Goal: Communication & Community: Answer question/provide support

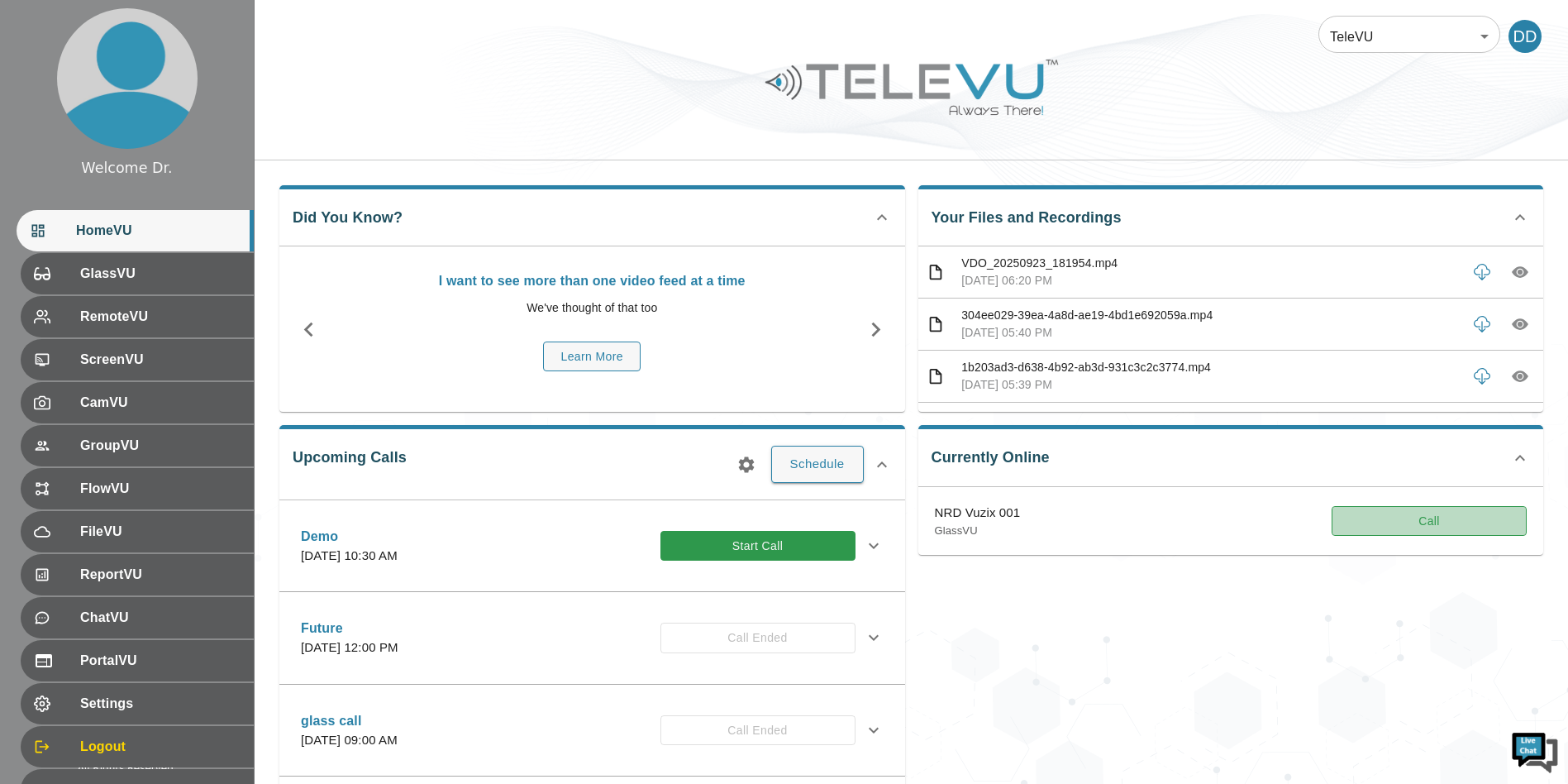
click at [1403, 533] on button "Call" at bounding box center [1429, 522] width 195 height 31
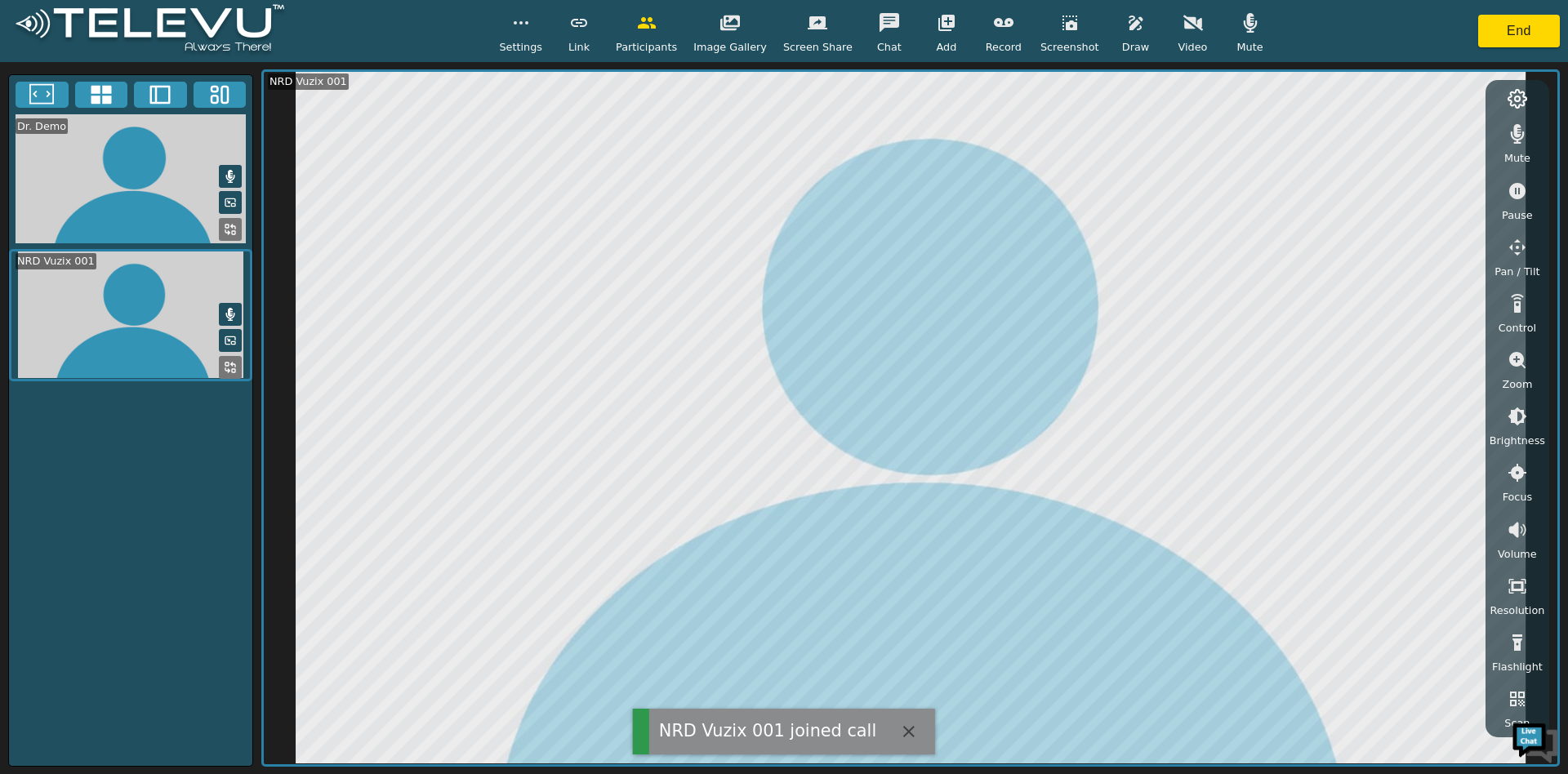
click at [1236, 39] on span "Mute" at bounding box center [1249, 46] width 26 height 16
click at [1518, 143] on icon "button" at bounding box center [1518, 134] width 14 height 20
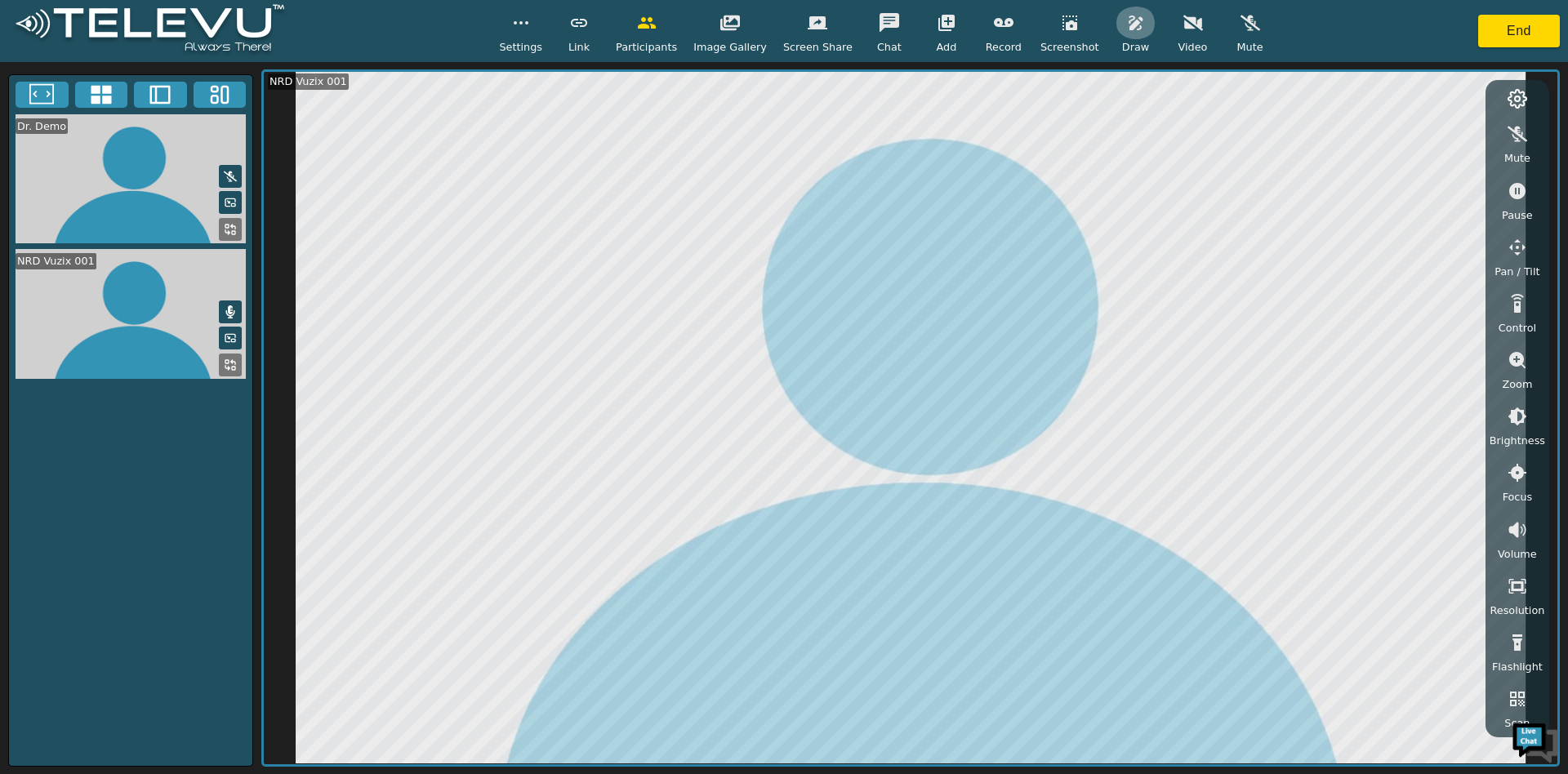
click at [1126, 27] on icon "button" at bounding box center [1136, 23] width 20 height 20
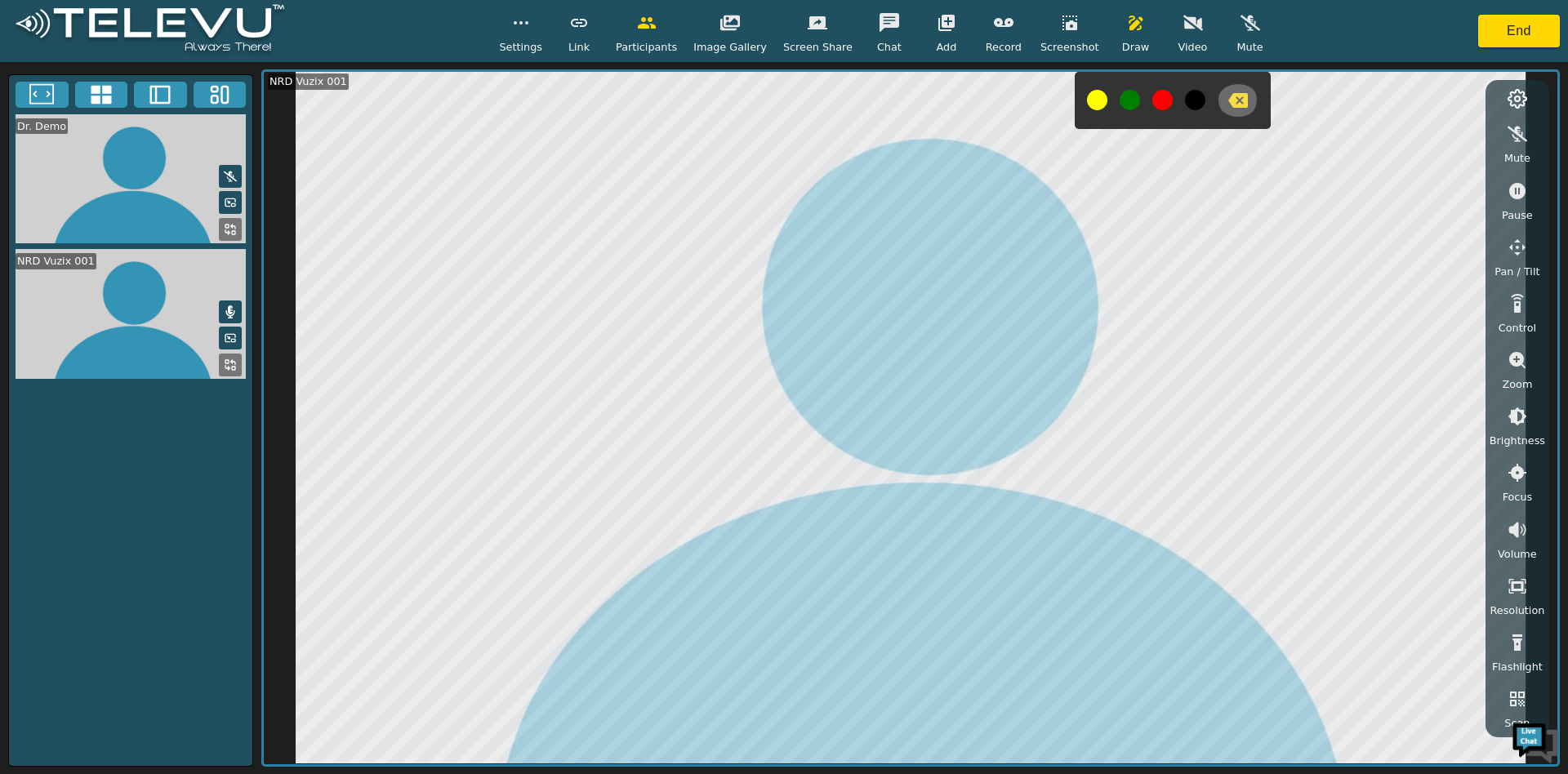
click at [1228, 106] on icon "button" at bounding box center [1238, 101] width 20 height 20
click at [1516, 191] on icon "button" at bounding box center [1518, 191] width 17 height 17
click at [1217, 88] on button "button" at bounding box center [1237, 101] width 40 height 33
click at [1510, 198] on icon "button" at bounding box center [1518, 191] width 20 height 20
click at [1531, 243] on button "button" at bounding box center [1517, 248] width 40 height 33
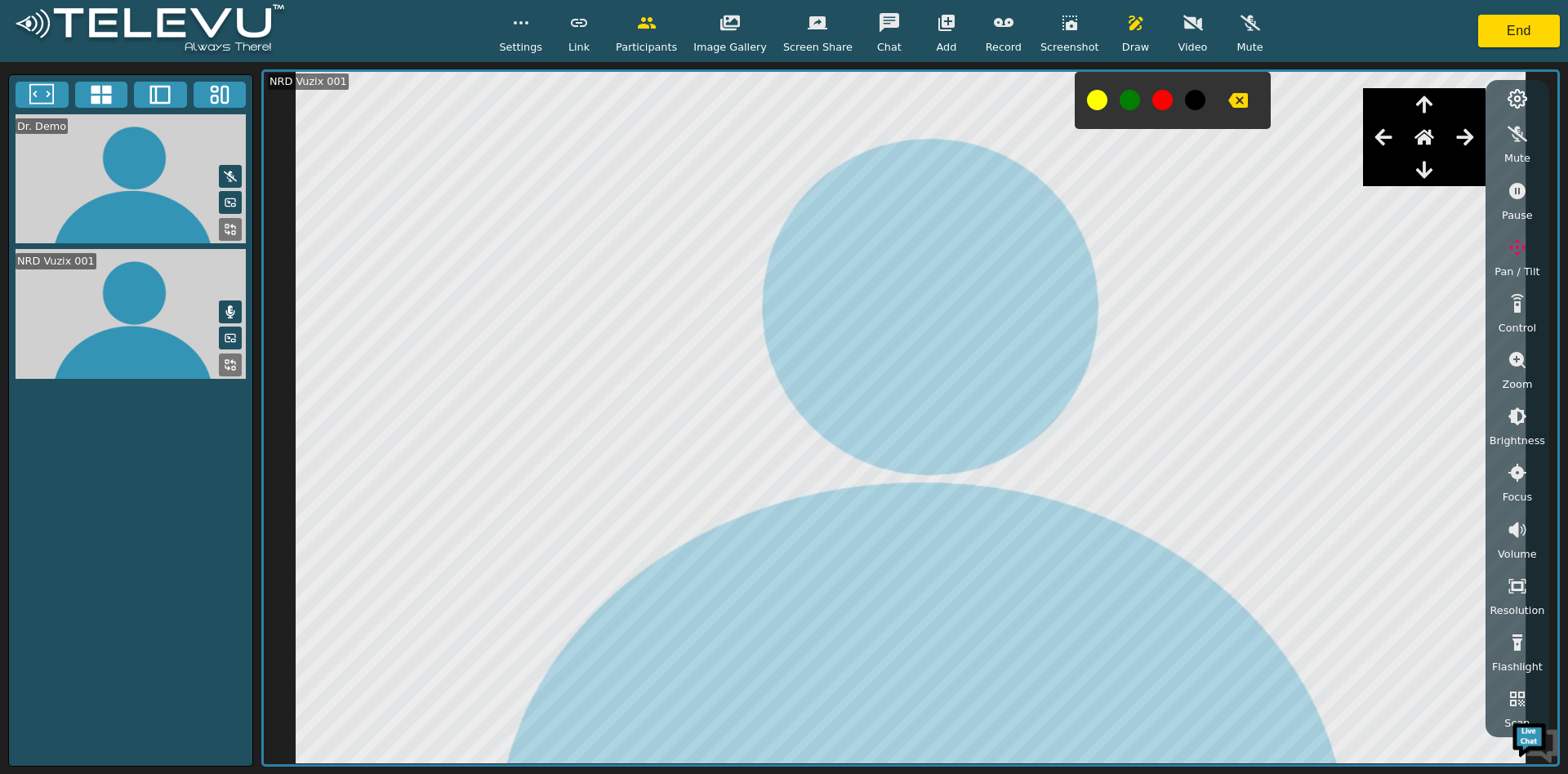
click at [1548, 347] on video at bounding box center [910, 418] width 1293 height 691
click at [528, 45] on span "Settings" at bounding box center [521, 46] width 43 height 16
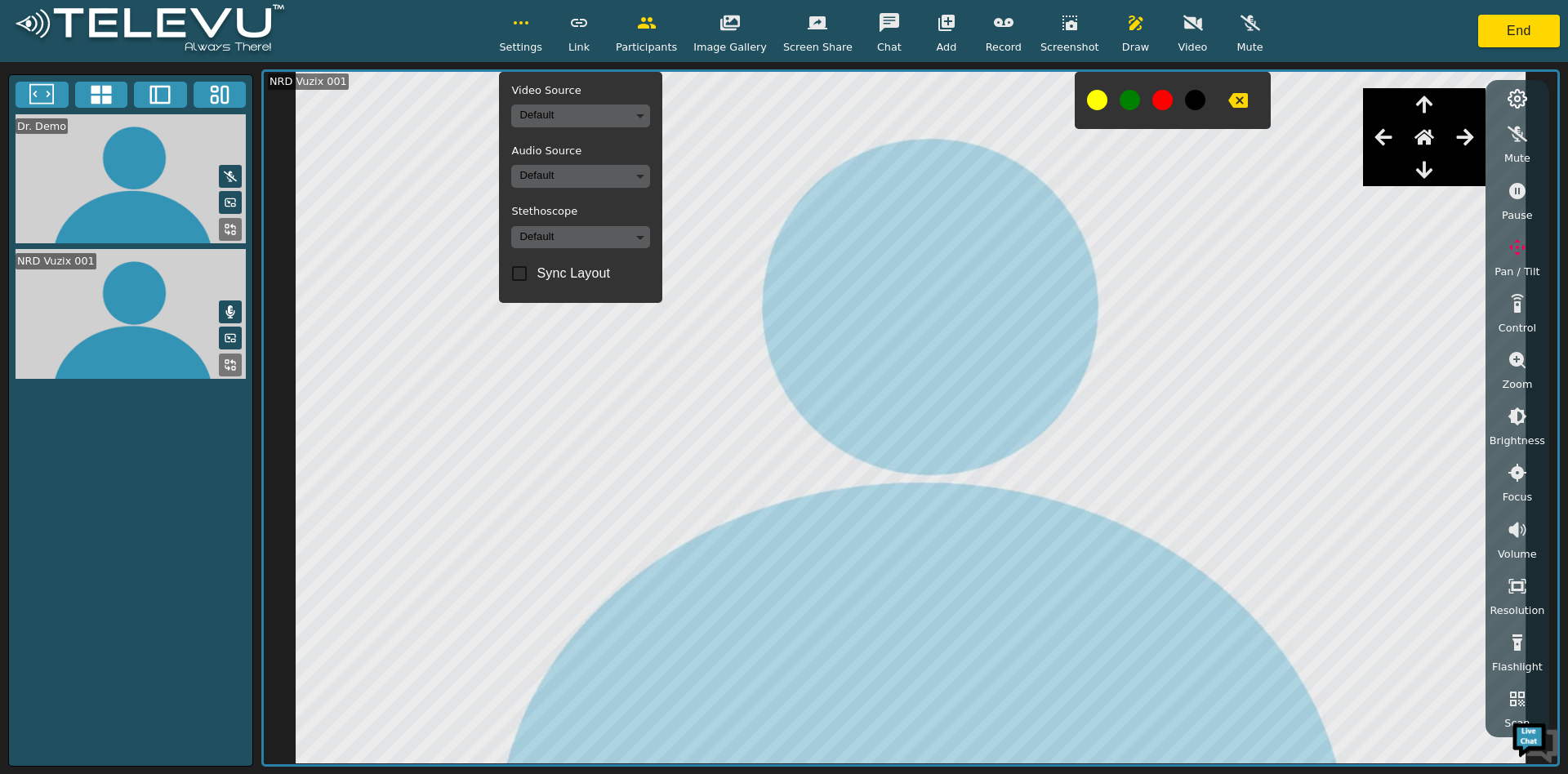
click at [576, 117] on body "Settings Video Source Default Audio Source Default Stethoscope Default Sync Lay…" at bounding box center [784, 387] width 1568 height 774
click at [594, 178] on li "Teslong Camera (f007:c999)" at bounding box center [599, 173] width 163 height 26
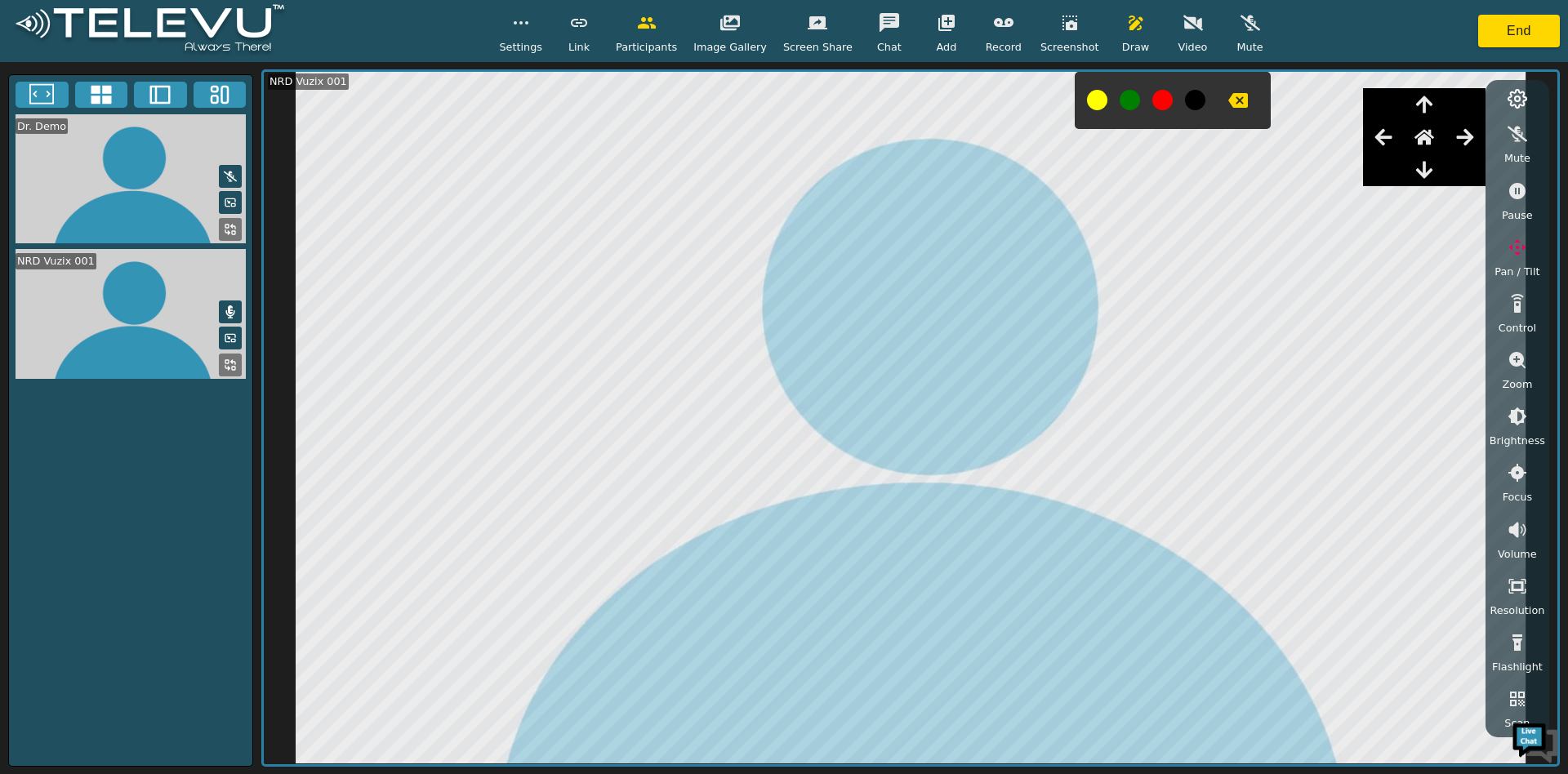
drag, startPoint x: 1174, startPoint y: 18, endPoint x: 1190, endPoint y: 21, distance: 16.3
click at [1190, 21] on button "button" at bounding box center [1193, 23] width 40 height 33
click at [164, 97] on icon at bounding box center [160, 95] width 25 height 25
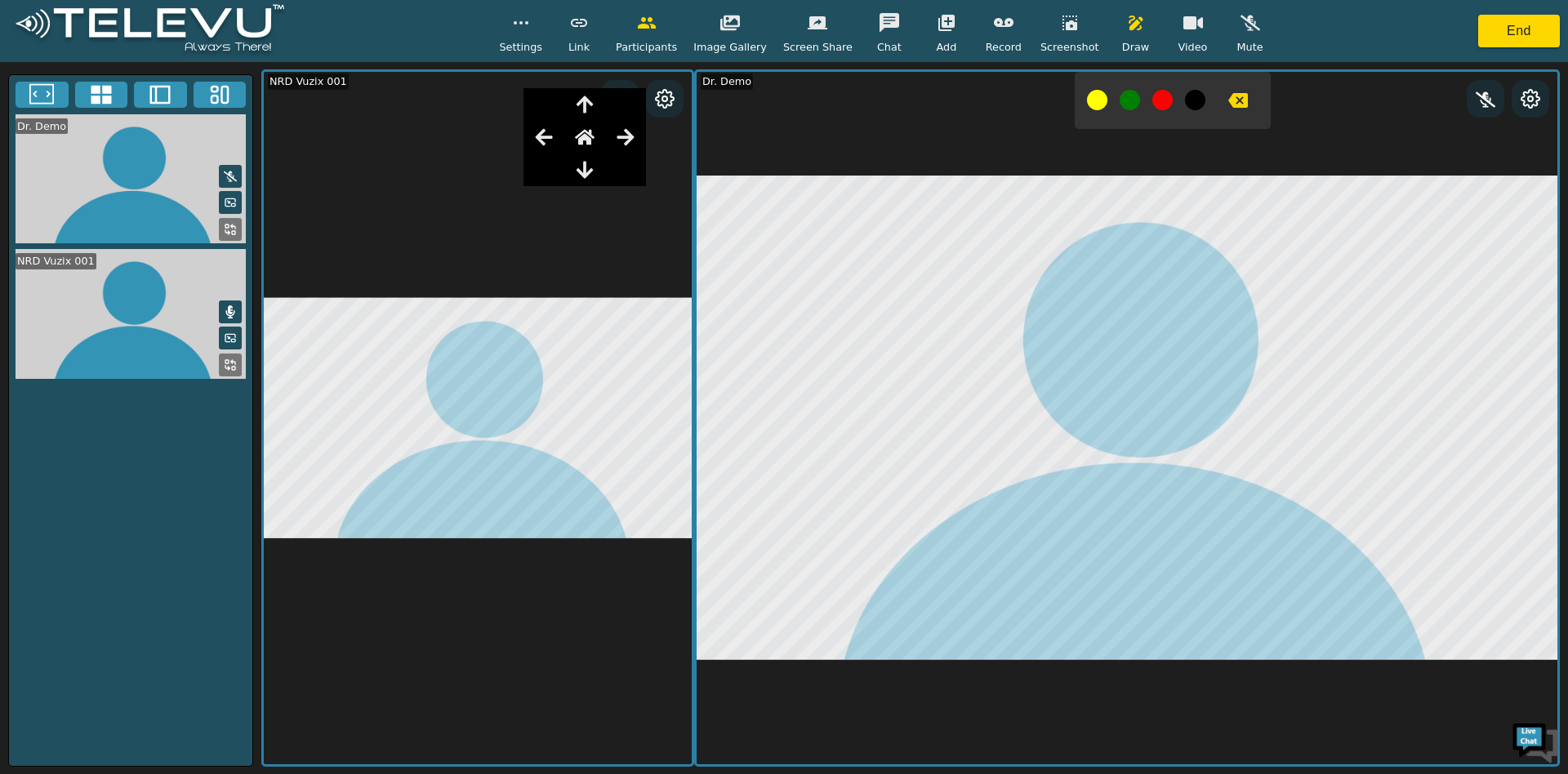
click at [218, 97] on rect at bounding box center [215, 99] width 7 height 7
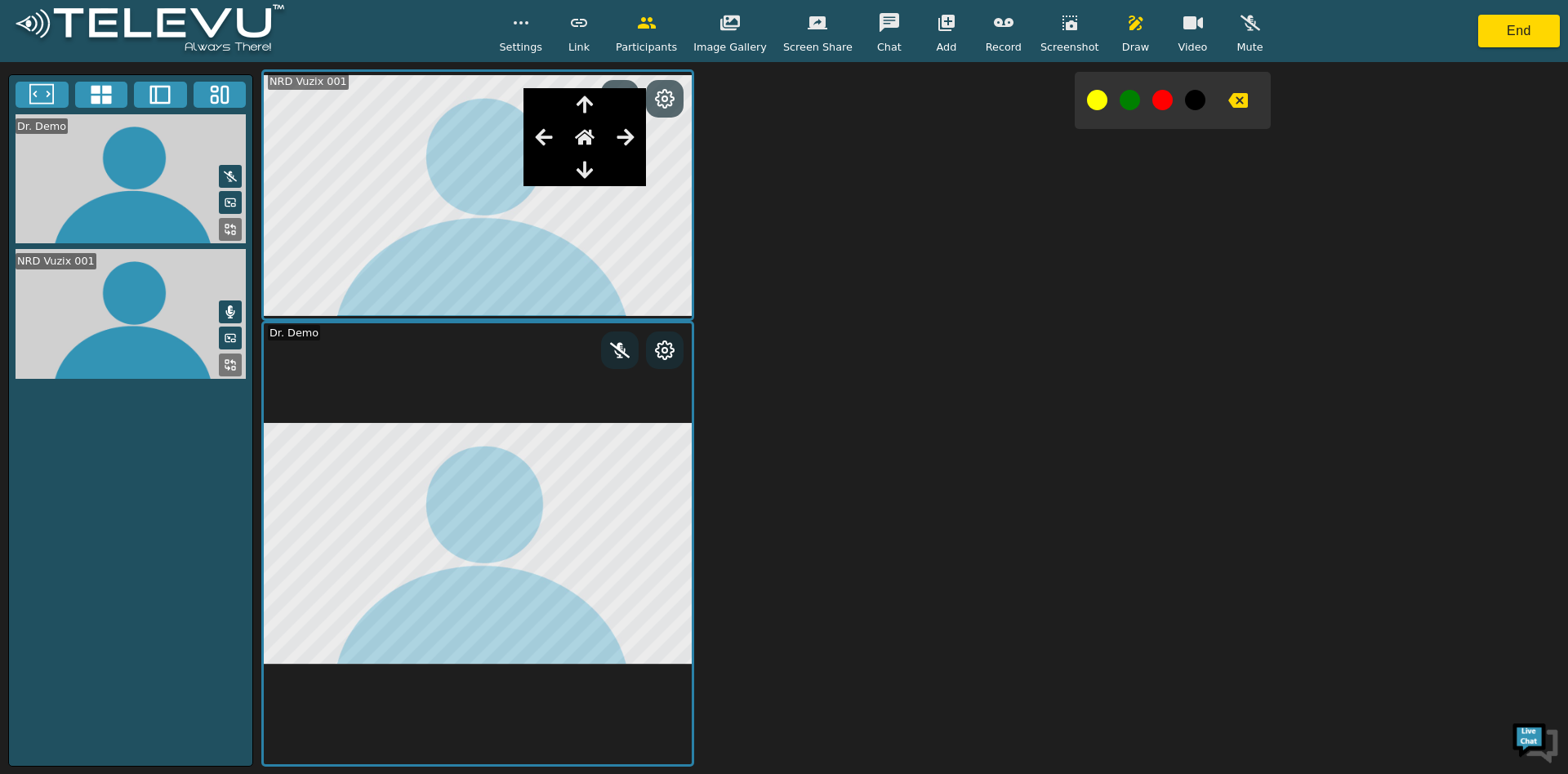
click at [97, 96] on icon at bounding box center [101, 95] width 21 height 19
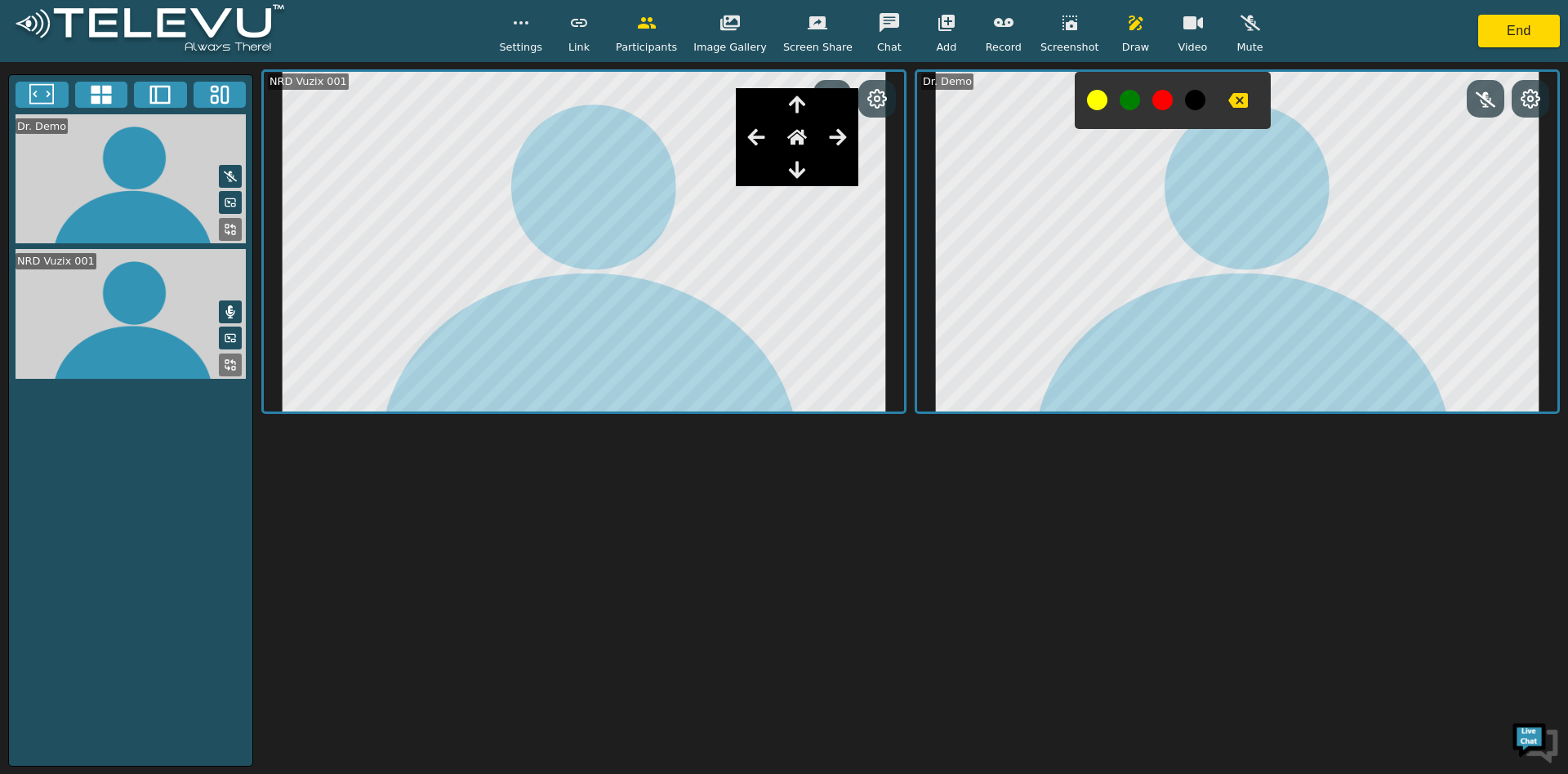
click at [158, 107] on button at bounding box center [160, 95] width 53 height 26
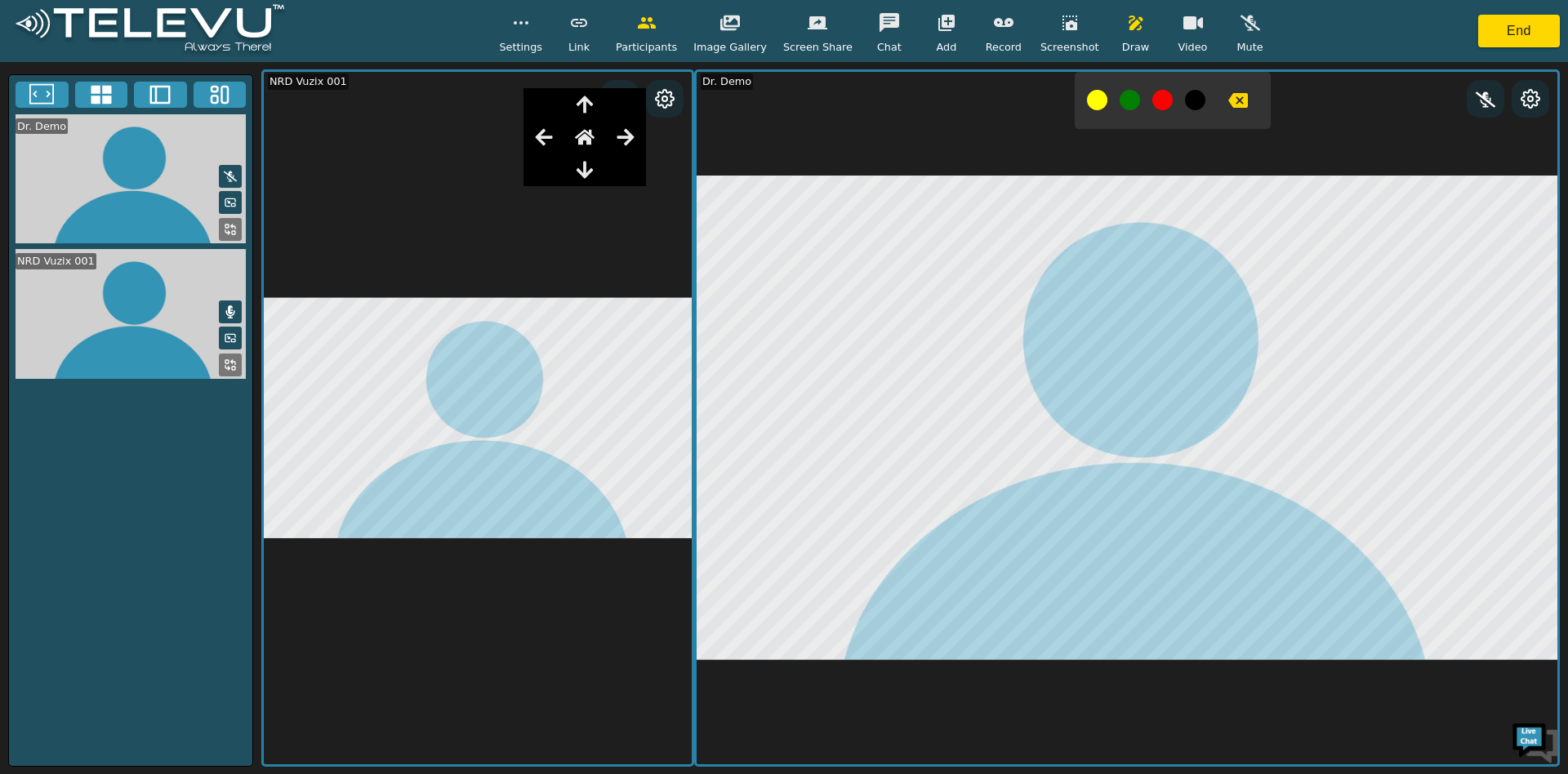
click at [1053, 40] on span "Screenshot" at bounding box center [1070, 46] width 59 height 16
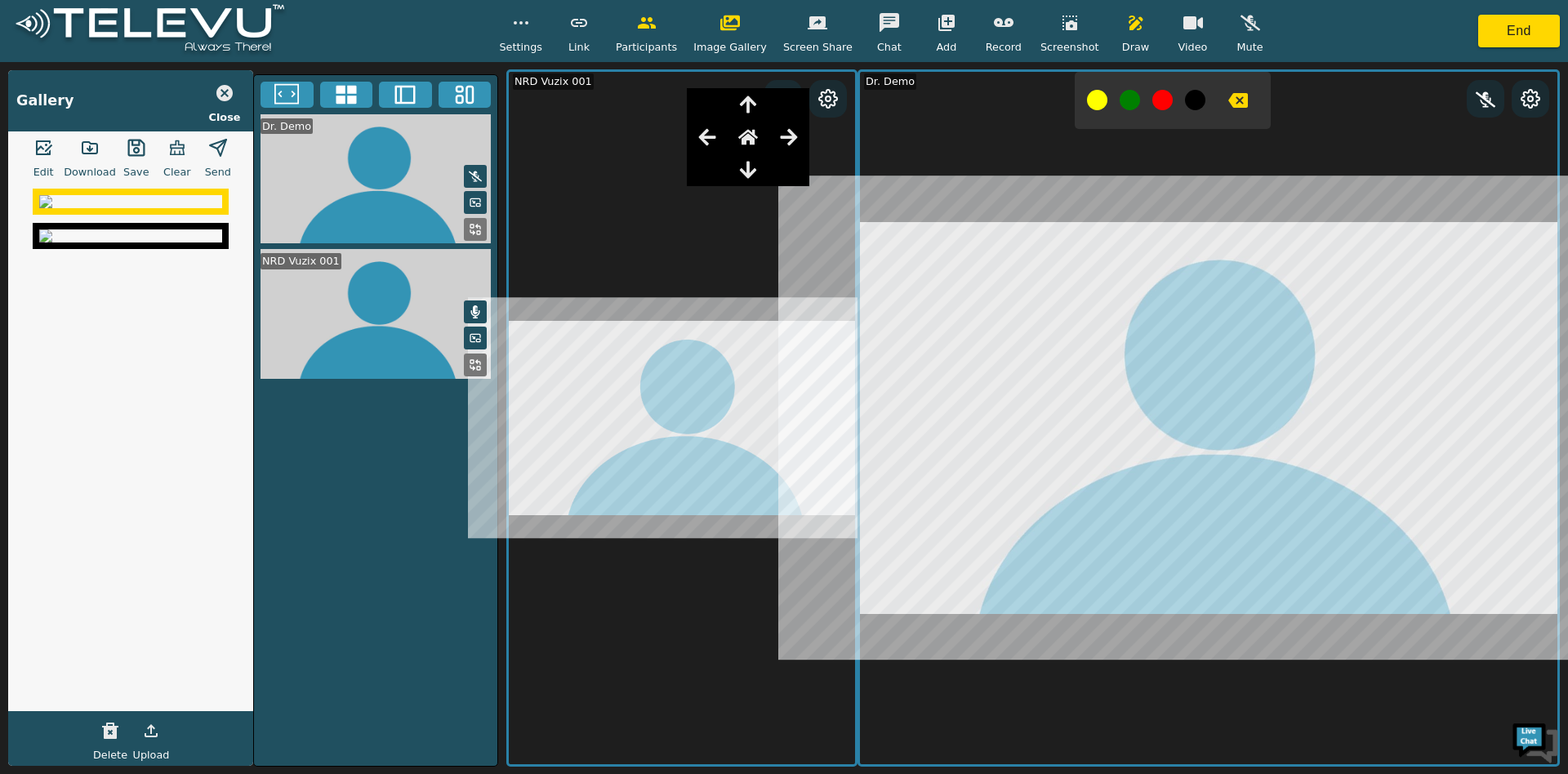
click at [64, 150] on button "button" at bounding box center [43, 148] width 40 height 33
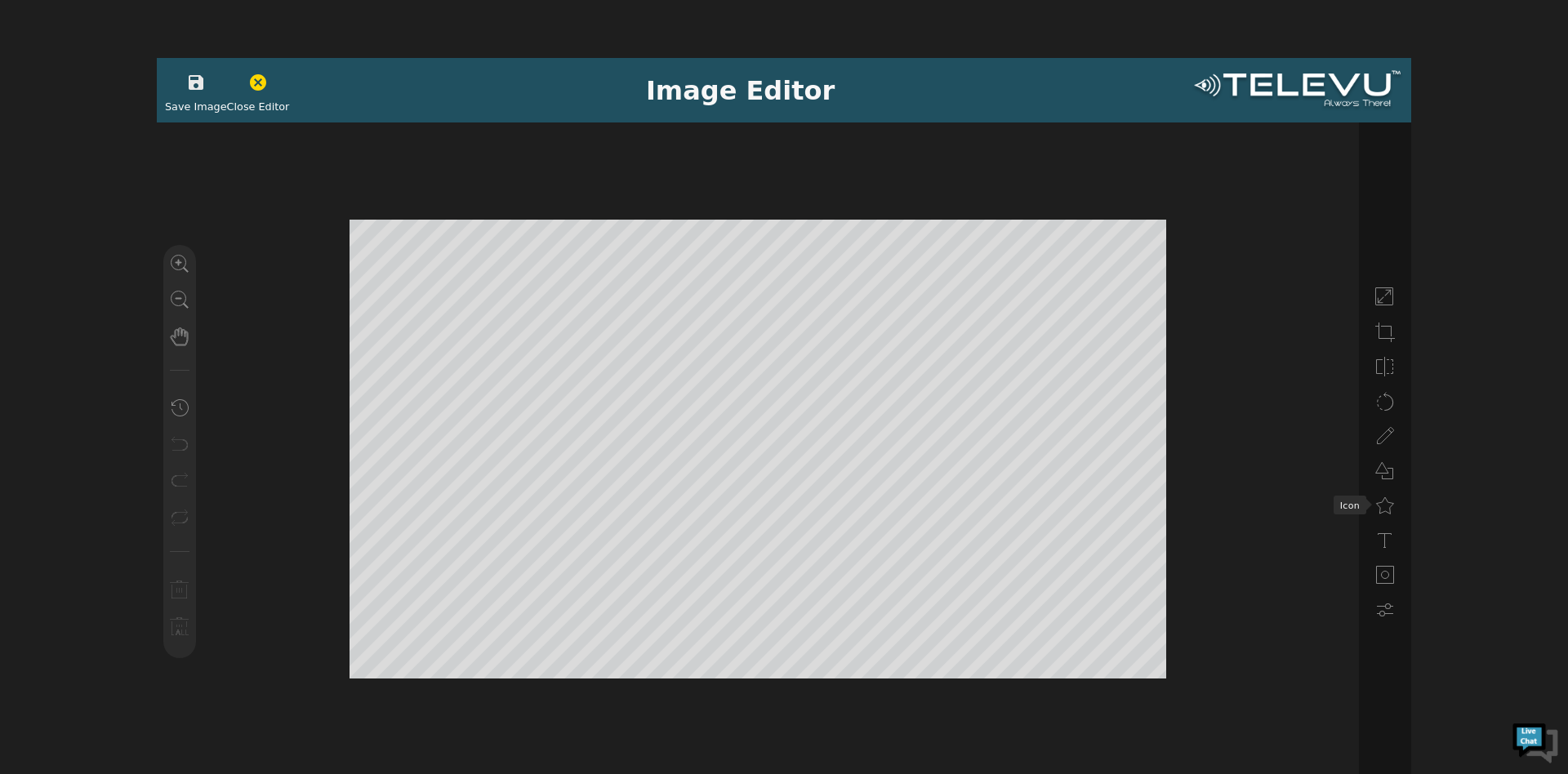
click at [1381, 493] on li at bounding box center [1385, 504] width 33 height 29
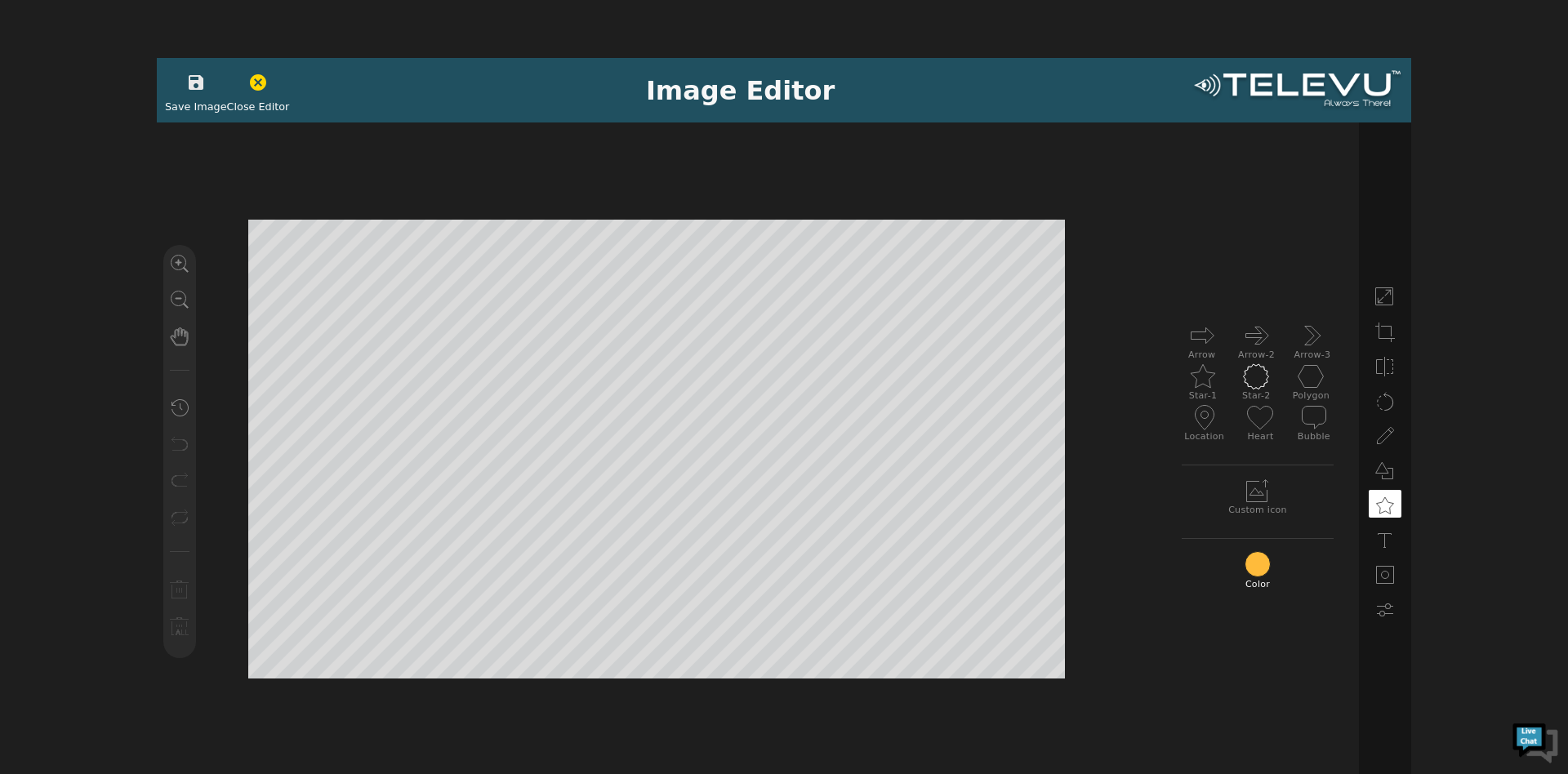
click at [1264, 375] on icon at bounding box center [1256, 376] width 26 height 26
click at [202, 75] on button "button" at bounding box center [196, 83] width 40 height 33
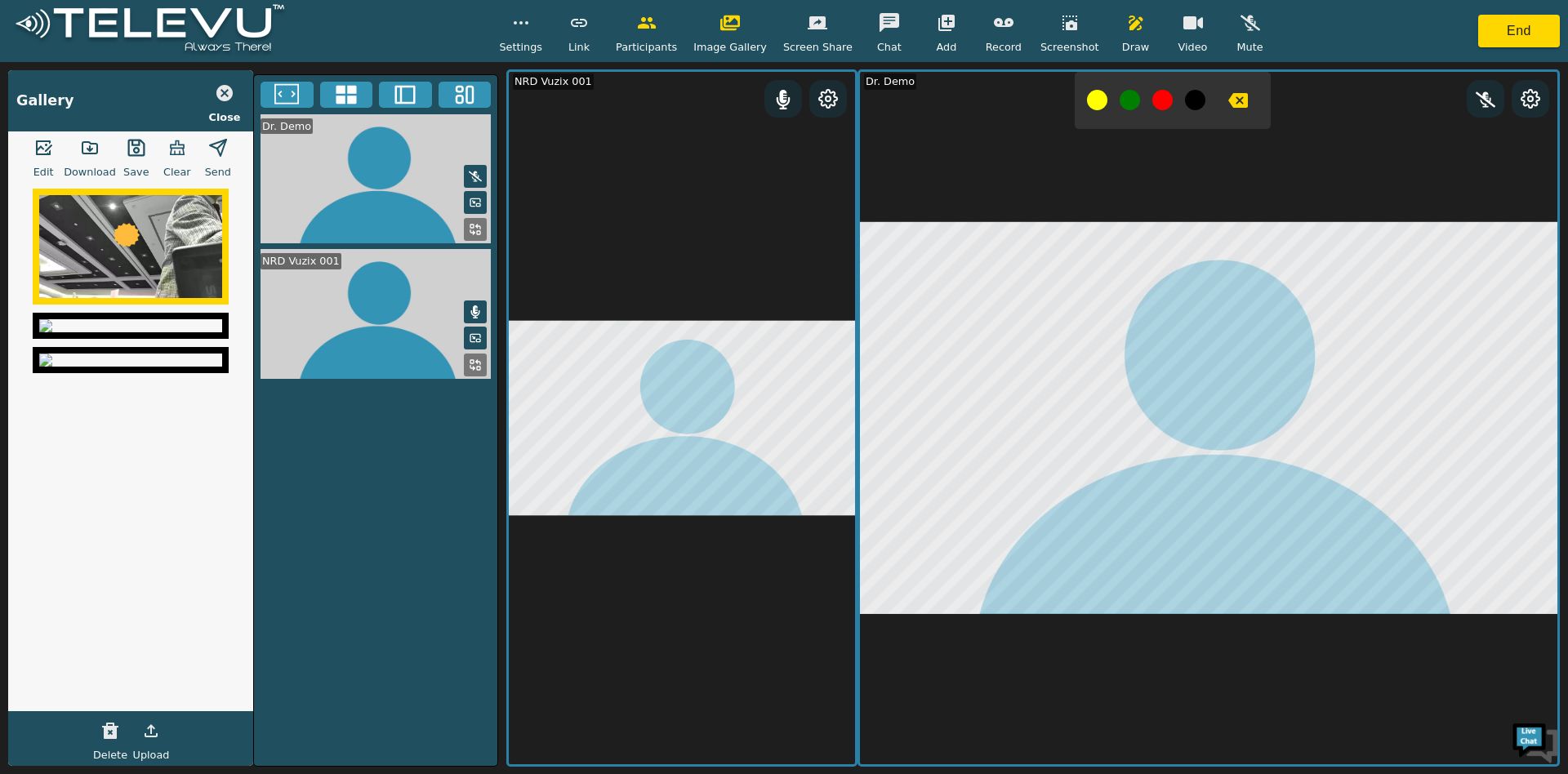
click at [208, 158] on button "button" at bounding box center [217, 148] width 40 height 33
click at [223, 98] on icon "button" at bounding box center [224, 93] width 17 height 17
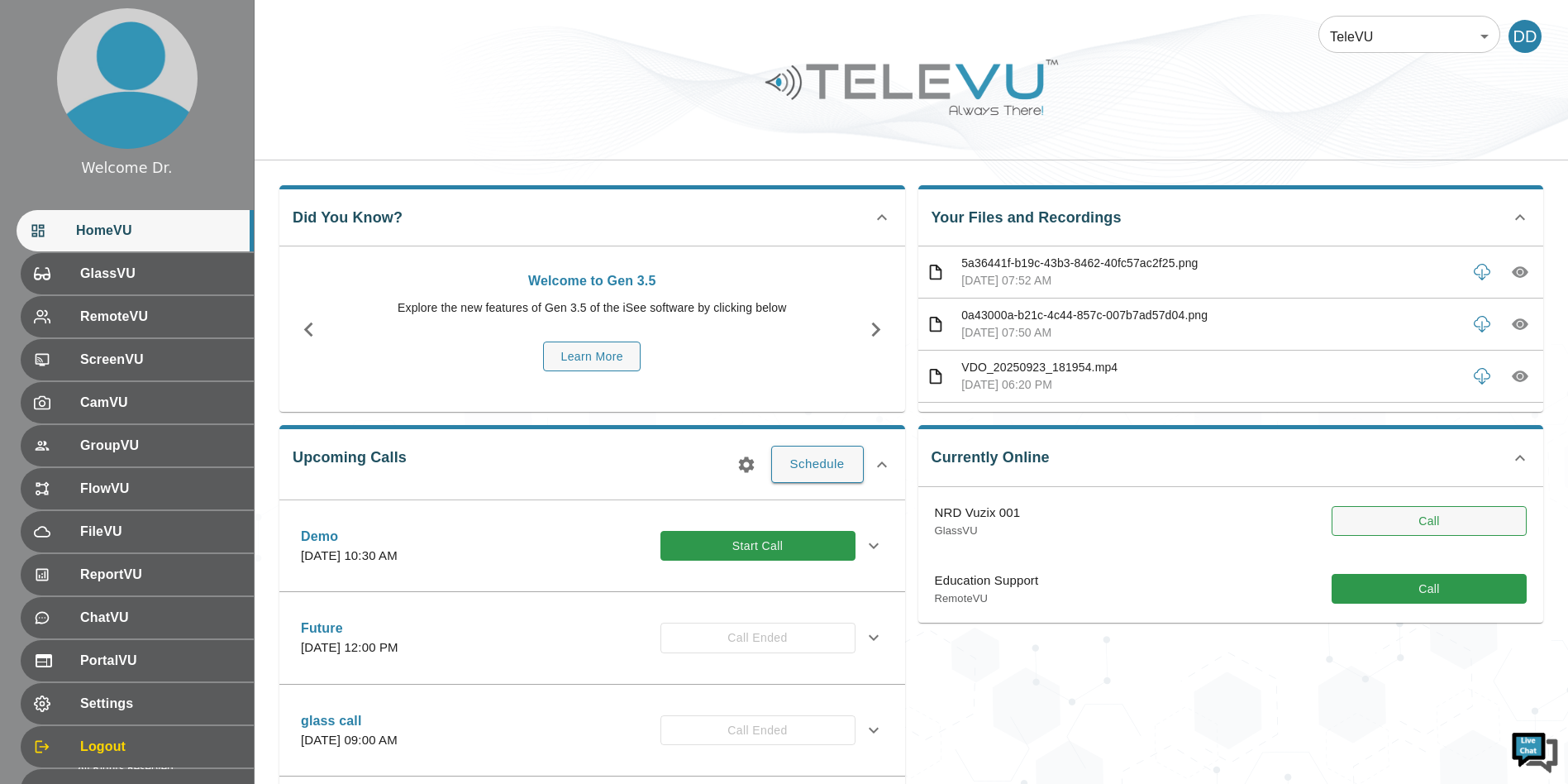
click at [1476, 524] on button "Call" at bounding box center [1429, 522] width 195 height 31
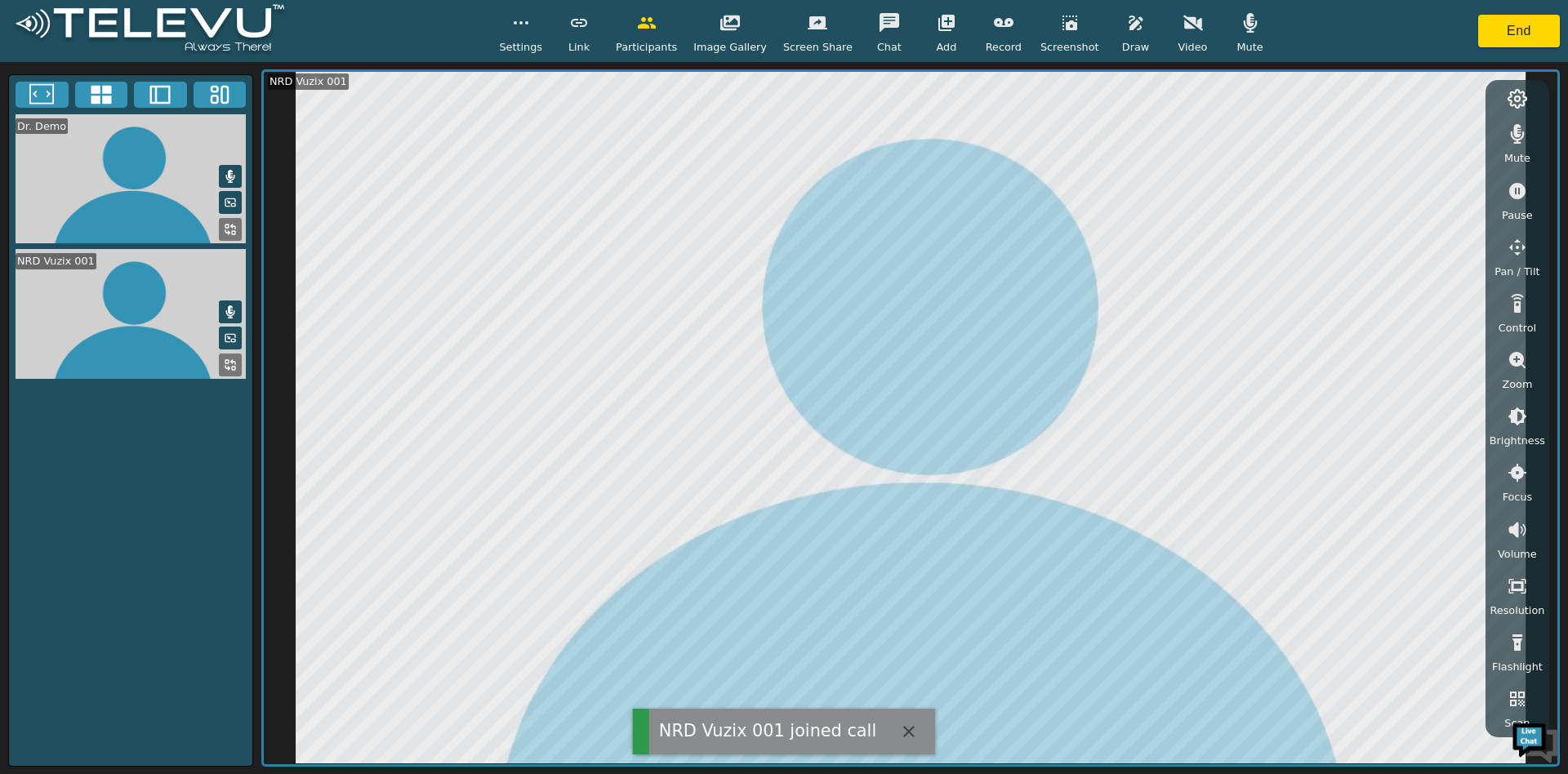
click at [1248, 26] on button "button" at bounding box center [1249, 23] width 40 height 33
click at [1526, 139] on icon "button" at bounding box center [1518, 134] width 20 height 20
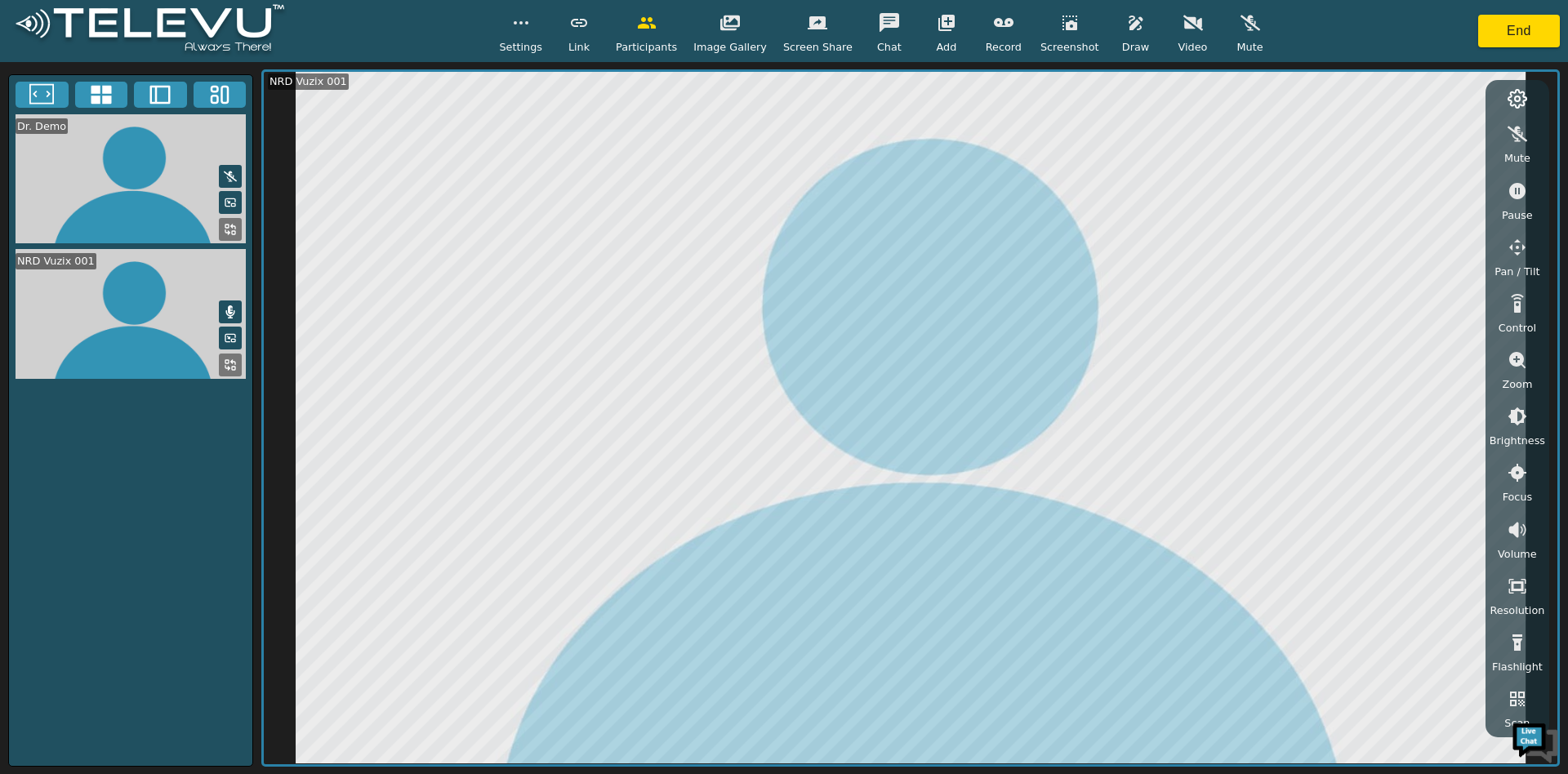
click at [1128, 23] on icon "button" at bounding box center [1135, 23] width 14 height 15
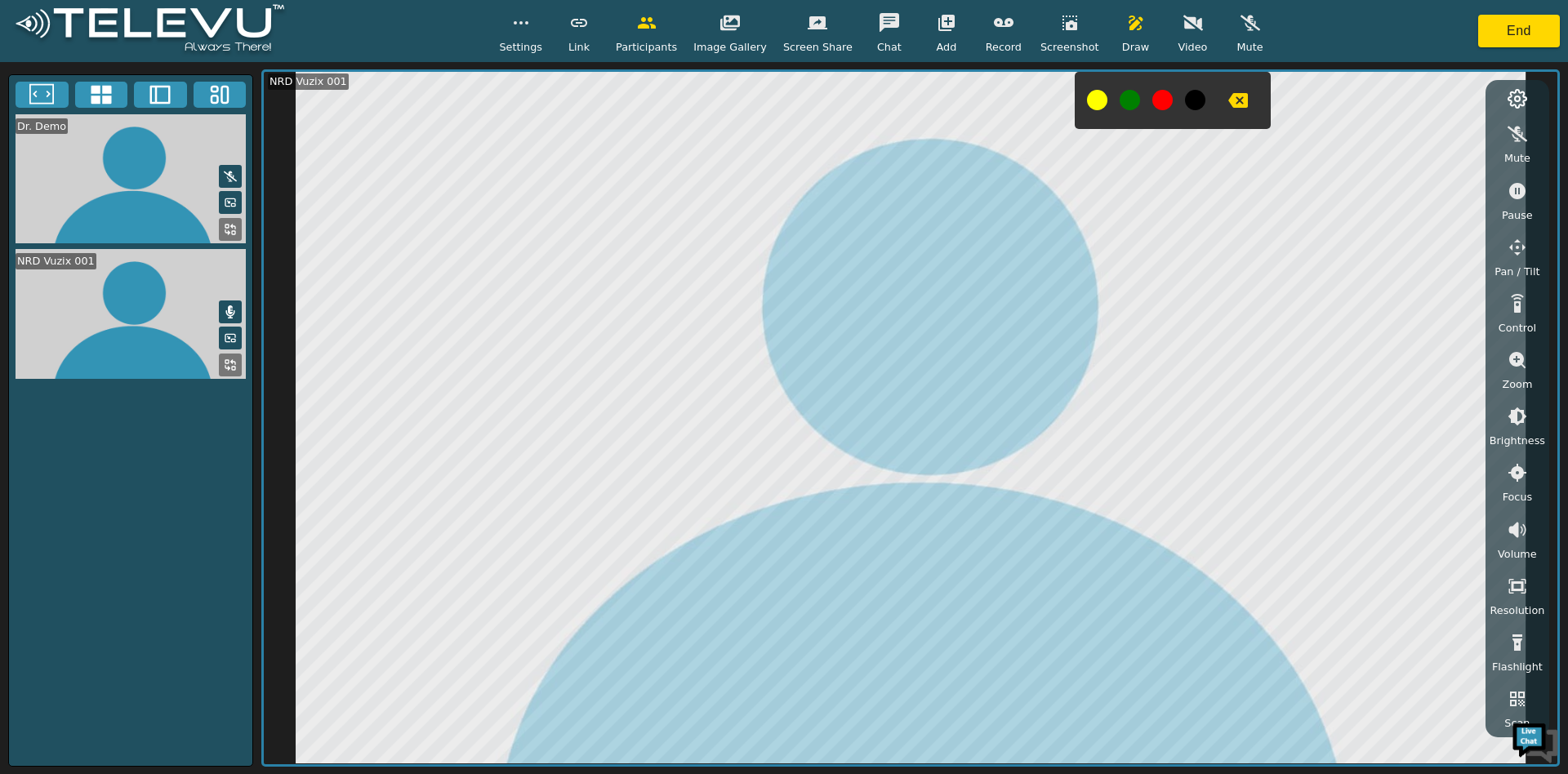
click at [1228, 91] on icon "button" at bounding box center [1238, 101] width 20 height 20
click at [1517, 194] on icon "button" at bounding box center [1518, 191] width 17 height 17
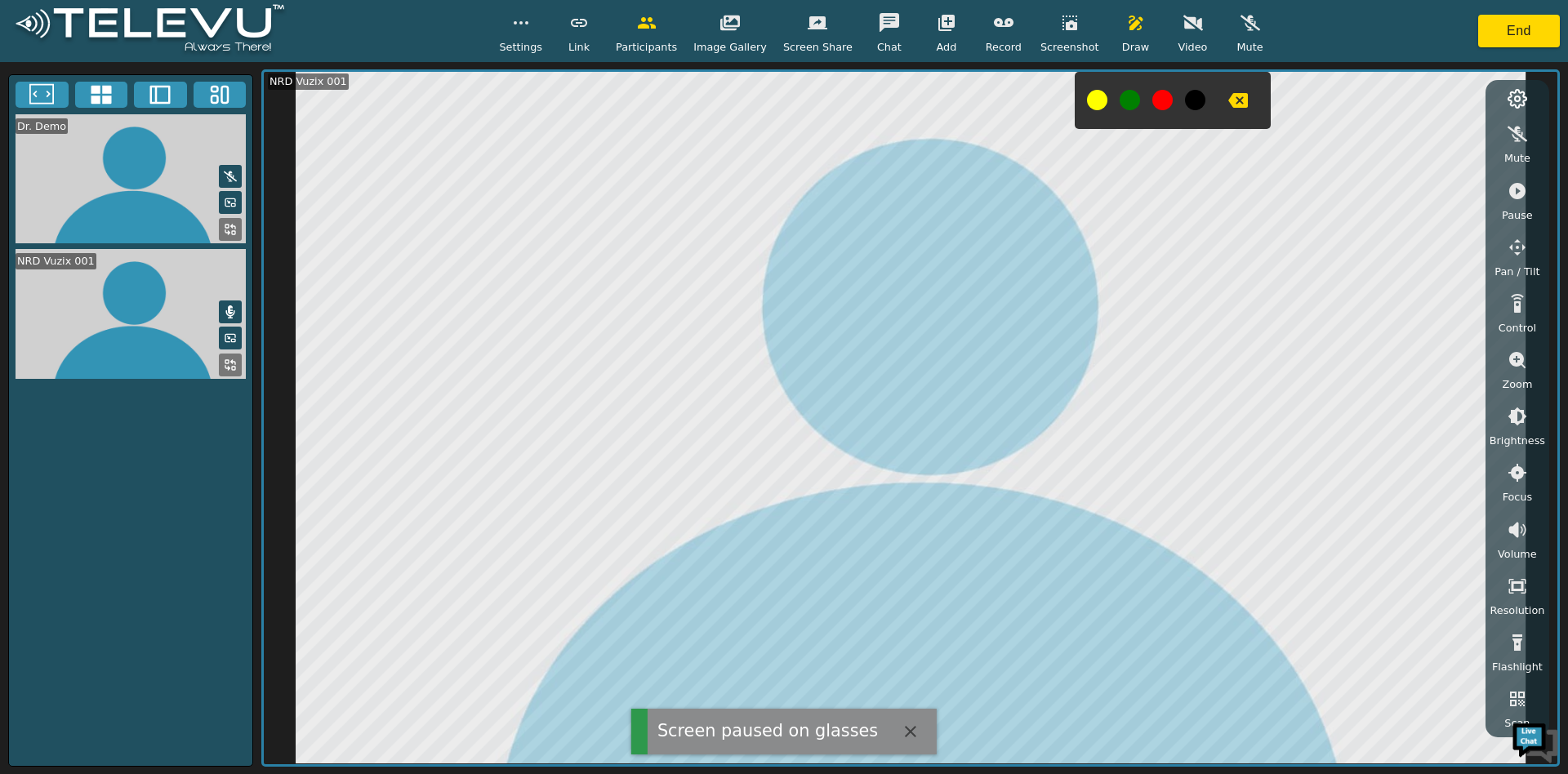
click at [1228, 97] on icon "button" at bounding box center [1238, 101] width 20 height 15
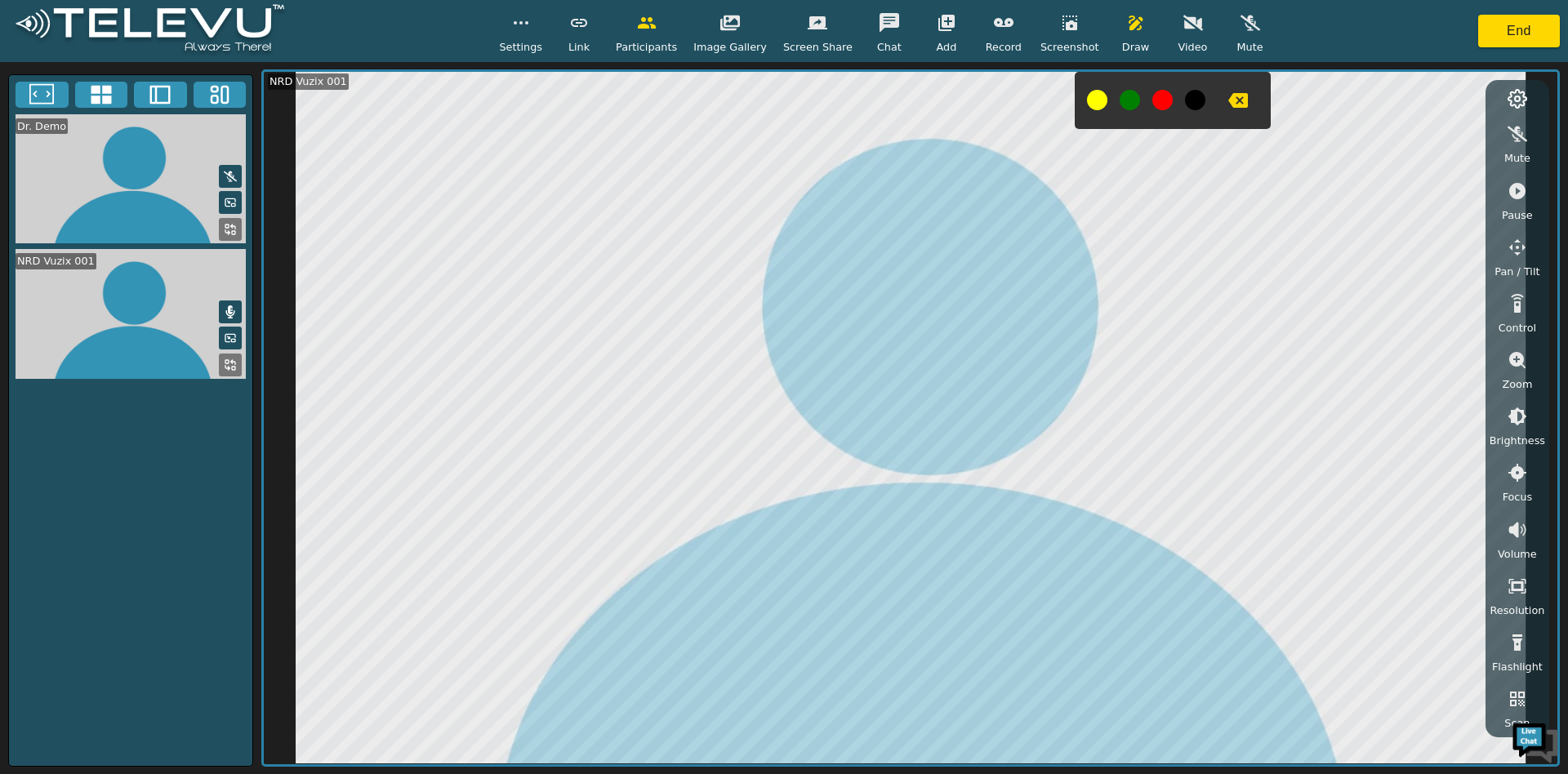
click at [1518, 180] on button "button" at bounding box center [1517, 191] width 40 height 33
click at [531, 25] on icon "button" at bounding box center [521, 23] width 20 height 20
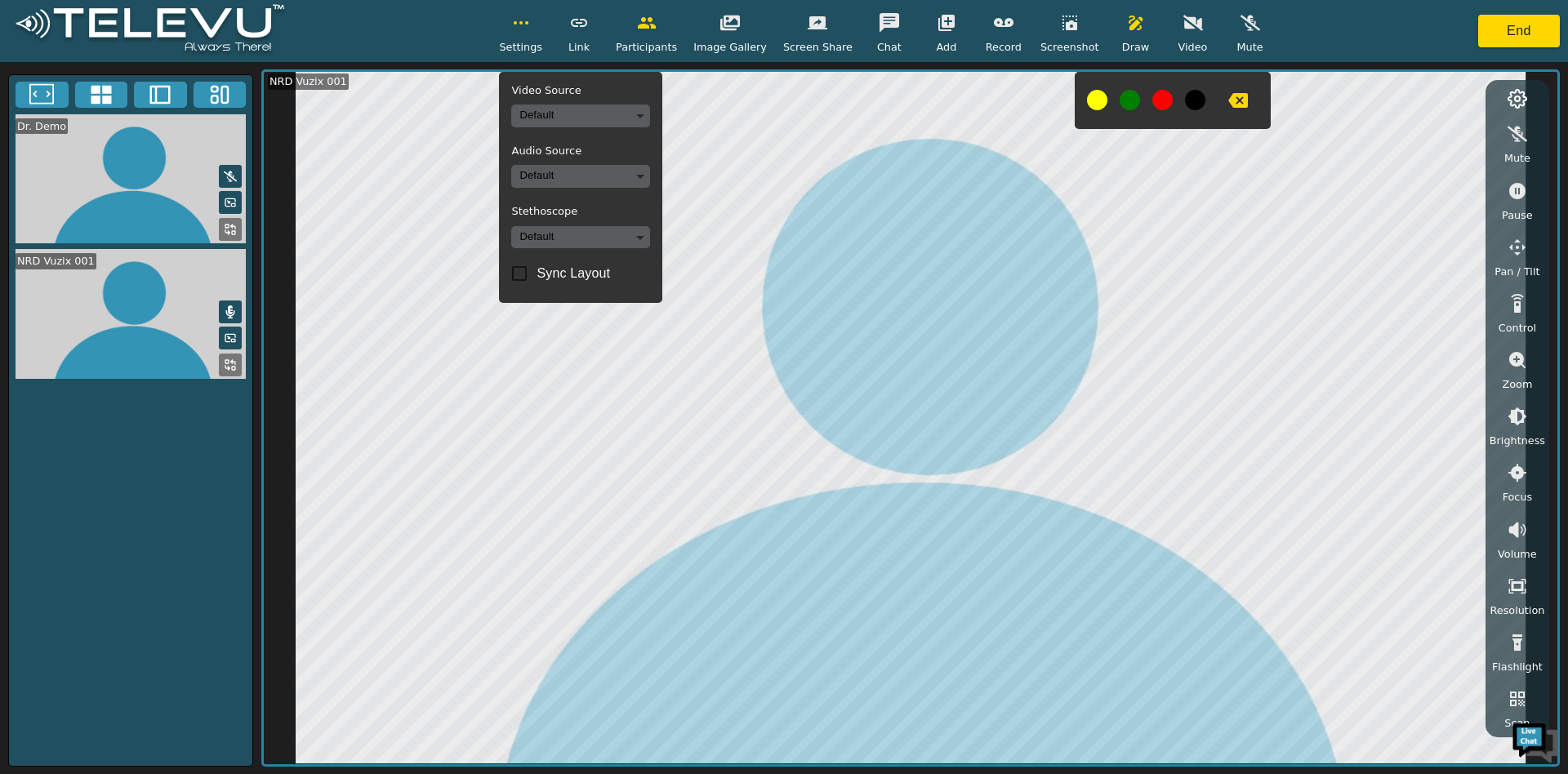
click at [555, 114] on body "Settings Video Source Default Audio Source Default Stethoscope Default Sync Lay…" at bounding box center [784, 387] width 1568 height 774
click at [577, 182] on li "Teslong Camera (f007:c999)" at bounding box center [599, 173] width 163 height 26
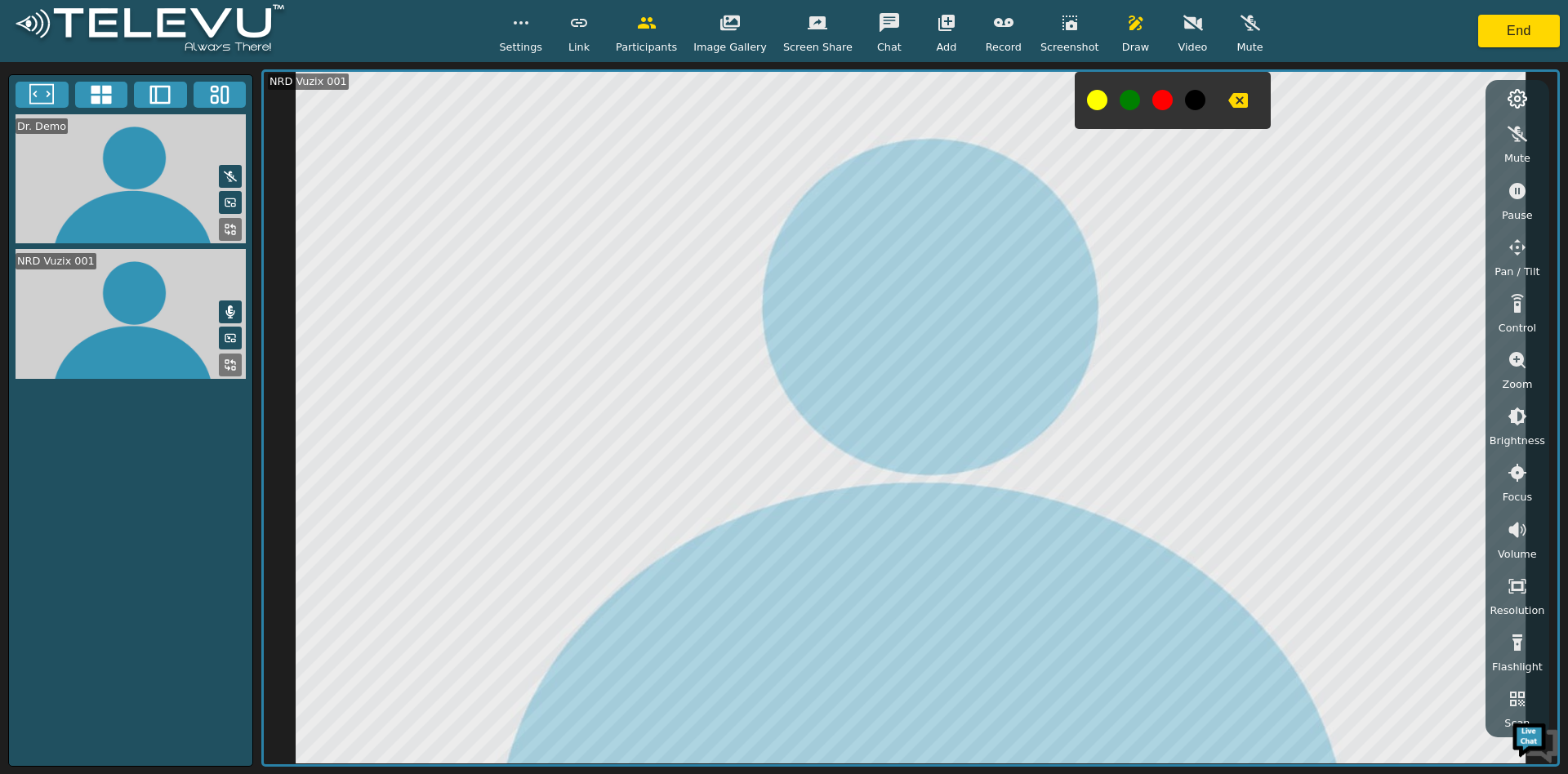
click at [1183, 28] on icon "button" at bounding box center [1193, 23] width 20 height 16
click at [158, 99] on icon at bounding box center [160, 95] width 25 height 25
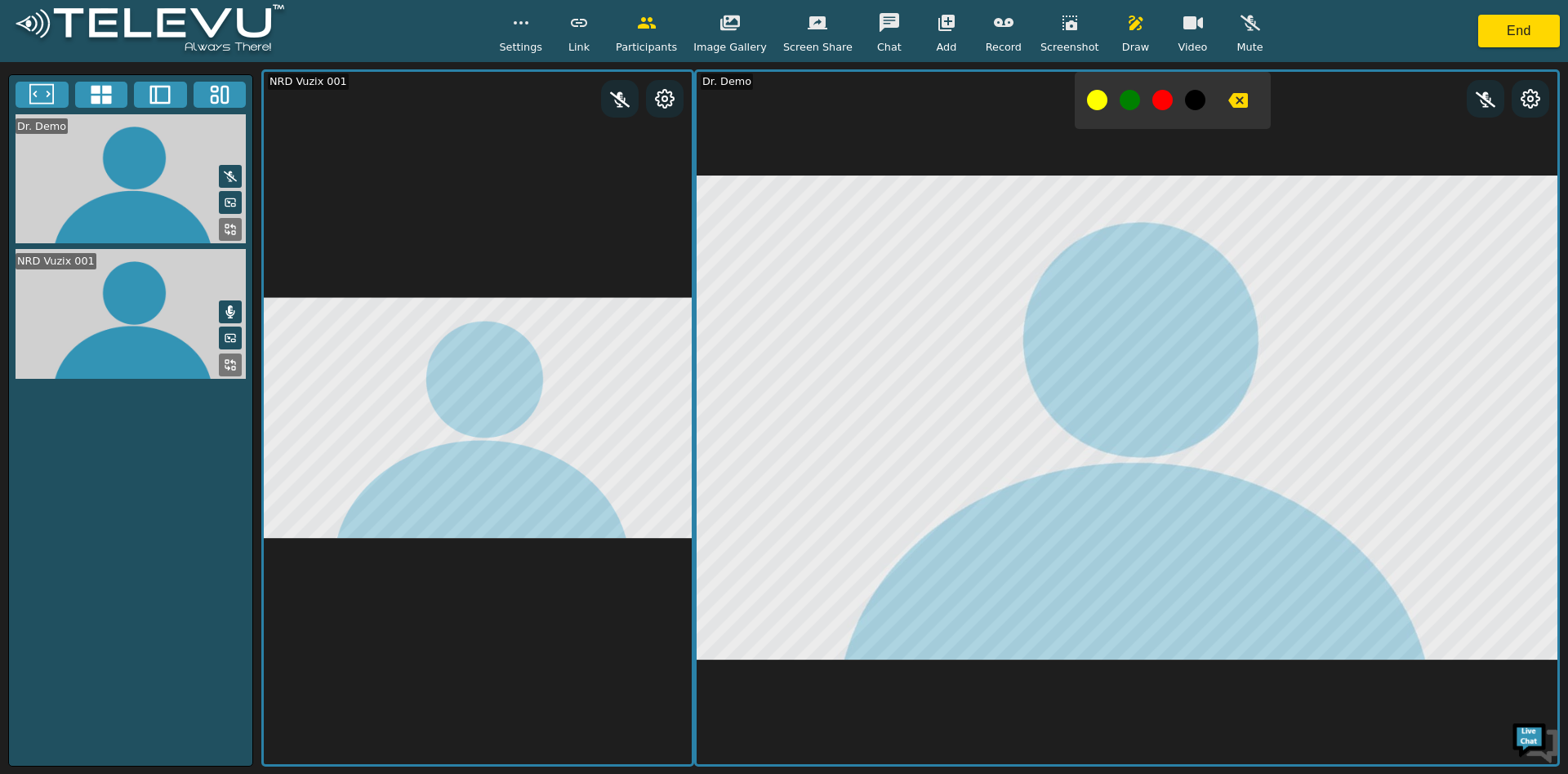
click at [1228, 106] on icon "button" at bounding box center [1238, 101] width 20 height 15
click at [1061, 43] on span "Screenshot" at bounding box center [1070, 46] width 59 height 16
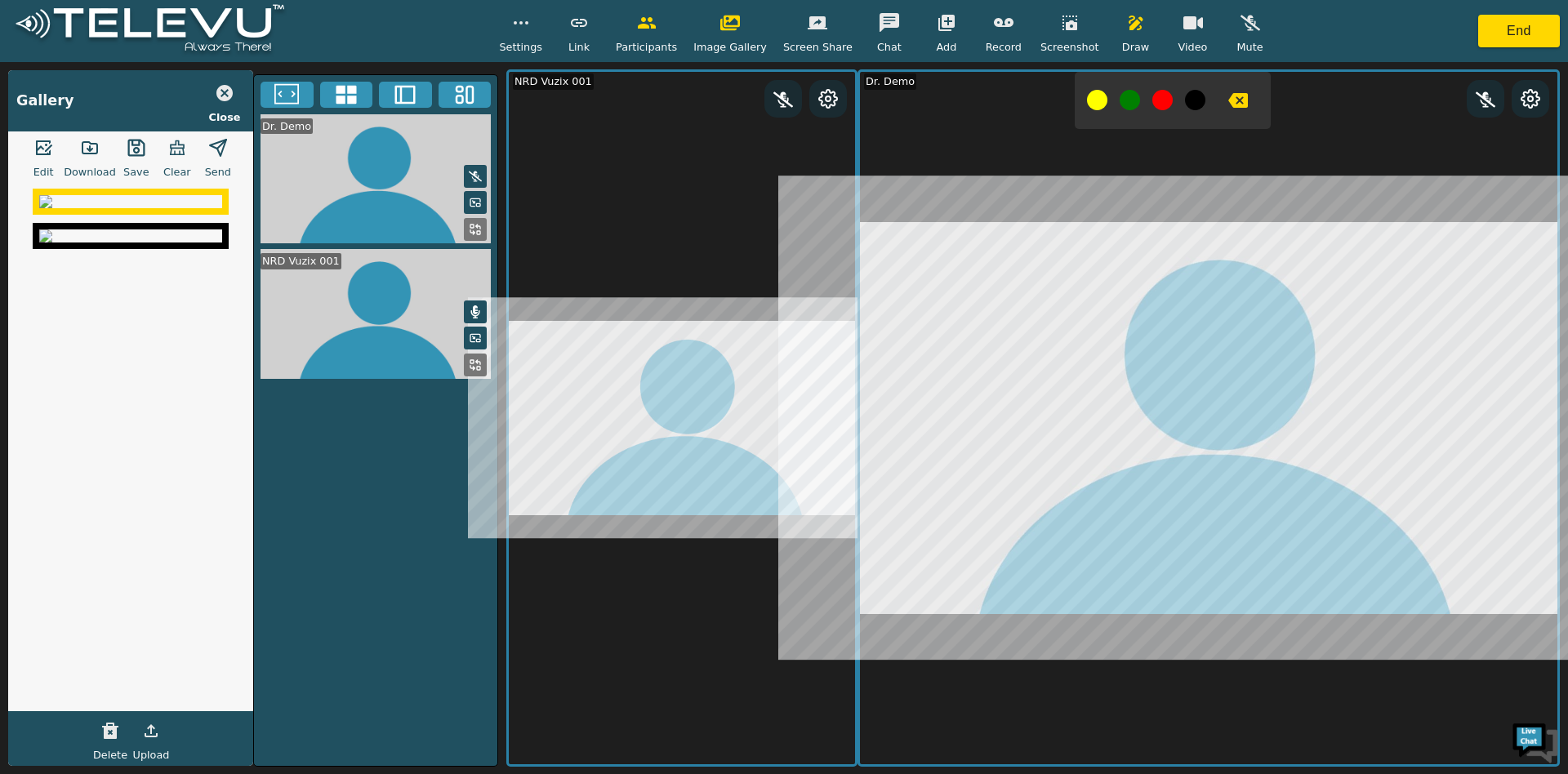
click at [40, 153] on icon "button" at bounding box center [45, 148] width 17 height 15
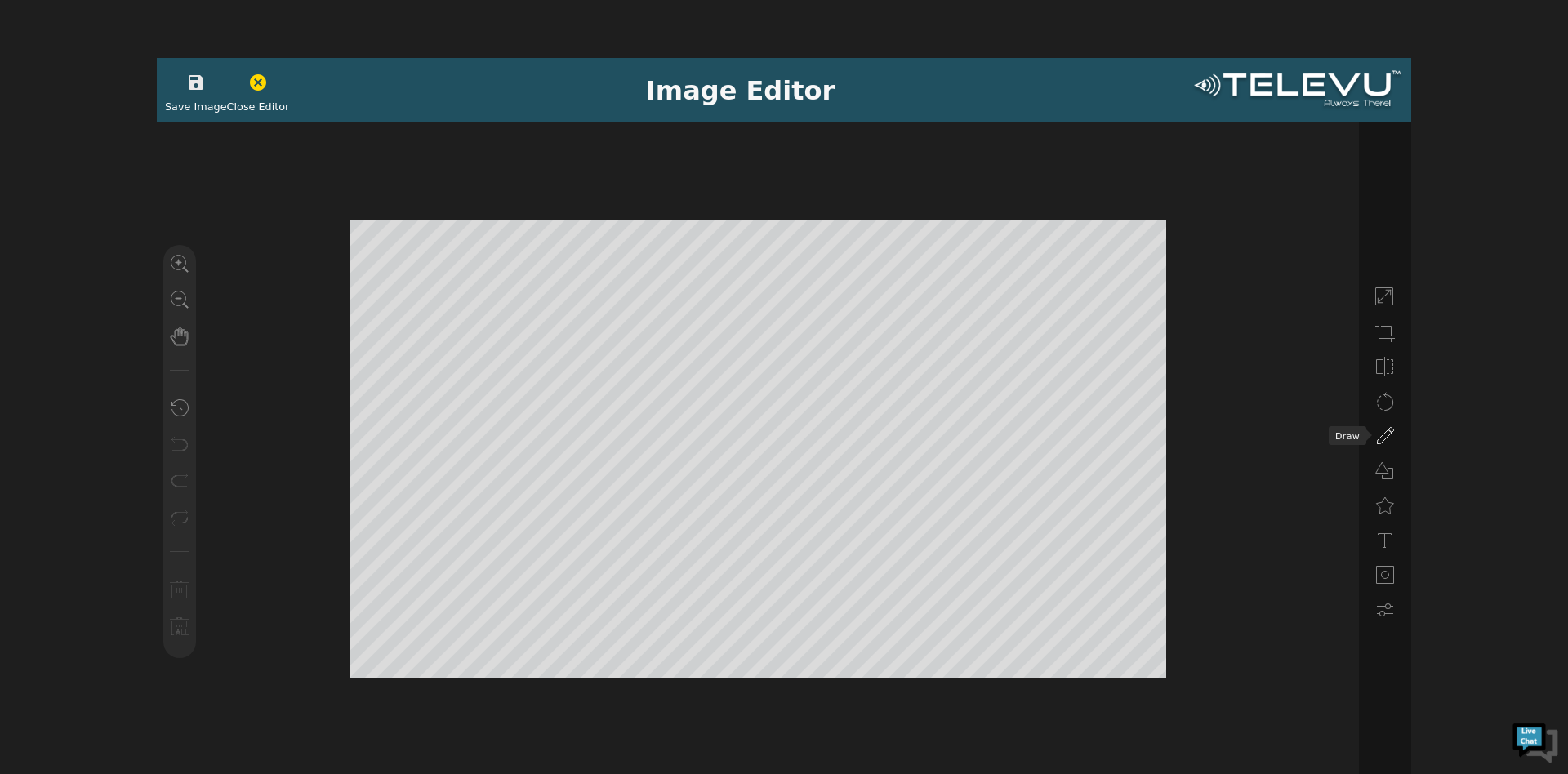
click at [1380, 440] on icon at bounding box center [1385, 437] width 20 height 20
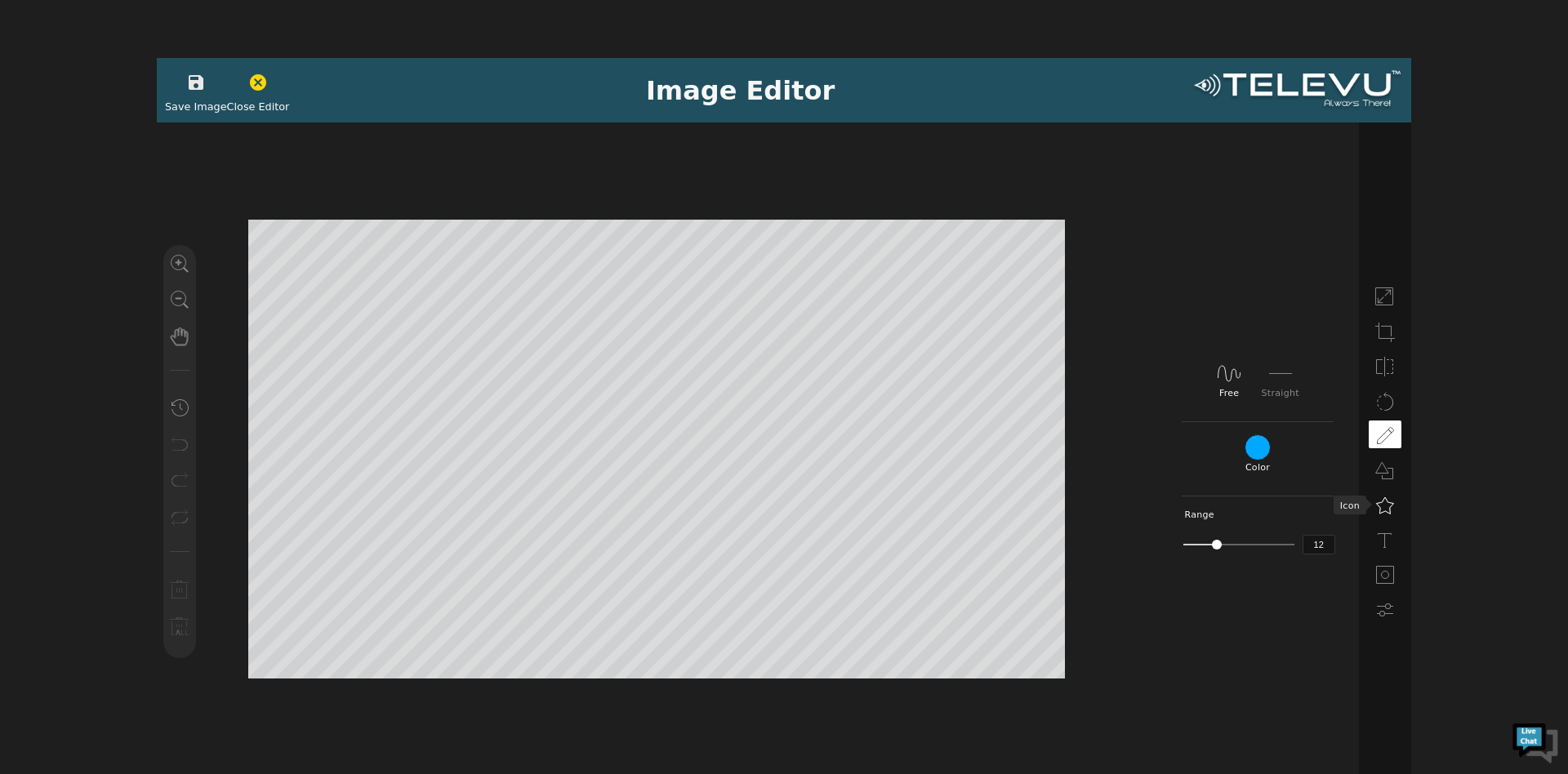
click at [1379, 507] on icon at bounding box center [1385, 506] width 20 height 20
click at [1201, 327] on icon at bounding box center [1202, 336] width 26 height 26
click at [177, 82] on button "button" at bounding box center [196, 83] width 40 height 33
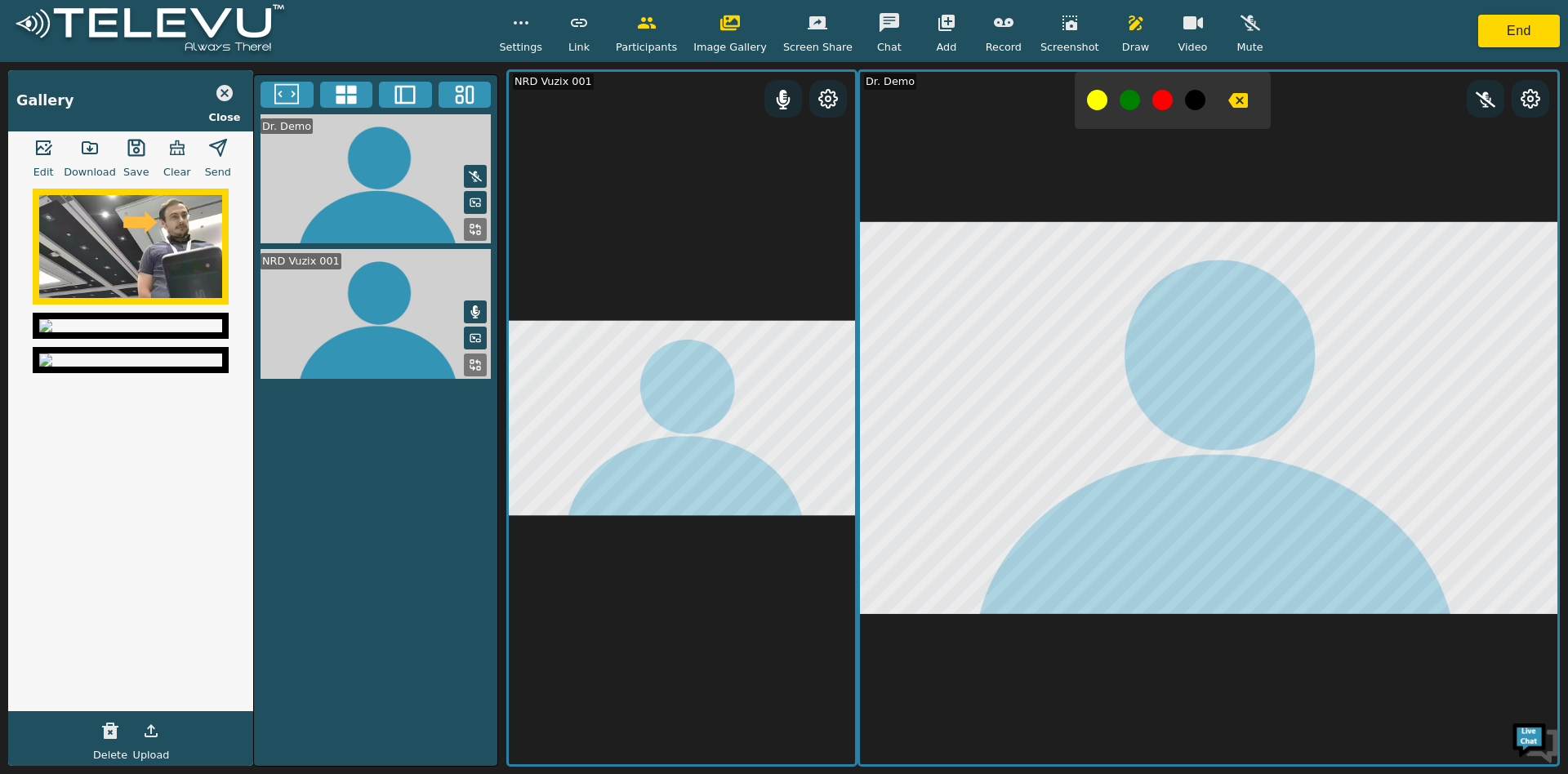
click at [222, 147] on icon "button" at bounding box center [218, 148] width 20 height 20
click at [172, 158] on button "button" at bounding box center [177, 148] width 40 height 33
click at [228, 92] on icon "button" at bounding box center [224, 93] width 17 height 17
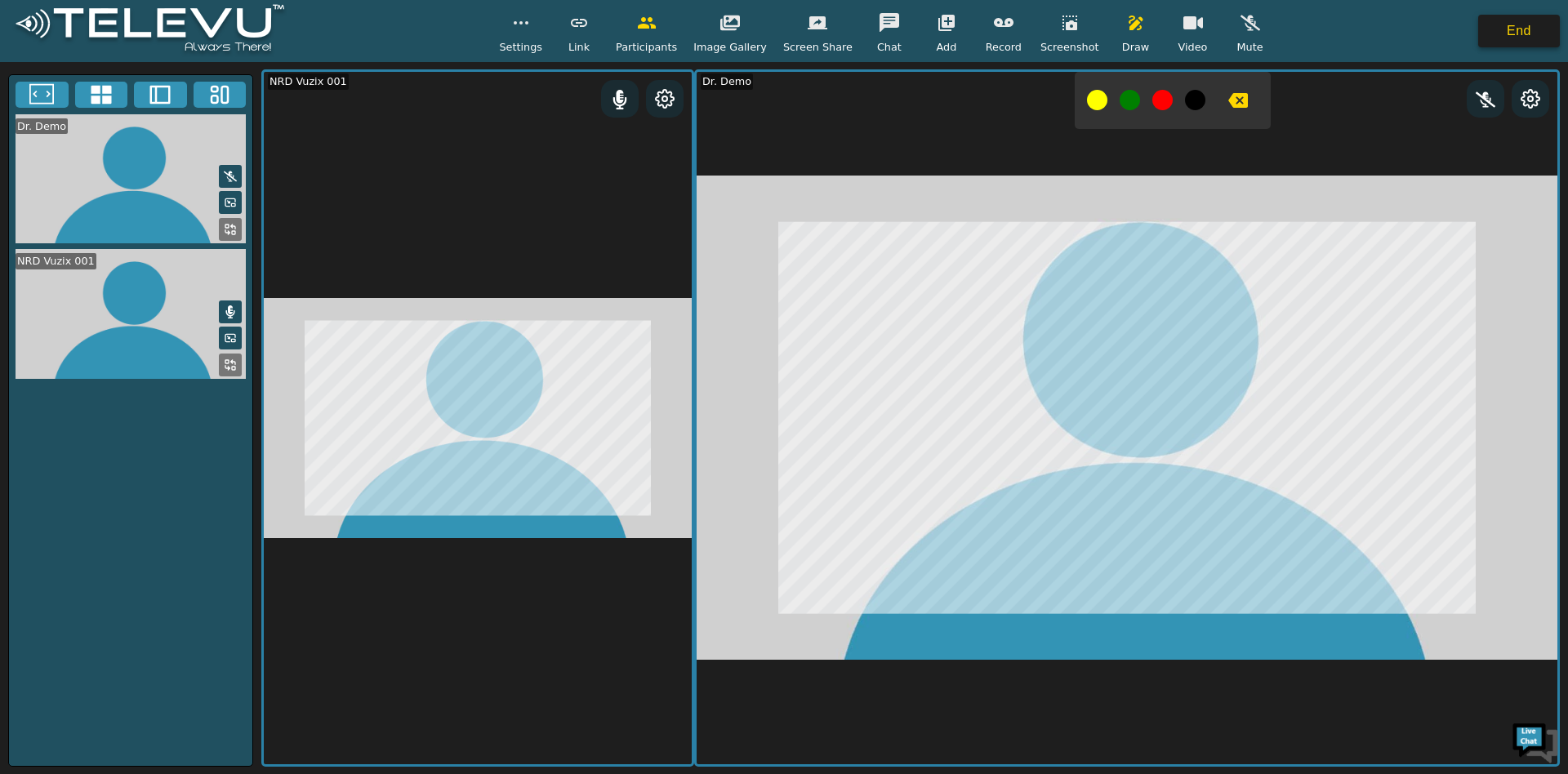
click at [1488, 17] on button "End" at bounding box center [1518, 31] width 82 height 33
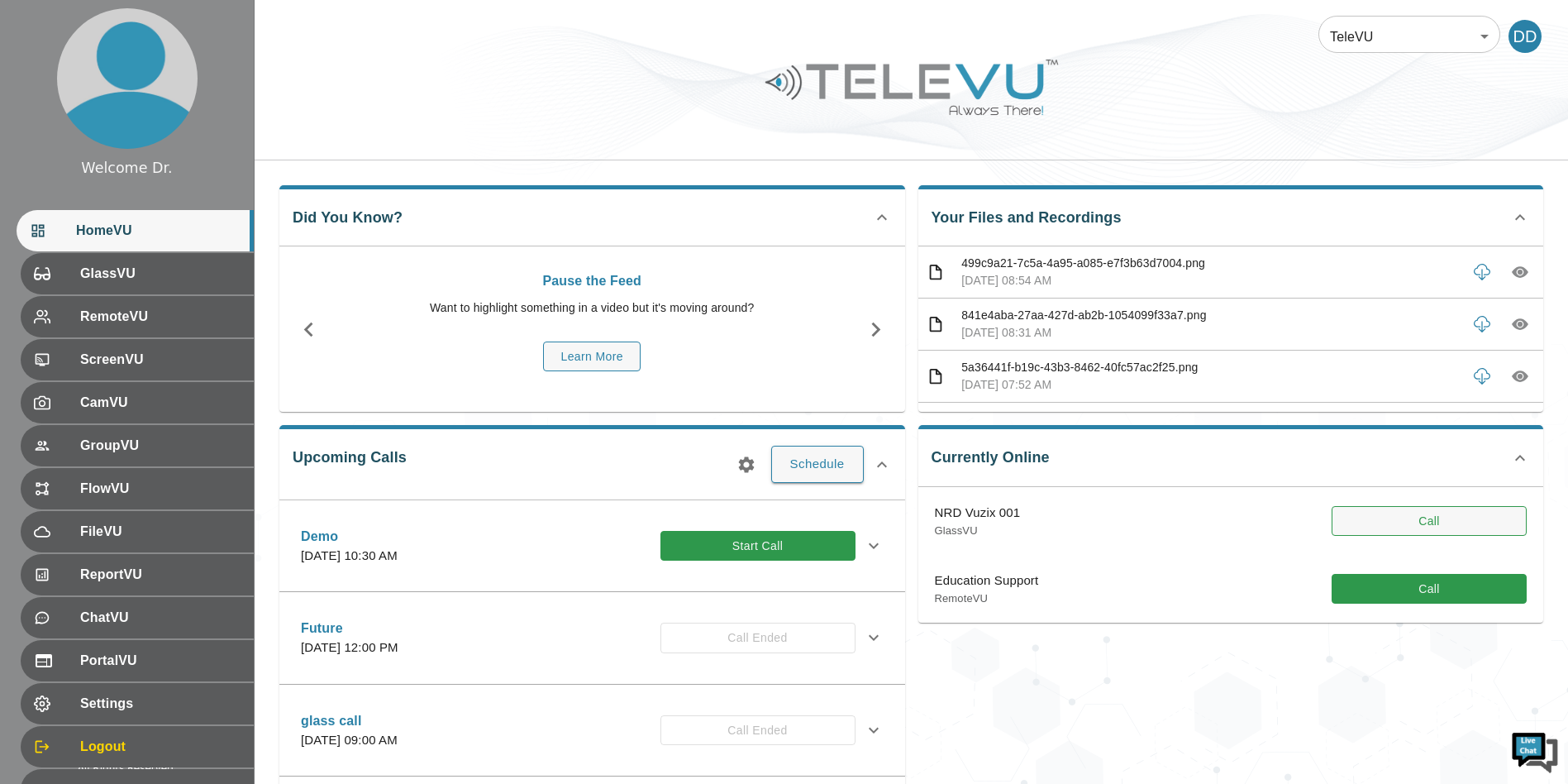
click at [1384, 519] on button "Call" at bounding box center [1429, 522] width 195 height 31
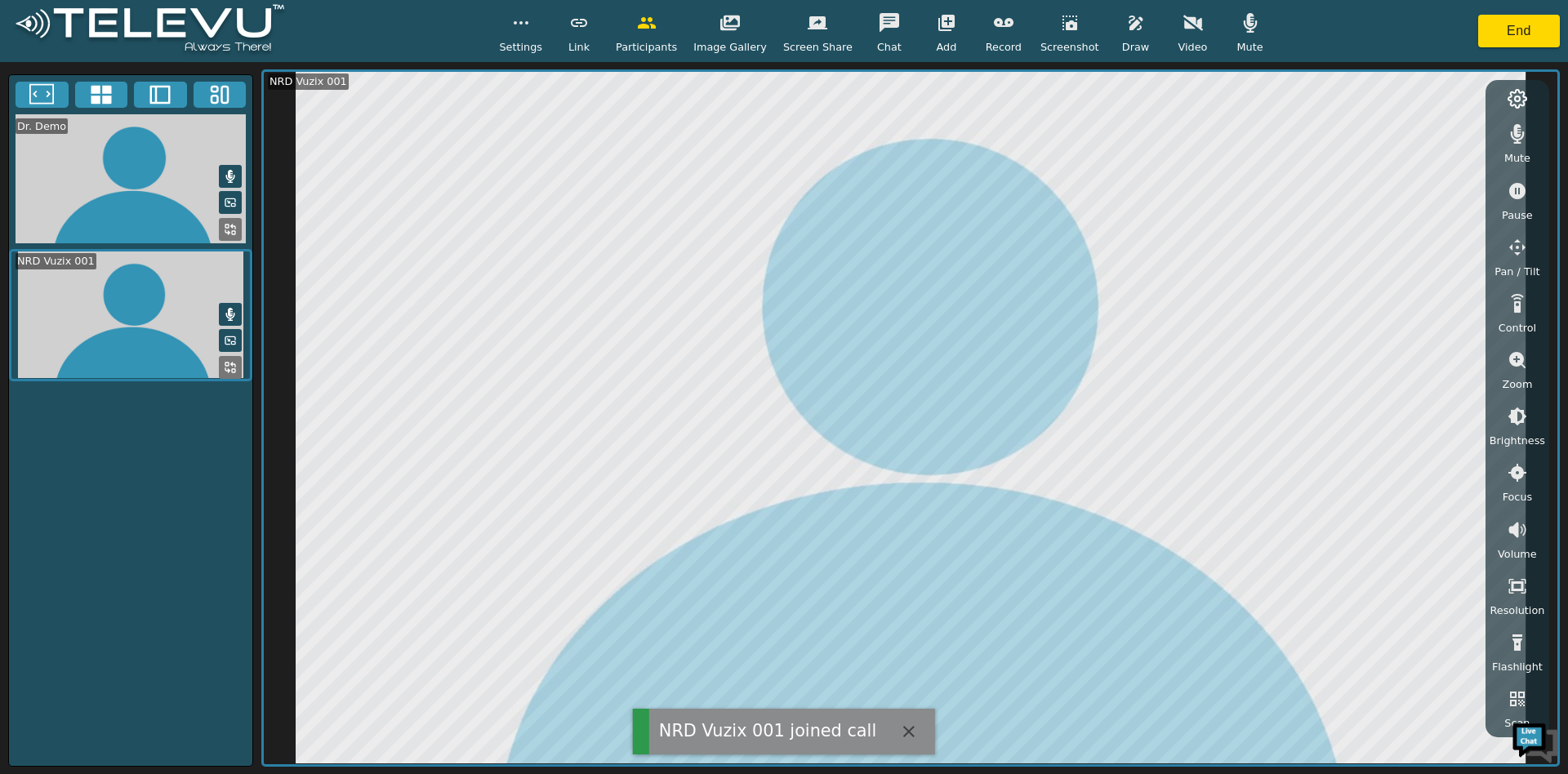
click at [1240, 31] on icon "button" at bounding box center [1250, 23] width 20 height 20
click at [1519, 139] on icon "button" at bounding box center [1518, 134] width 14 height 20
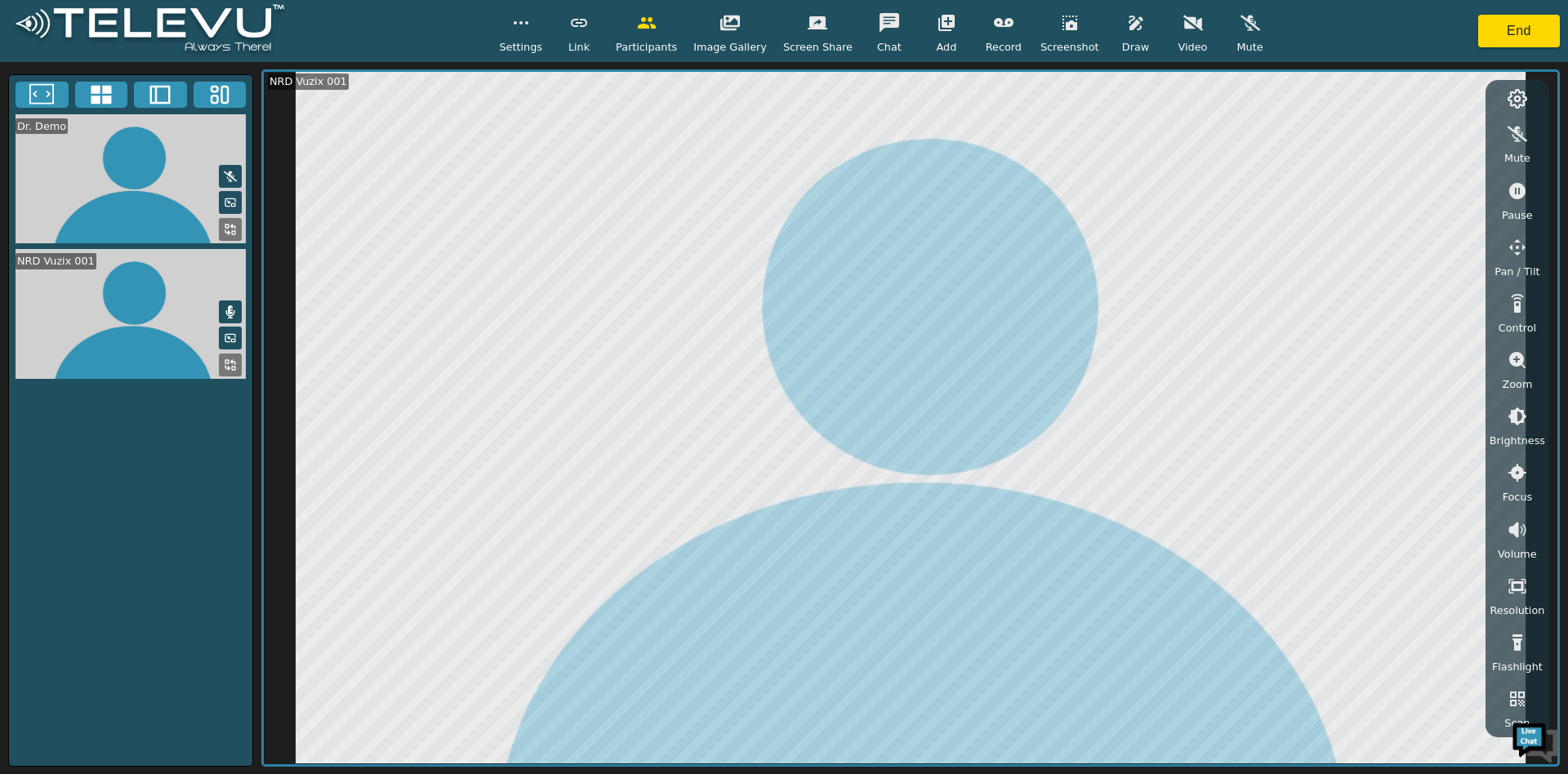
click at [1116, 21] on button "button" at bounding box center [1136, 23] width 40 height 33
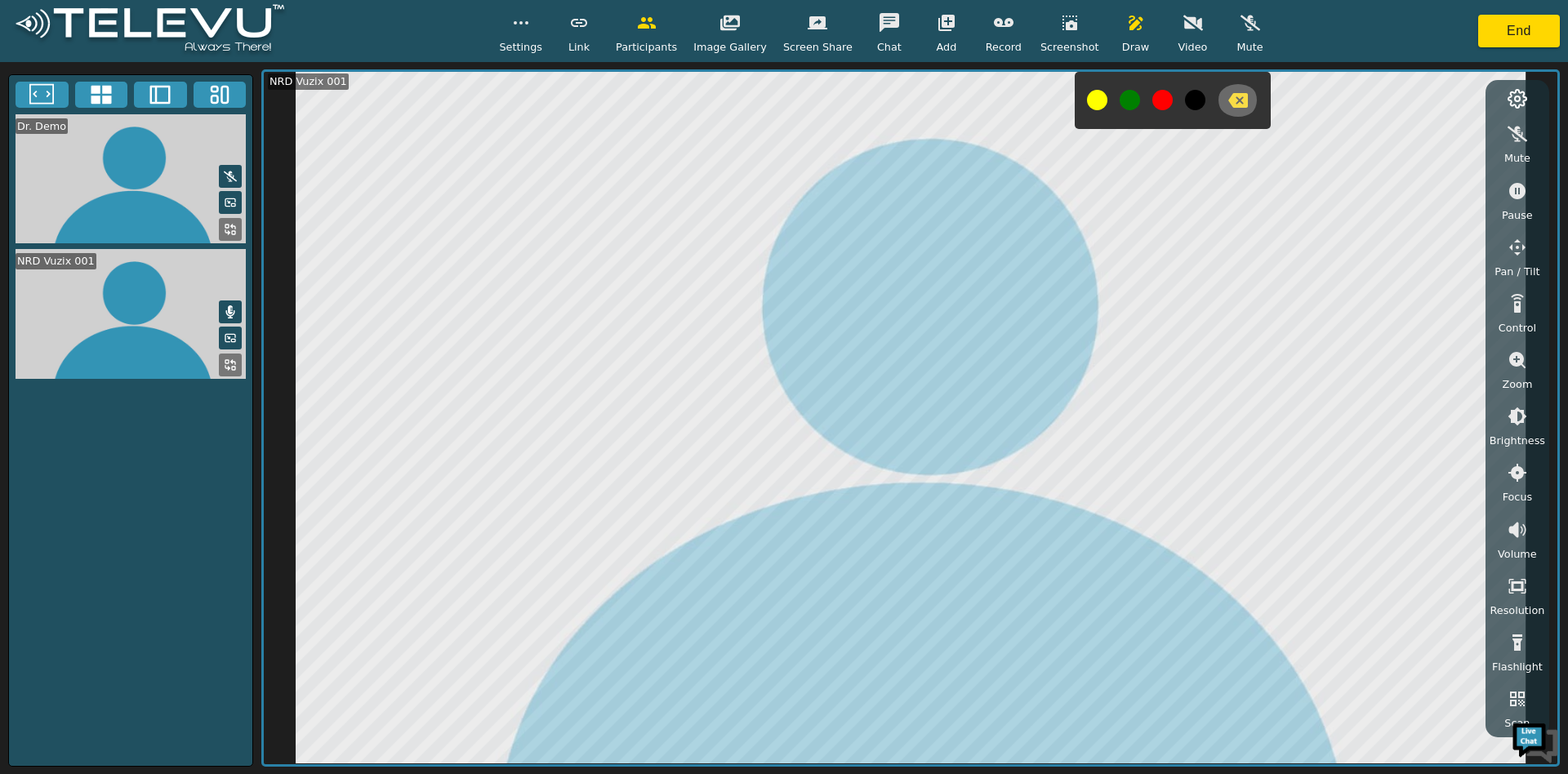
click at [1228, 107] on icon "button" at bounding box center [1238, 101] width 20 height 20
click at [1067, 45] on span "Screenshot" at bounding box center [1070, 46] width 59 height 16
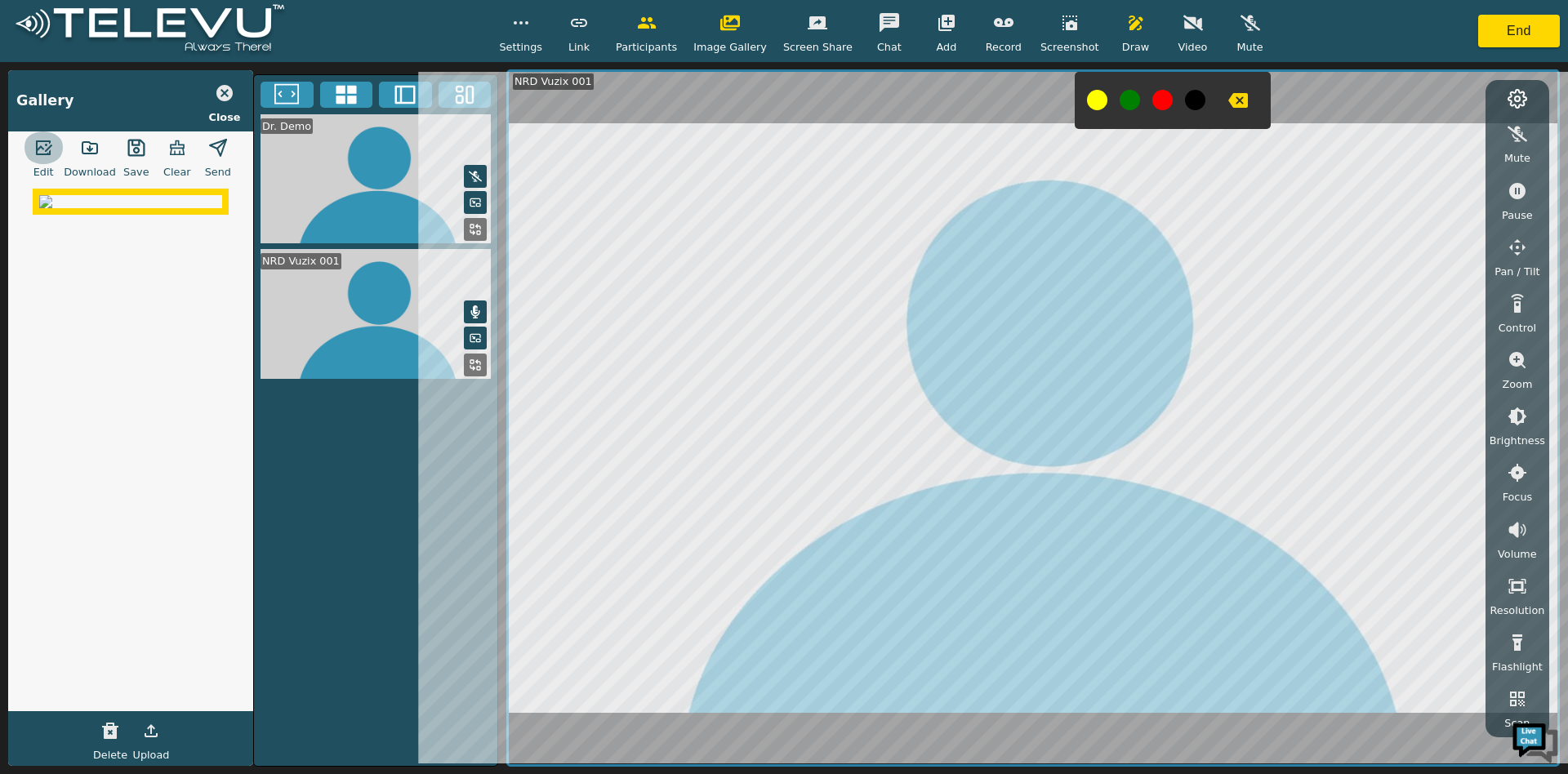
click at [49, 144] on icon "button" at bounding box center [45, 148] width 17 height 15
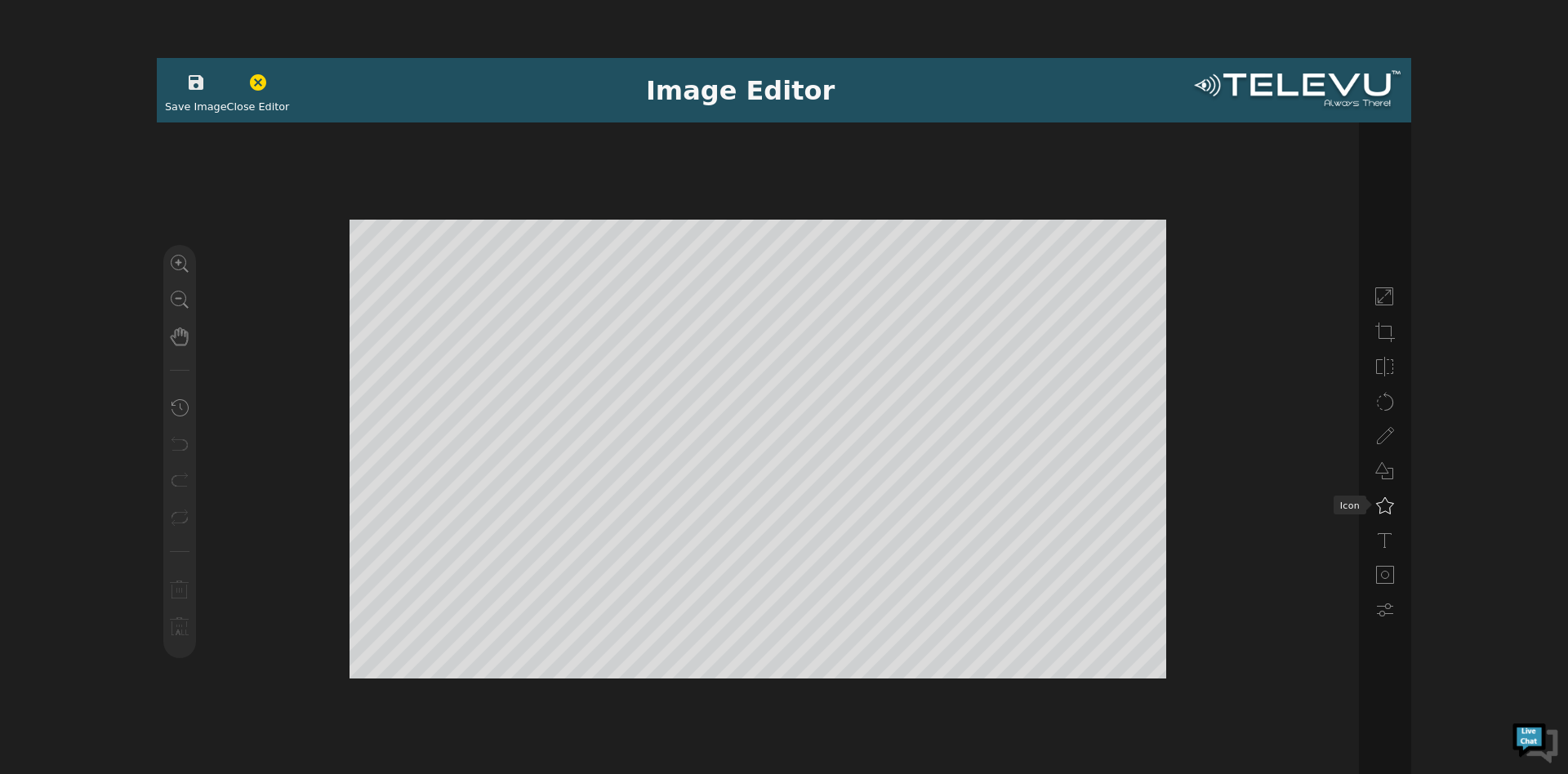
click at [1389, 507] on icon at bounding box center [1385, 506] width 20 height 20
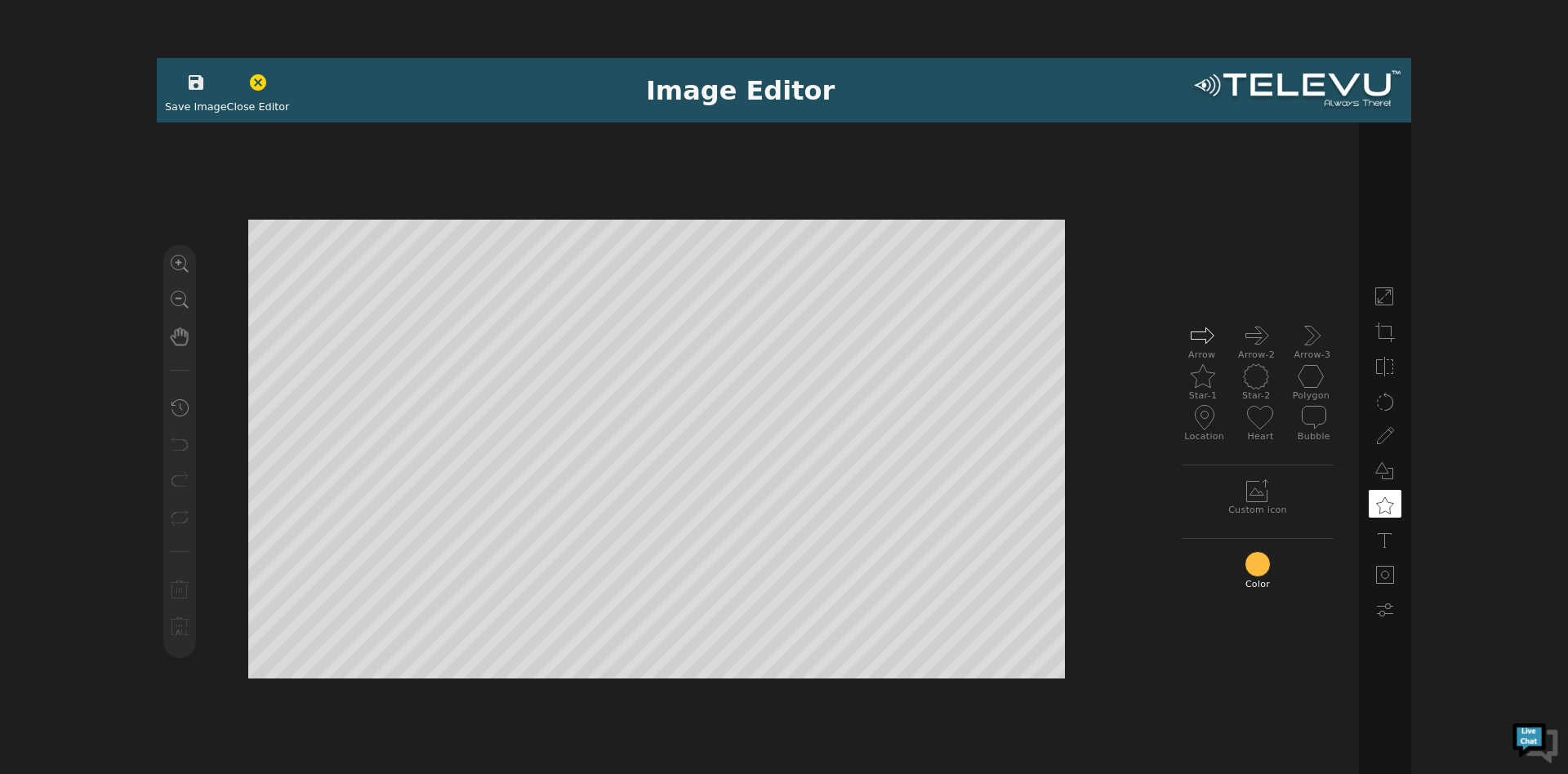
click at [1210, 330] on icon at bounding box center [1202, 336] width 26 height 26
click at [201, 89] on button "button" at bounding box center [196, 83] width 40 height 33
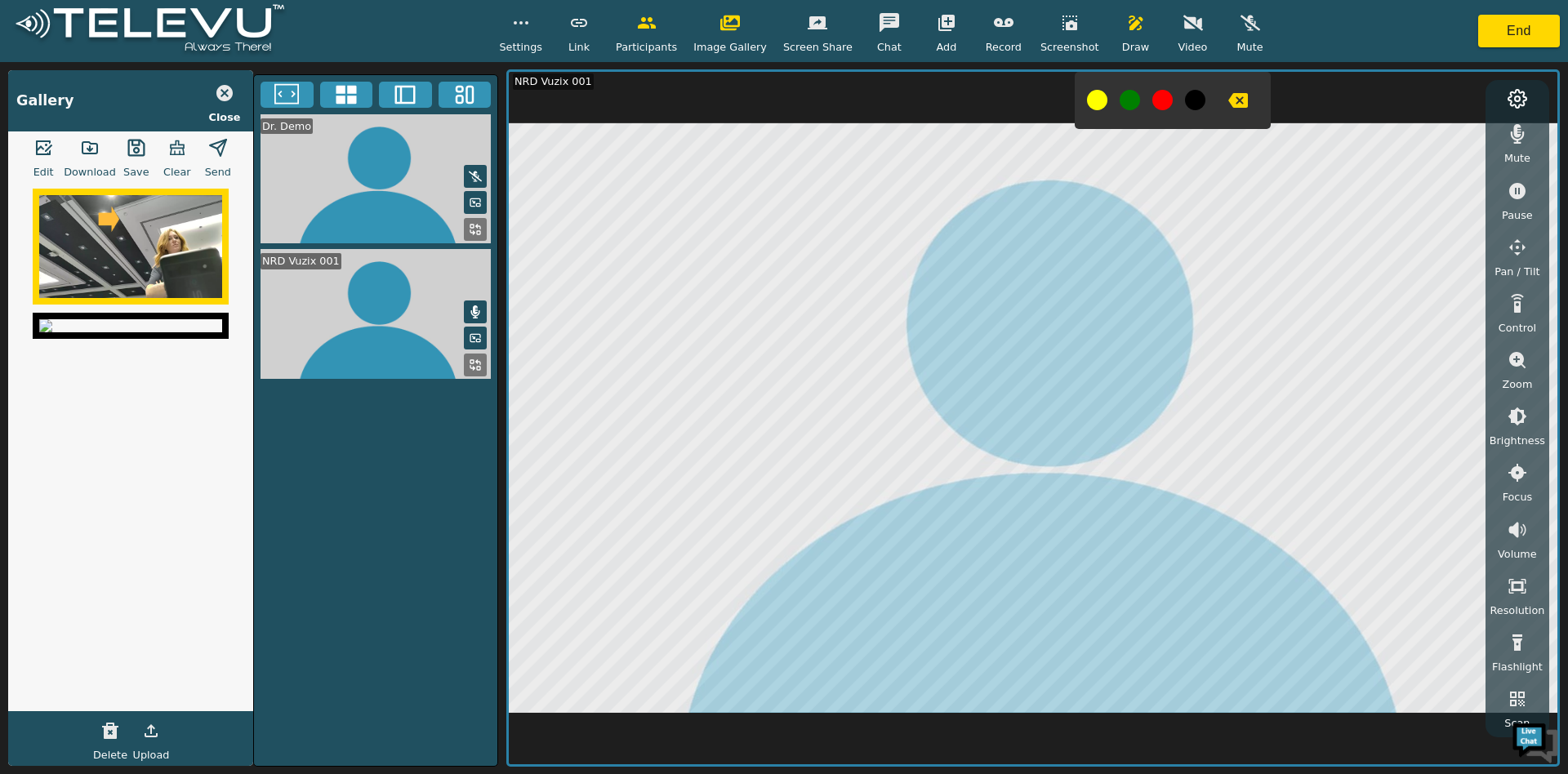
click at [218, 153] on polygon "button" at bounding box center [218, 148] width 17 height 17
click at [175, 156] on icon "button" at bounding box center [177, 148] width 20 height 20
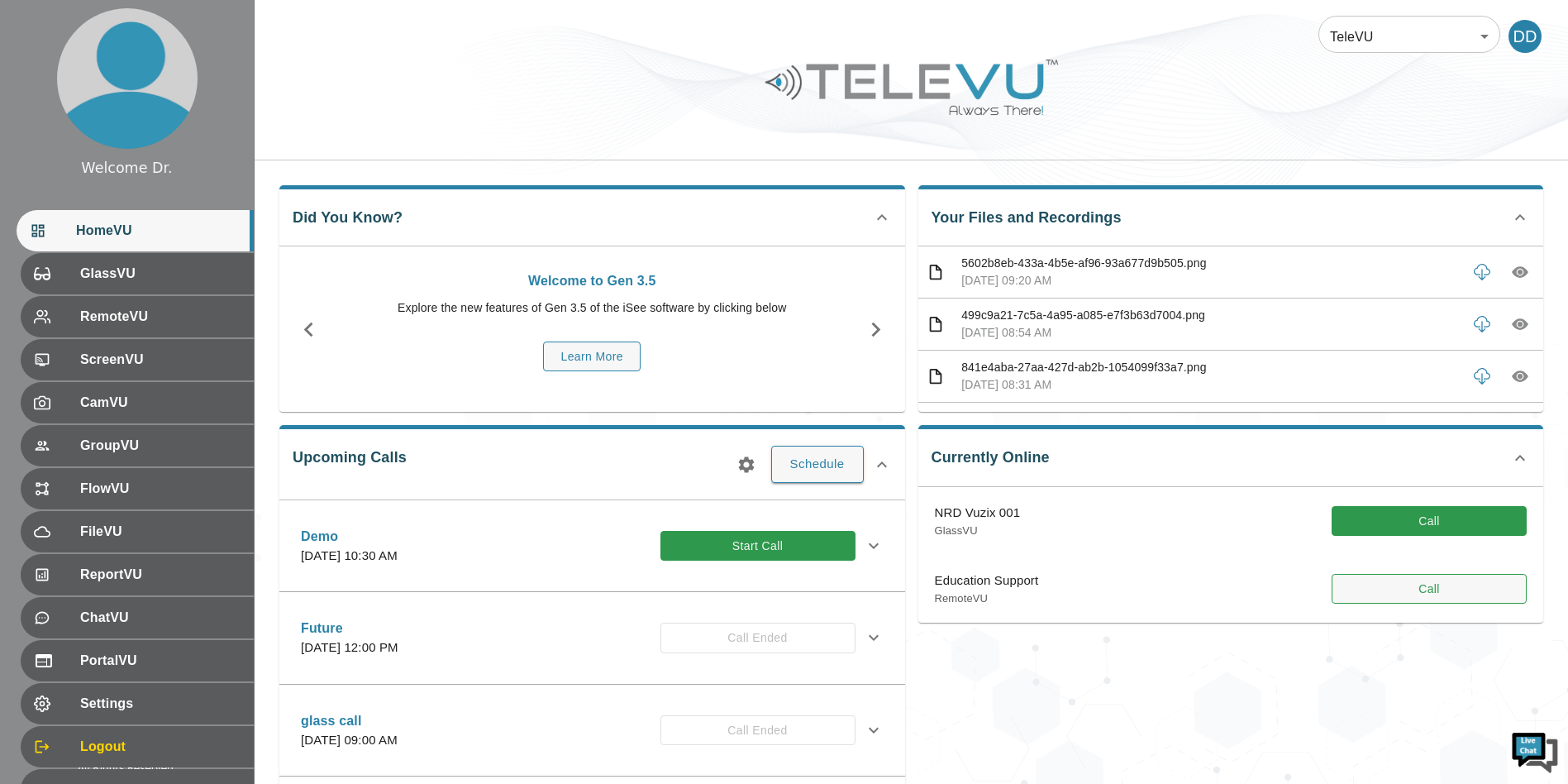
click at [1363, 597] on button "Call" at bounding box center [1429, 589] width 195 height 31
click at [1411, 590] on button "Call" at bounding box center [1429, 589] width 195 height 31
click at [752, 356] on div "Welcome to Gen 3.5 Explore the new features of Gen 3.5 of the iSee software by …" at bounding box center [592, 330] width 509 height 118
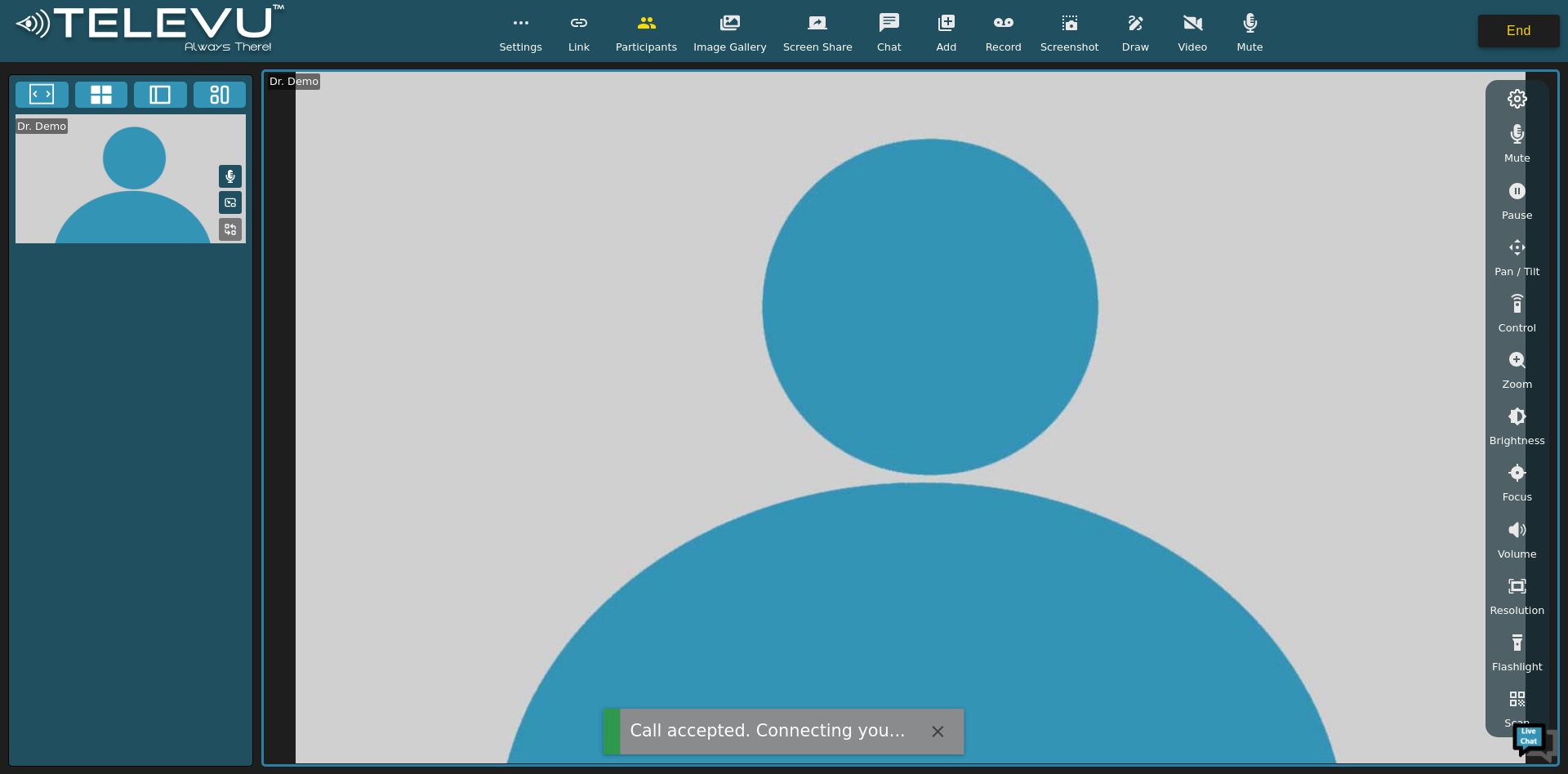
click at [1516, 22] on button "End" at bounding box center [1518, 31] width 82 height 33
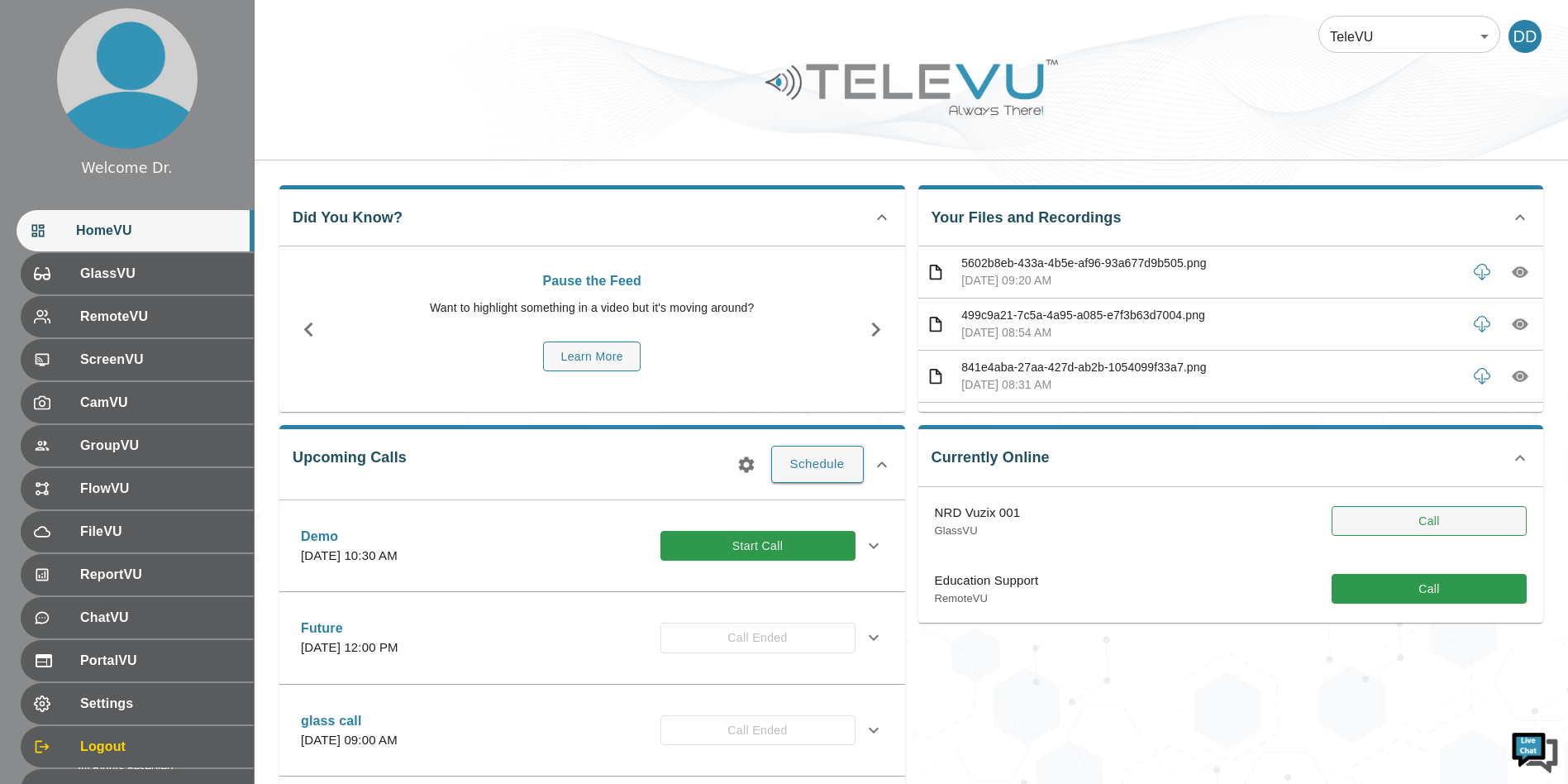
click at [1440, 514] on button "Call" at bounding box center [1429, 522] width 195 height 31
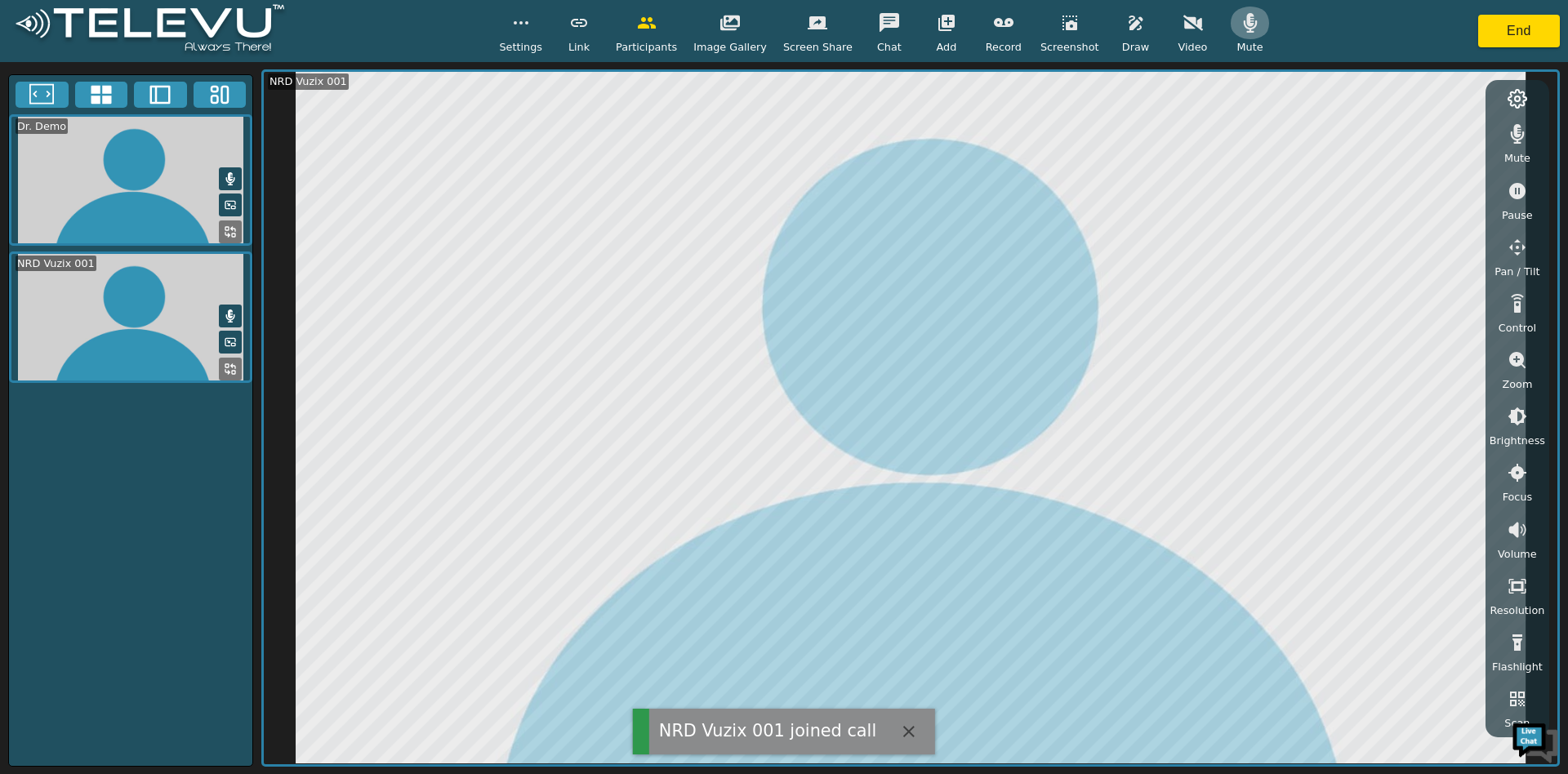
click at [1245, 34] on button "button" at bounding box center [1249, 23] width 40 height 33
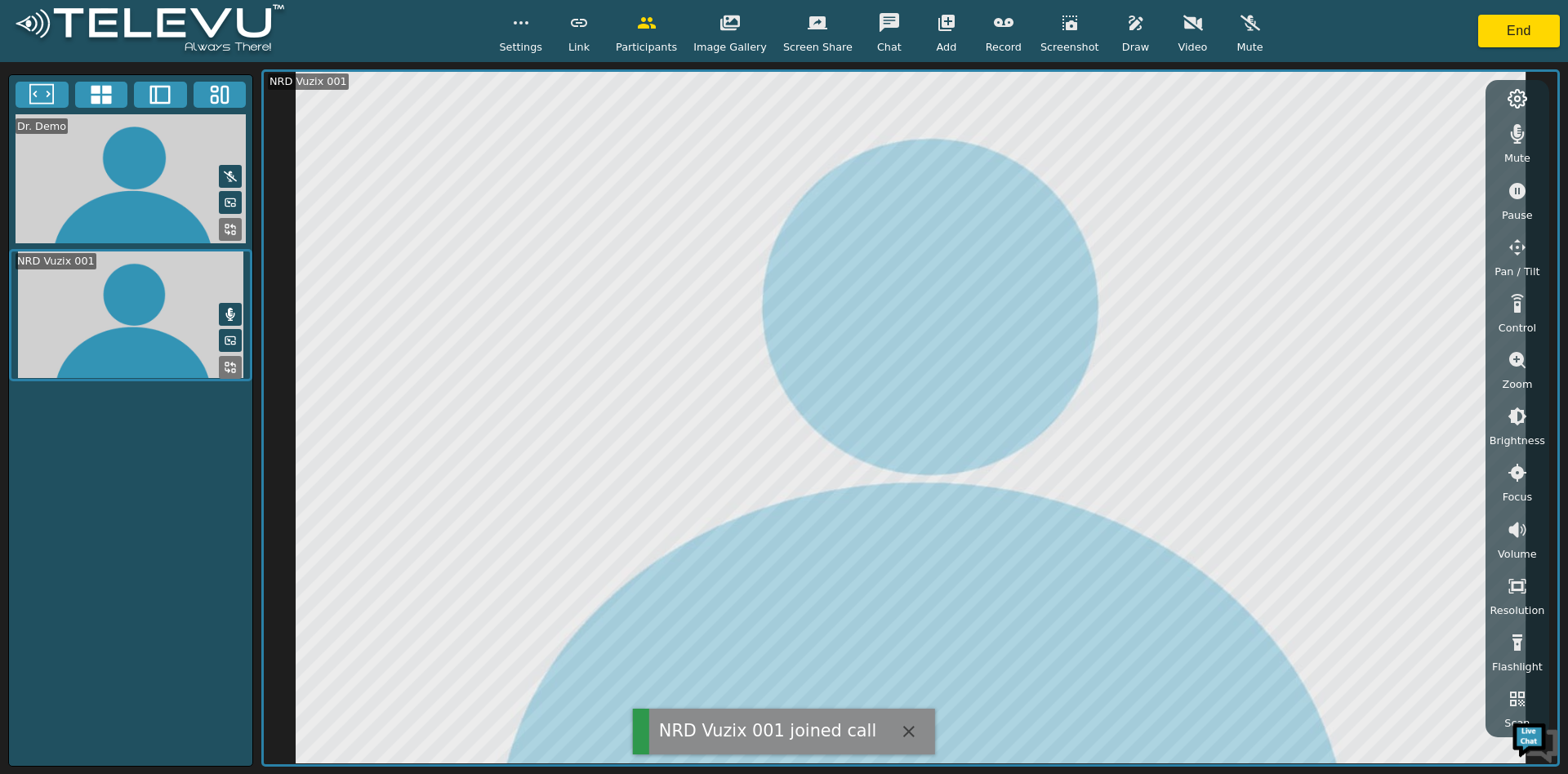
click at [1518, 131] on icon "button" at bounding box center [1518, 134] width 14 height 20
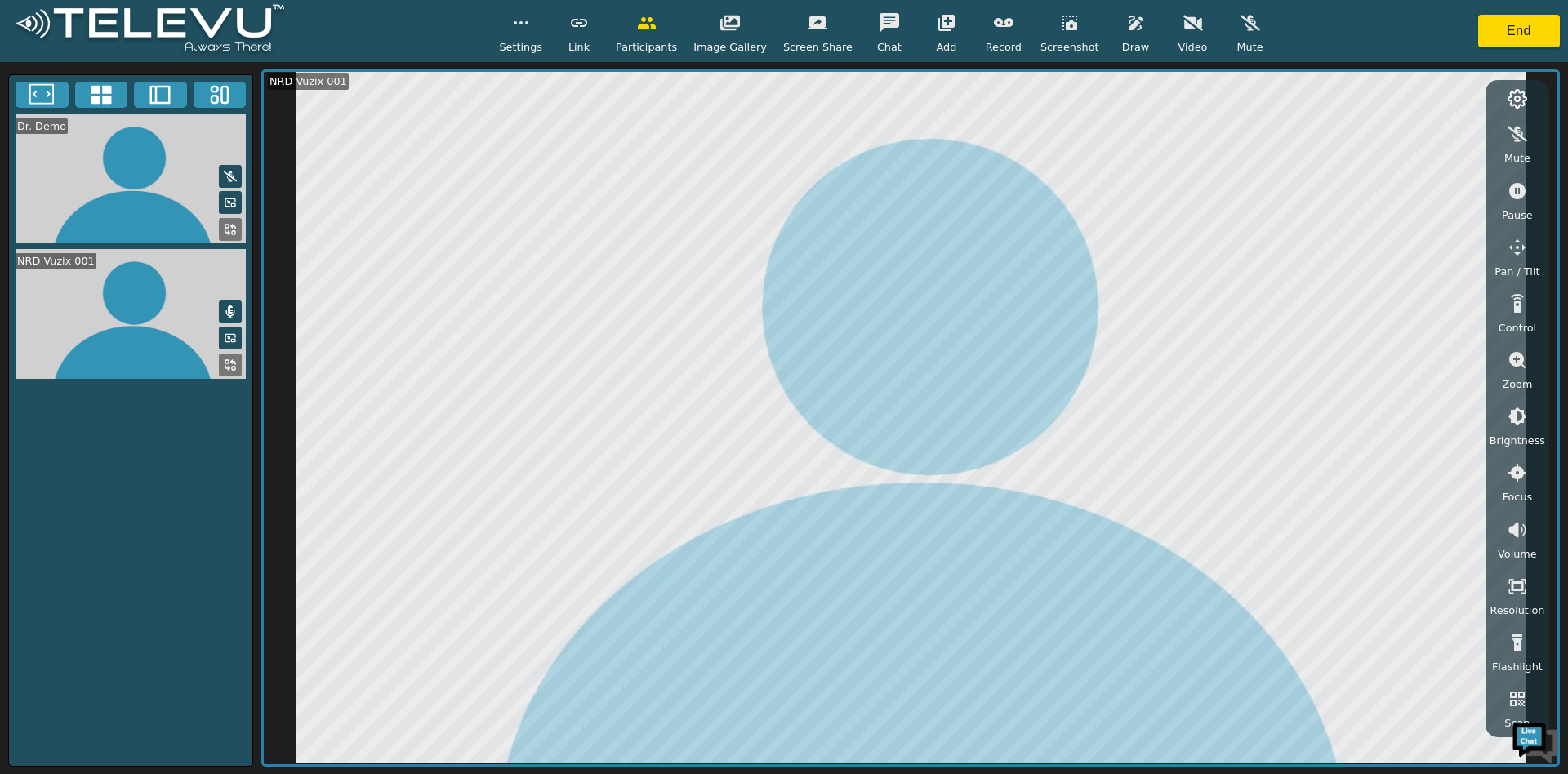
click at [1131, 46] on div "Draw" at bounding box center [1136, 31] width 40 height 48
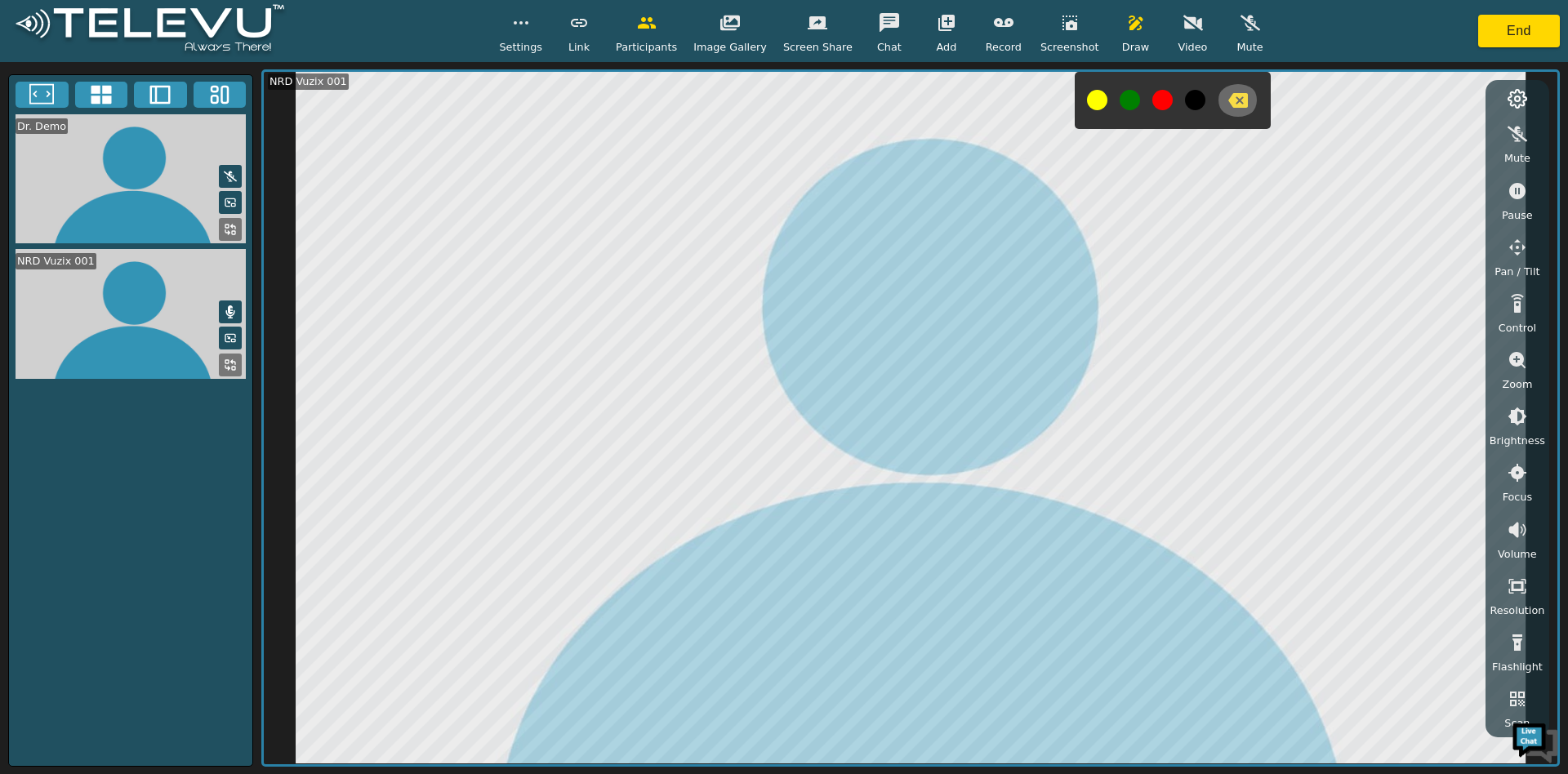
click at [1228, 91] on icon "button" at bounding box center [1238, 101] width 20 height 20
click at [1518, 190] on icon "button" at bounding box center [1518, 191] width 20 height 20
click at [1230, 109] on button "button" at bounding box center [1237, 101] width 40 height 33
click at [1508, 186] on icon "button" at bounding box center [1518, 191] width 20 height 20
click at [1060, 26] on icon "button" at bounding box center [1070, 23] width 20 height 20
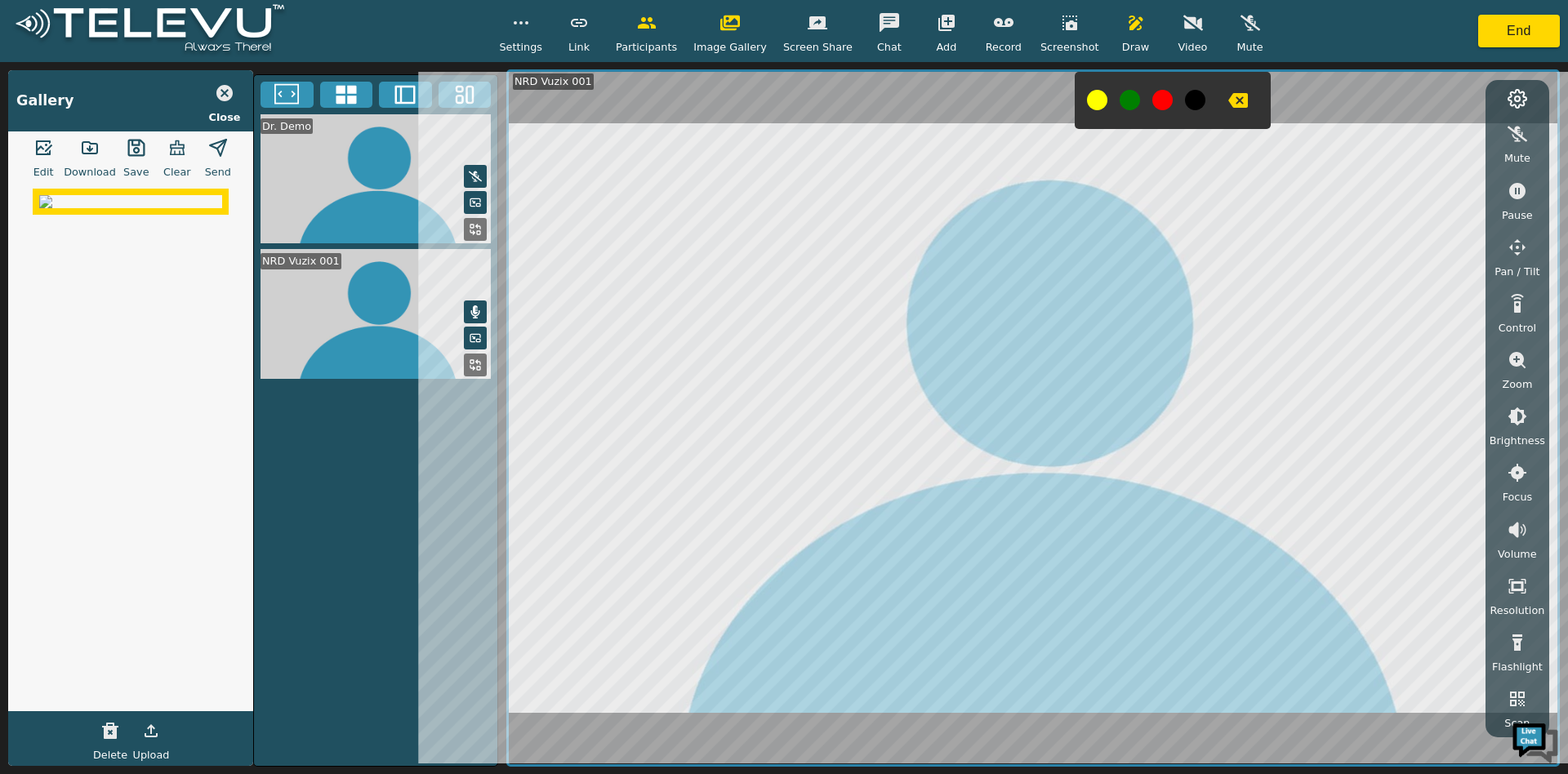
click at [39, 149] on icon "button" at bounding box center [45, 148] width 17 height 15
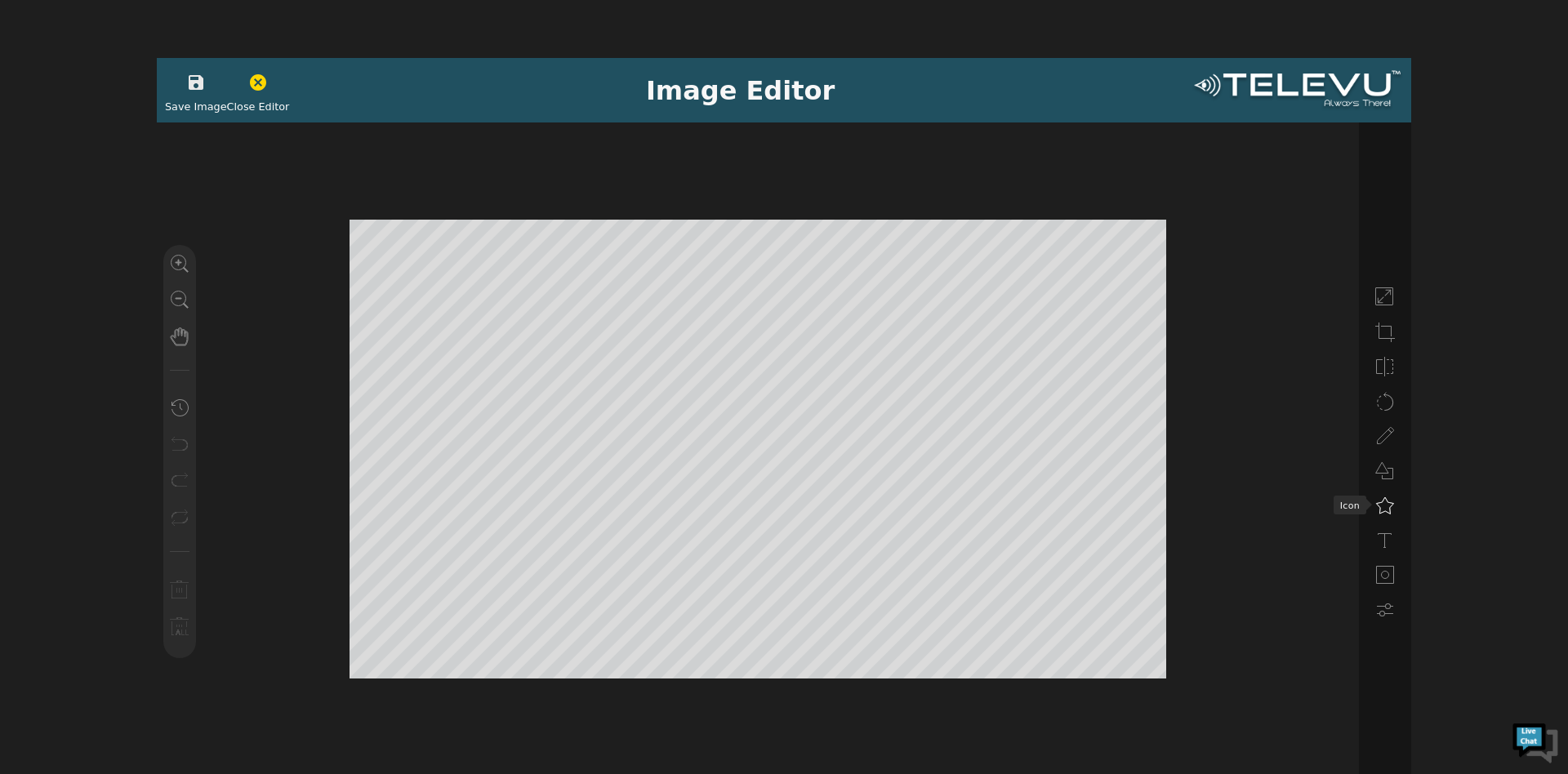
click at [1383, 506] on icon at bounding box center [1385, 506] width 20 height 20
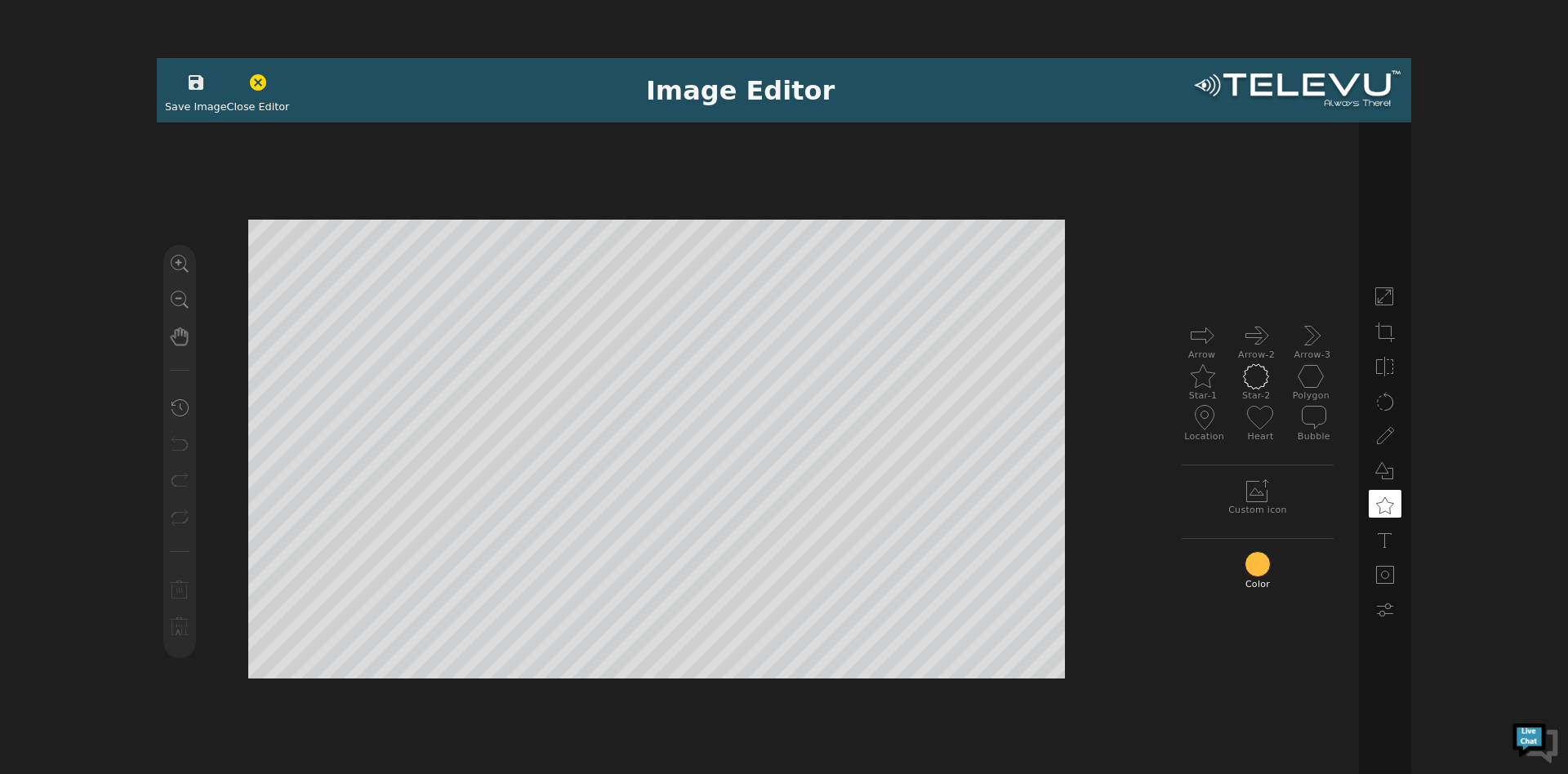
click at [1262, 380] on icon at bounding box center [1256, 376] width 26 height 26
click at [171, 64] on div "Save Image Close Editor Image Editor" at bounding box center [784, 90] width 1254 height 64
click at [179, 67] on div "Save Image" at bounding box center [196, 90] width 62 height 48
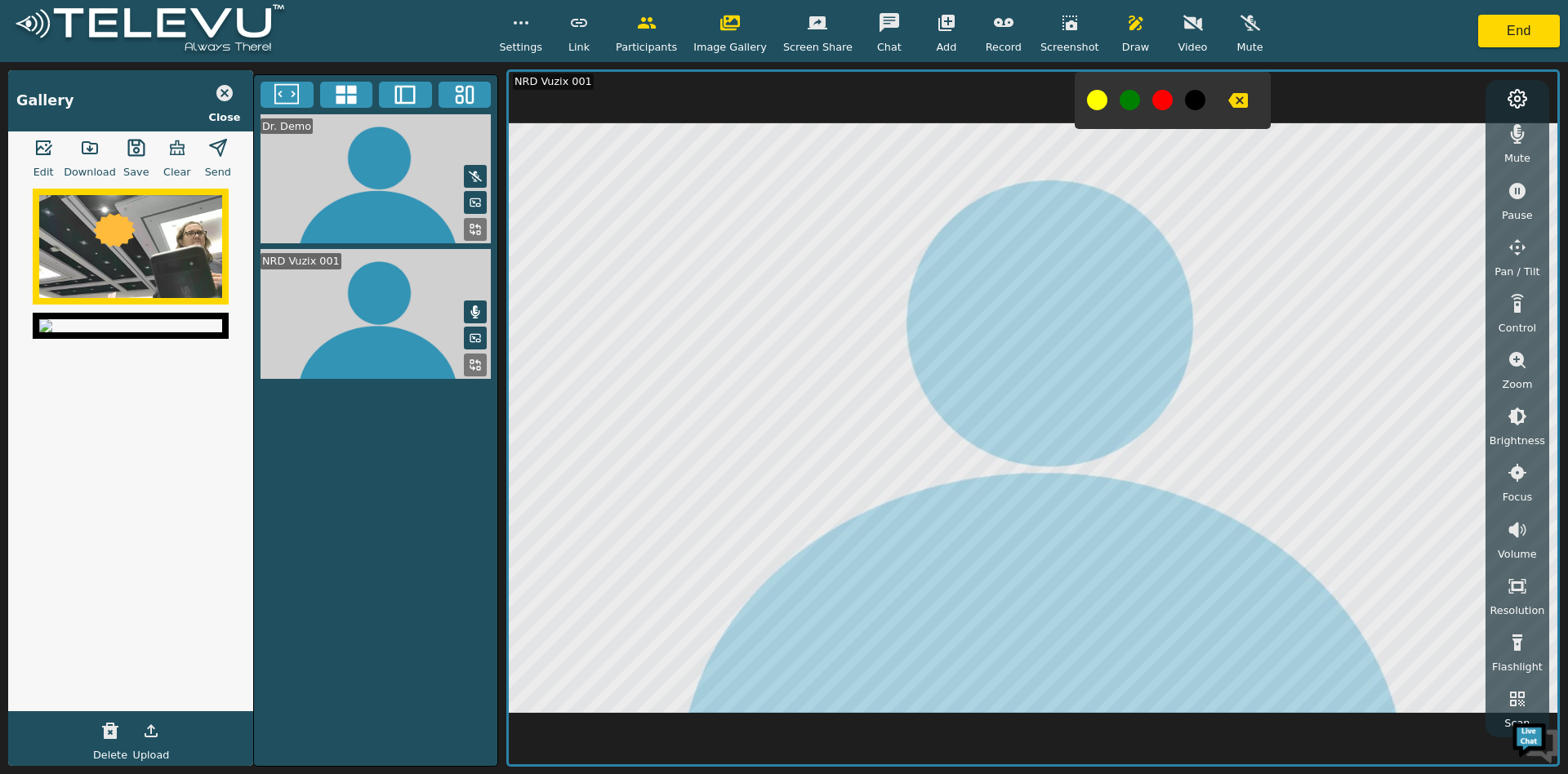
click at [225, 158] on button "button" at bounding box center [217, 148] width 40 height 33
click at [229, 90] on icon "button" at bounding box center [224, 93] width 17 height 17
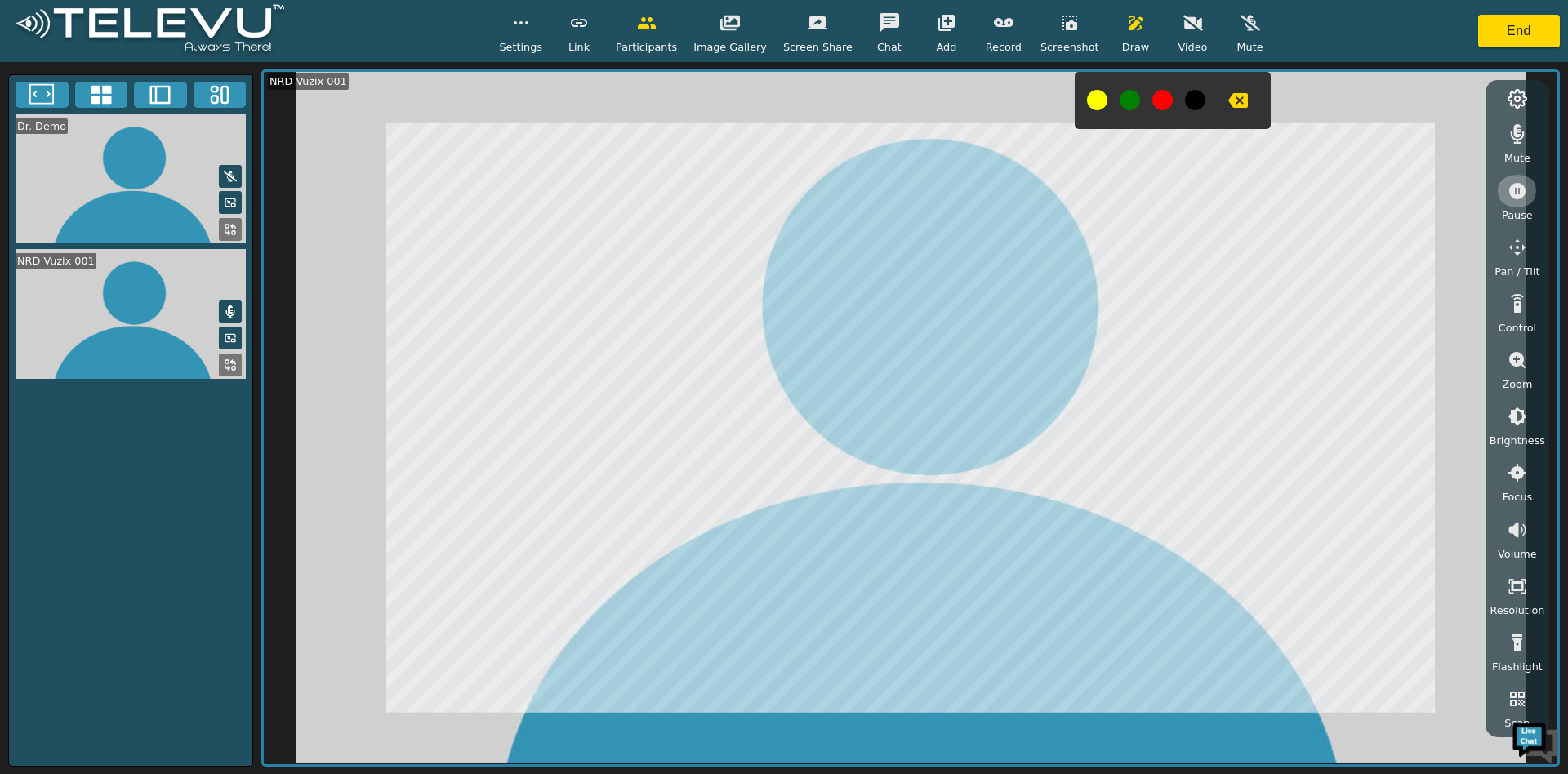
click at [1514, 198] on icon "button" at bounding box center [1518, 191] width 20 height 20
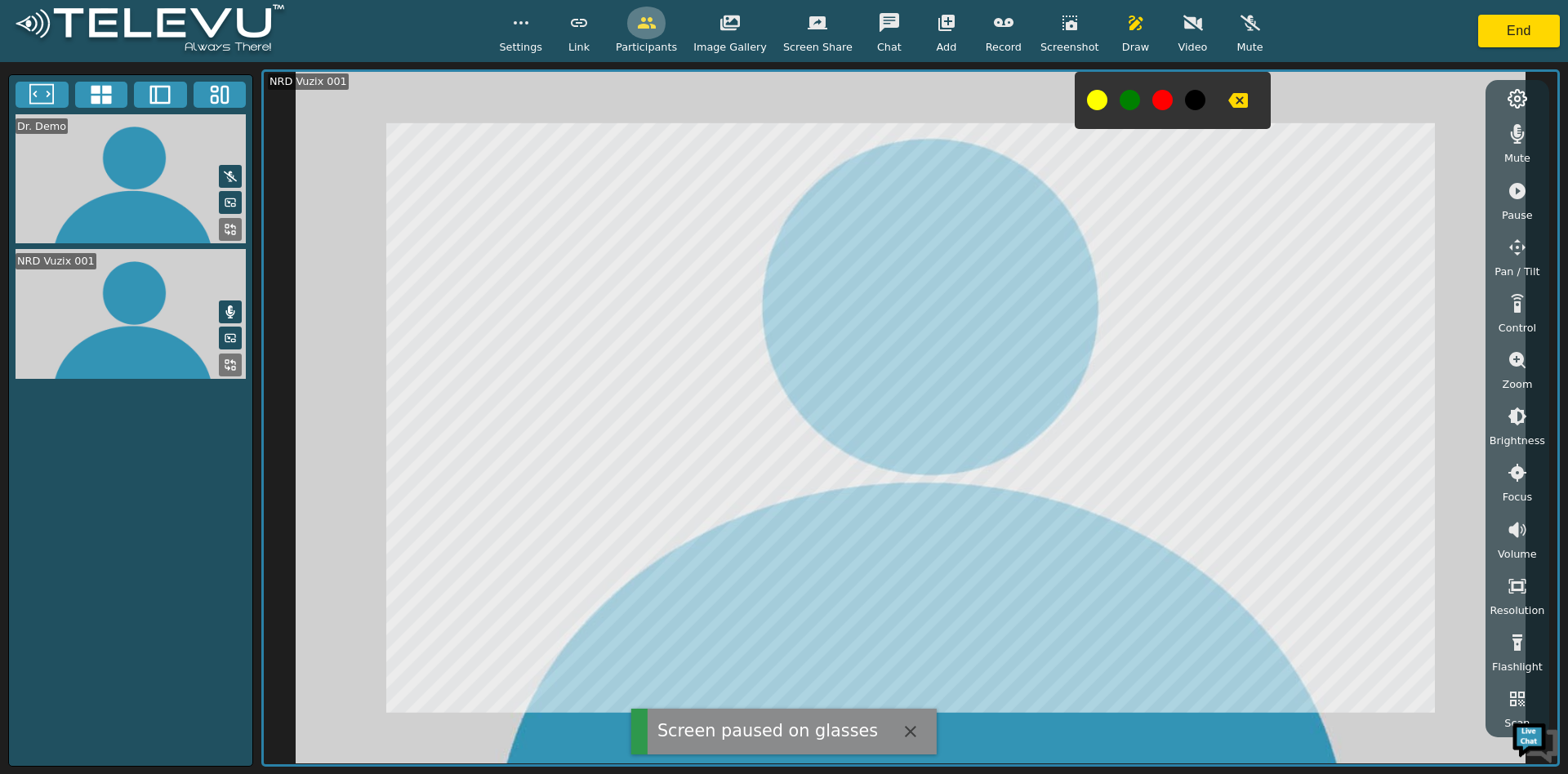
click at [656, 25] on icon "button" at bounding box center [647, 23] width 18 height 12
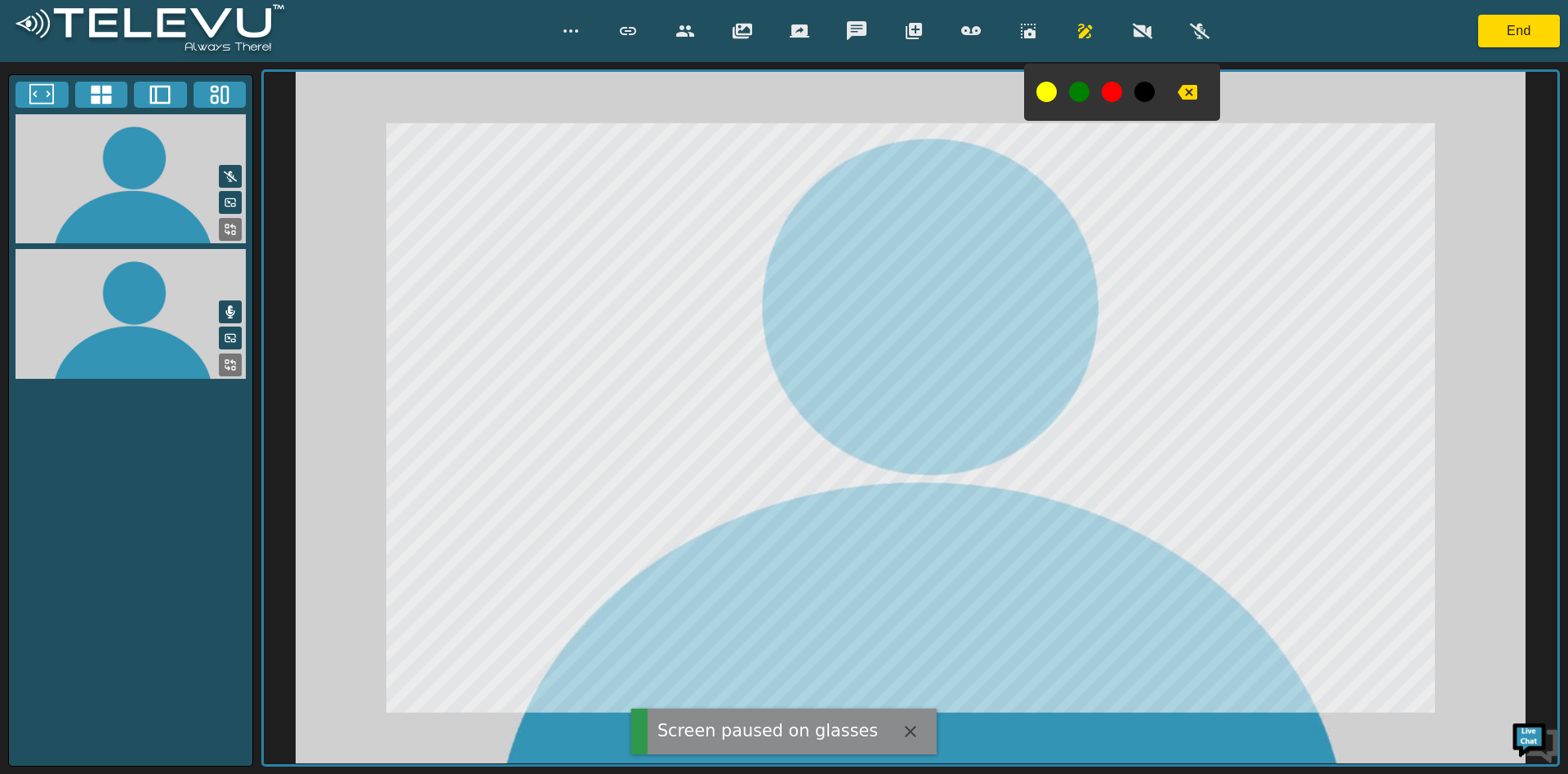
click at [663, 25] on div at bounding box center [885, 31] width 669 height 33
click at [665, 26] on button "button" at bounding box center [684, 31] width 40 height 33
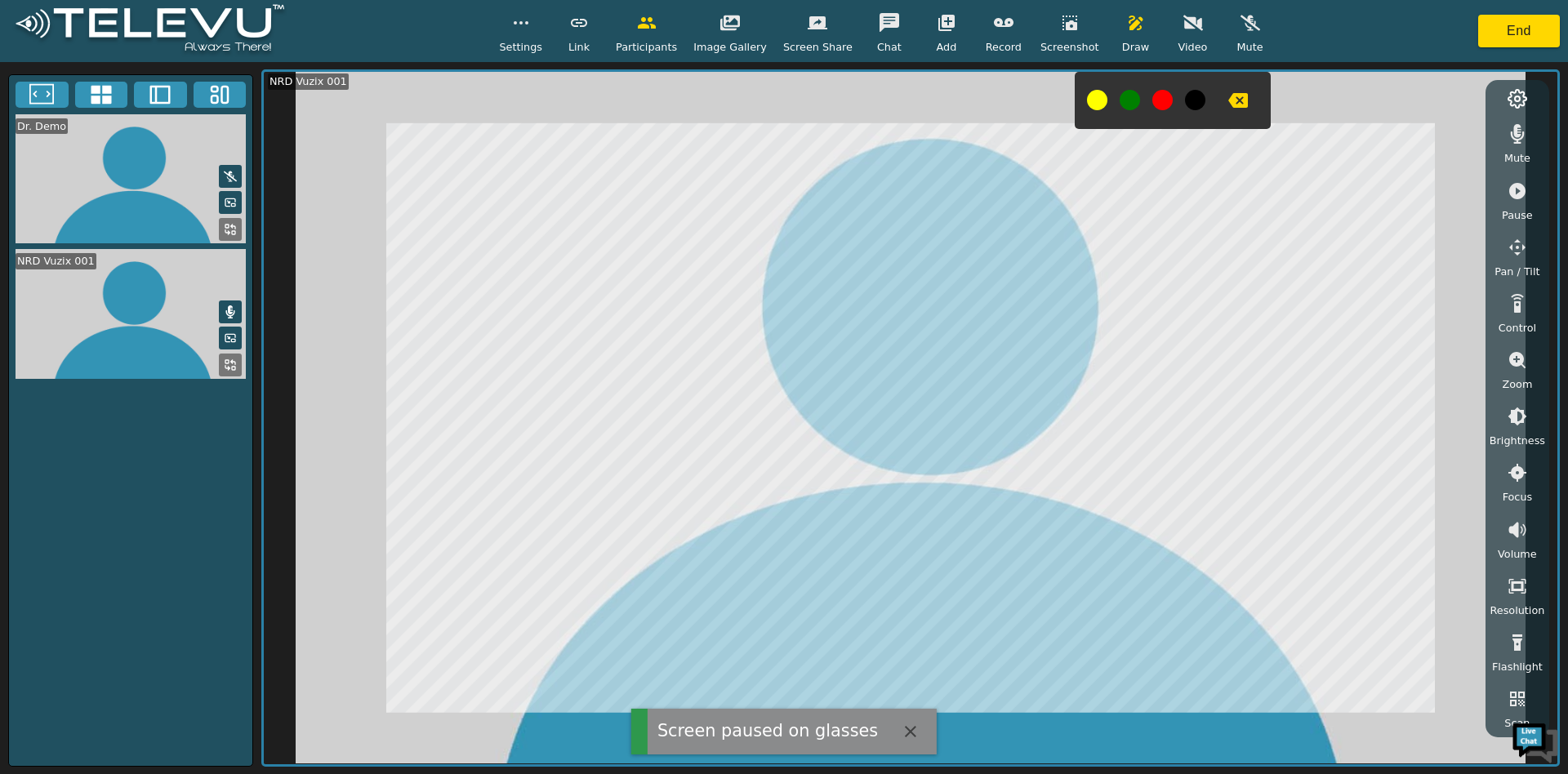
click at [727, 35] on button "button" at bounding box center [730, 23] width 40 height 33
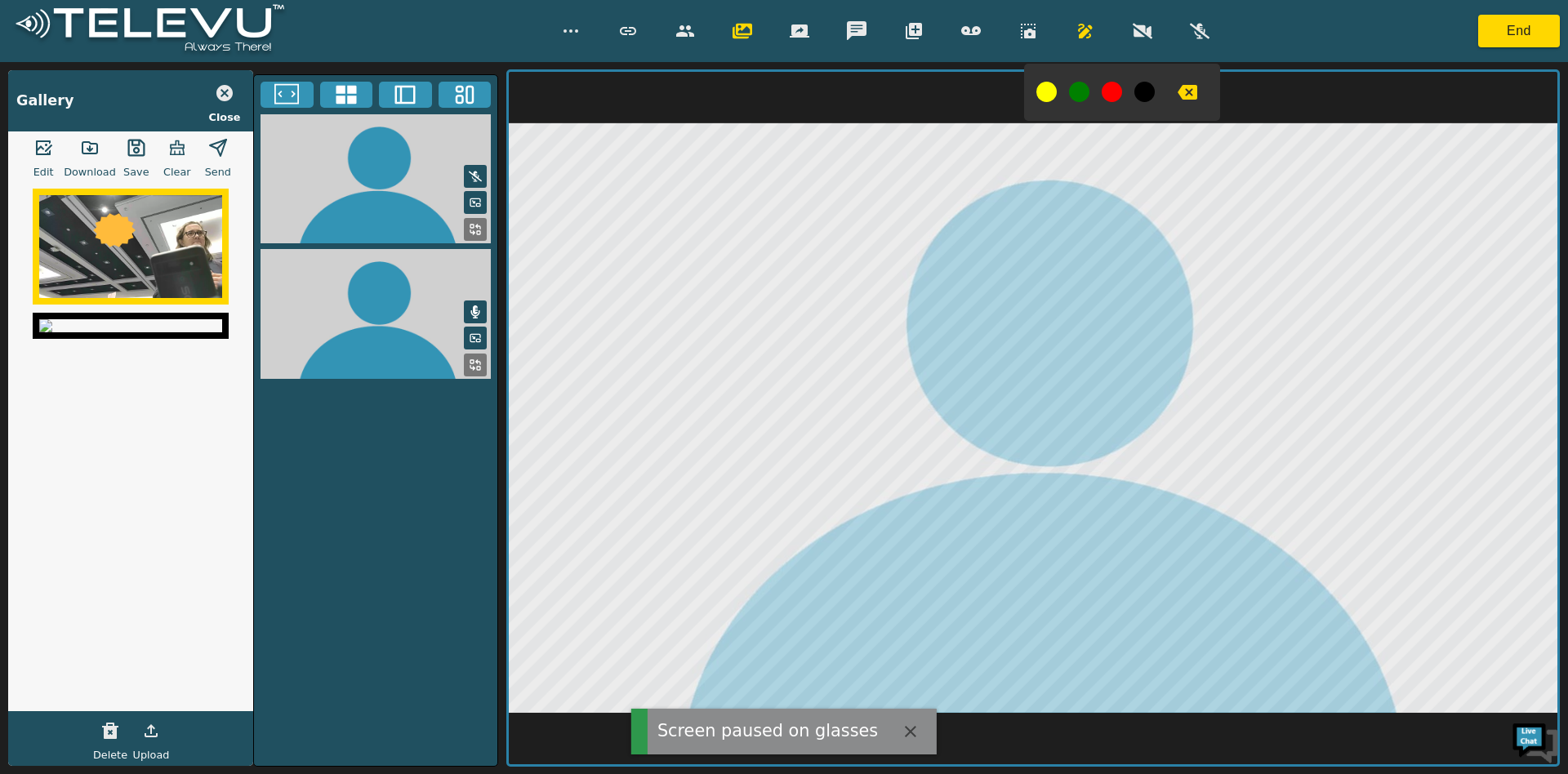
click at [157, 149] on button "button" at bounding box center [177, 148] width 40 height 33
click at [691, 23] on icon "button" at bounding box center [685, 31] width 20 height 20
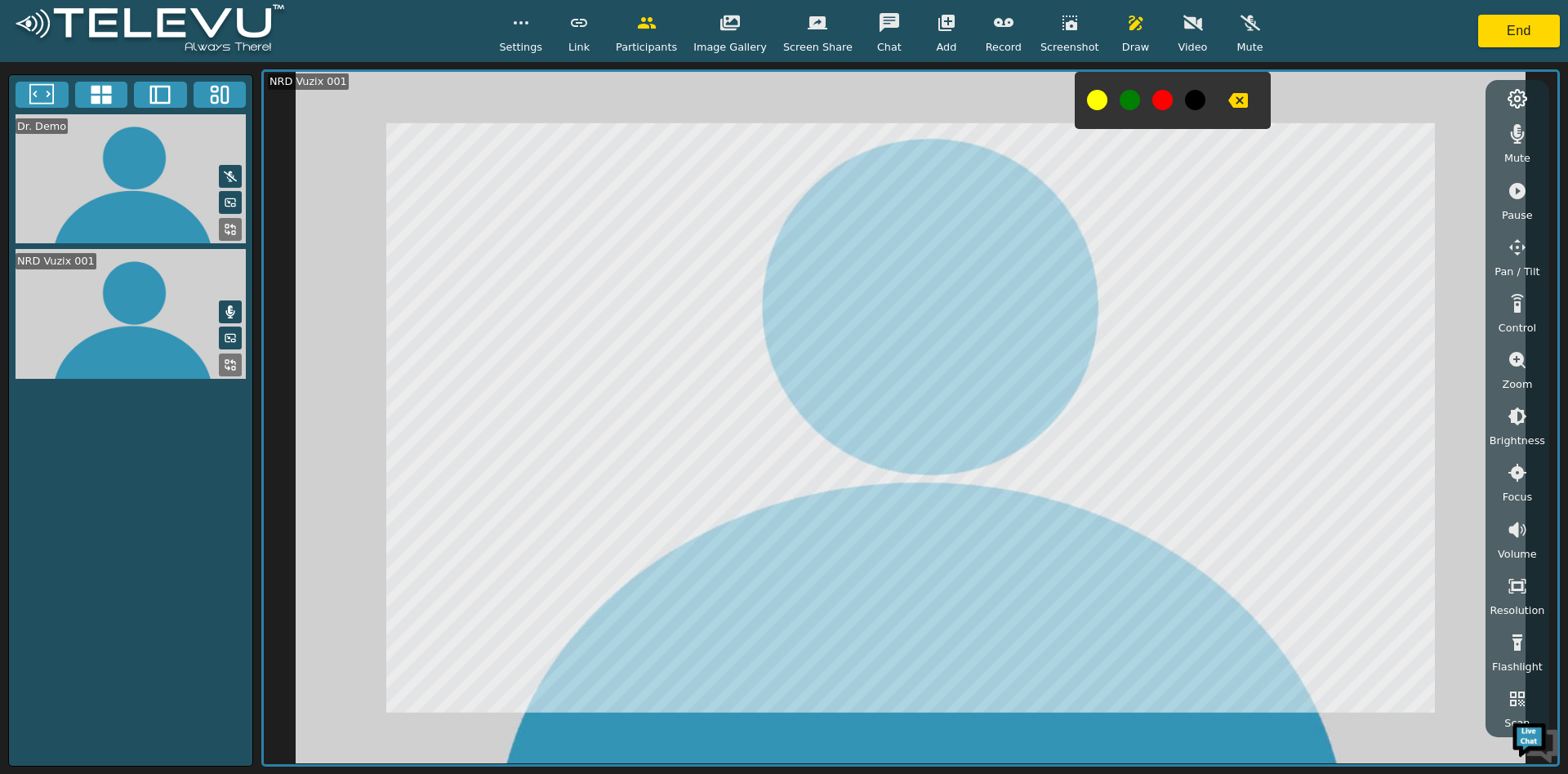
click at [801, 31] on button "button" at bounding box center [817, 23] width 40 height 33
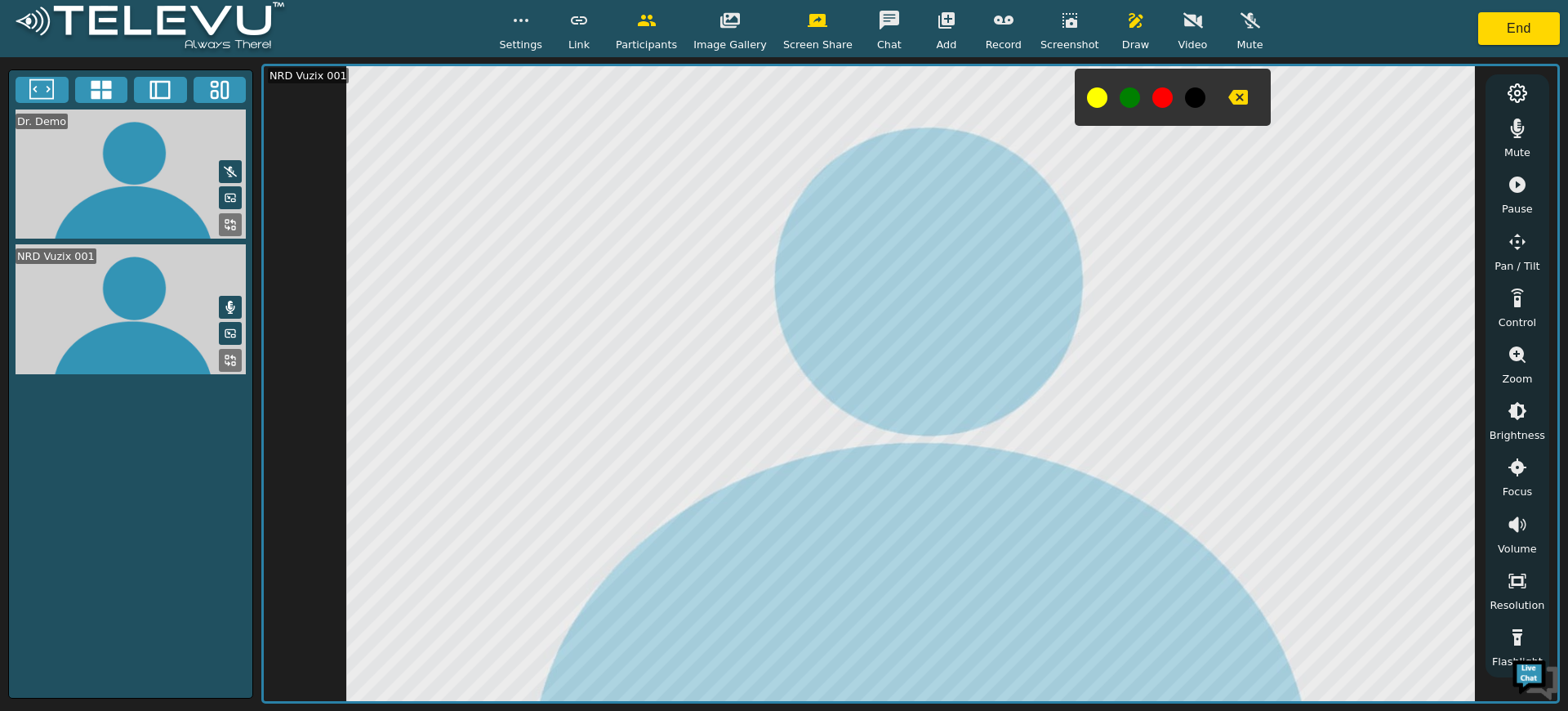
click at [220, 213] on button at bounding box center [230, 225] width 23 height 23
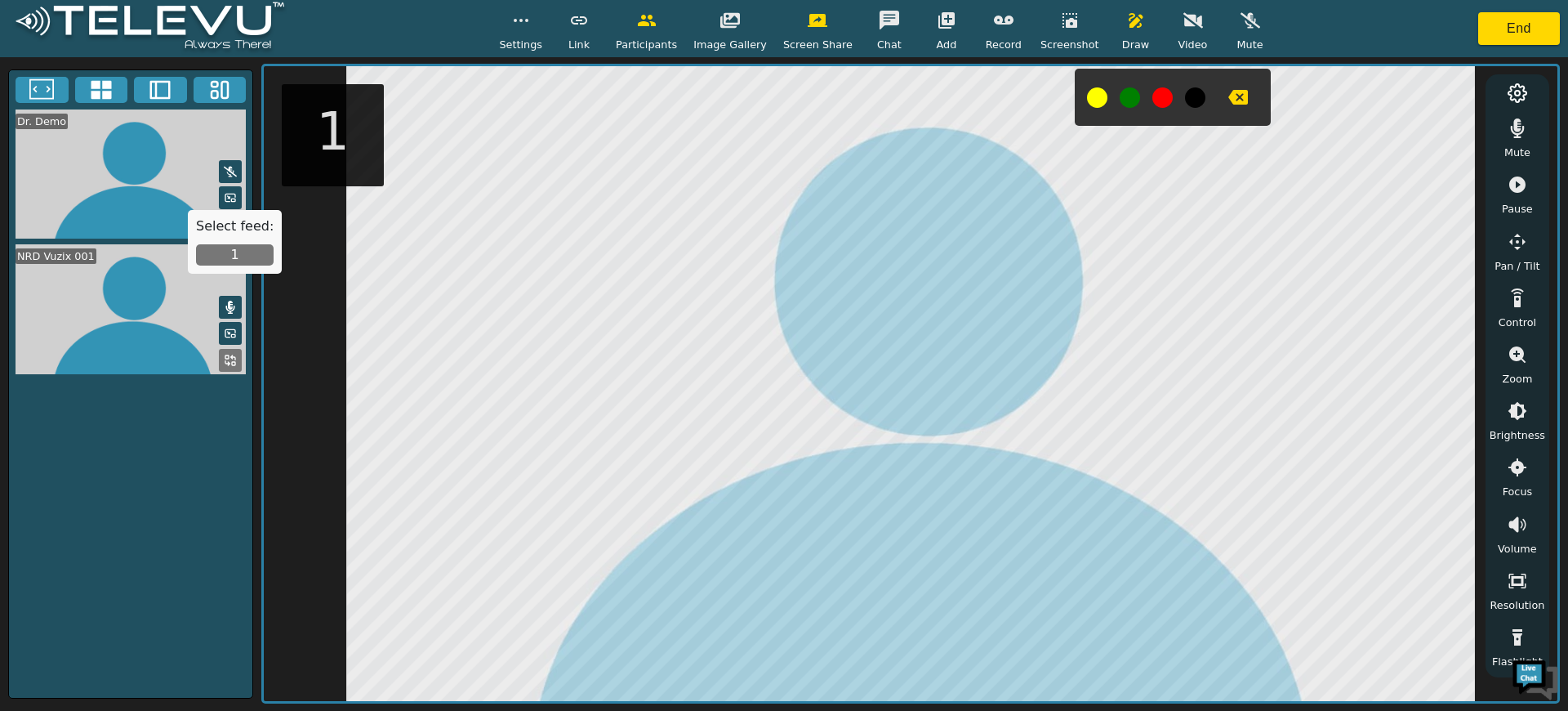
click at [240, 253] on button "1" at bounding box center [234, 255] width 78 height 21
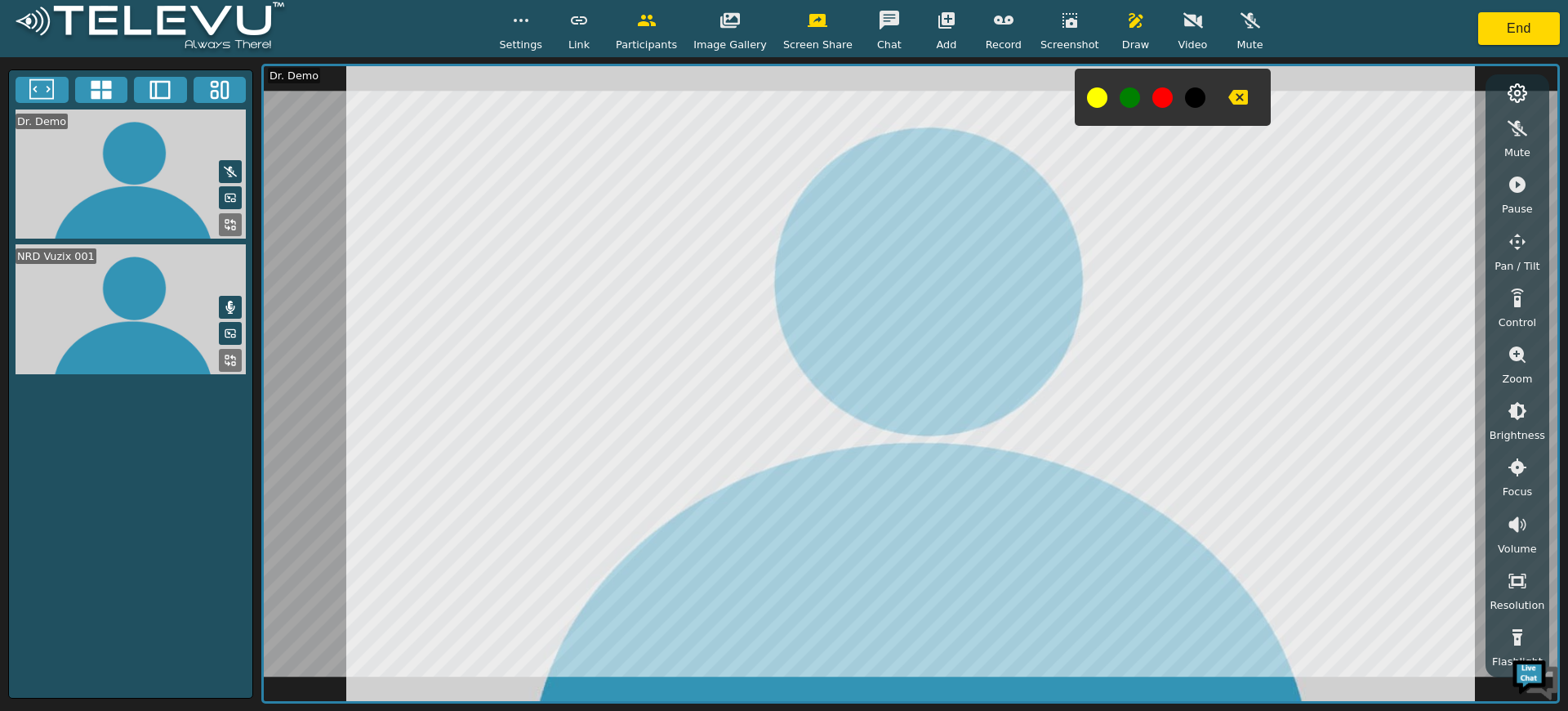
click at [144, 81] on button at bounding box center [160, 90] width 53 height 26
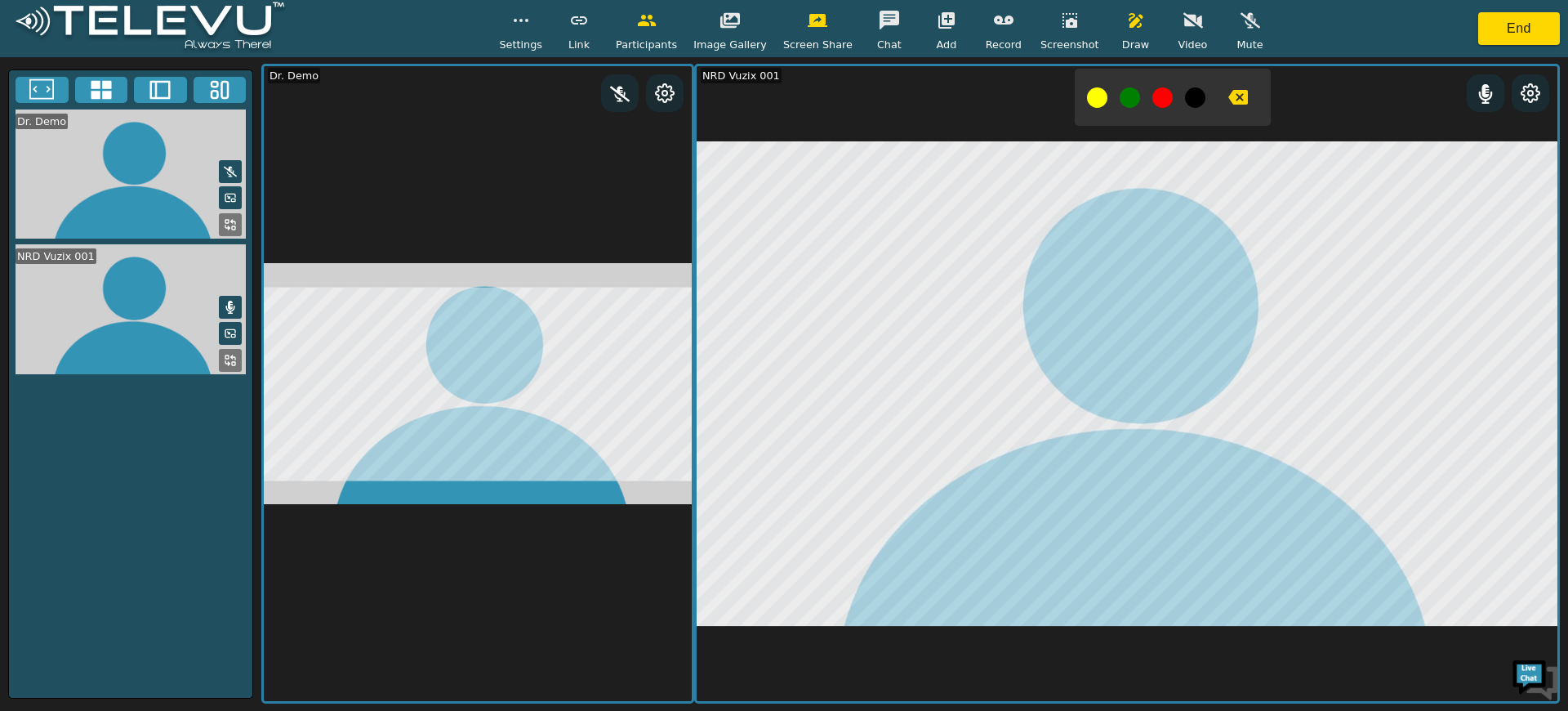
click at [232, 218] on icon at bounding box center [230, 225] width 13 height 13
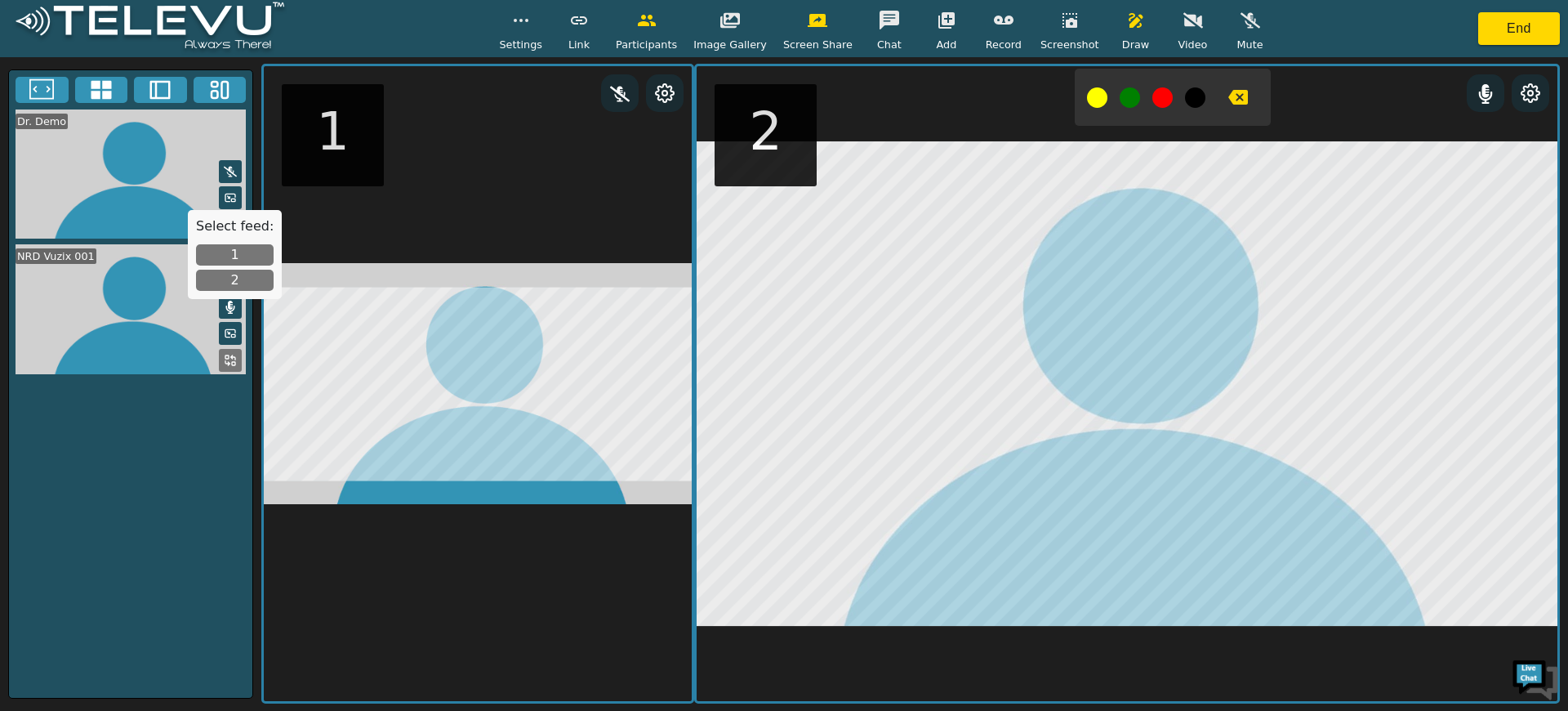
click at [226, 279] on button "2" at bounding box center [234, 281] width 78 height 21
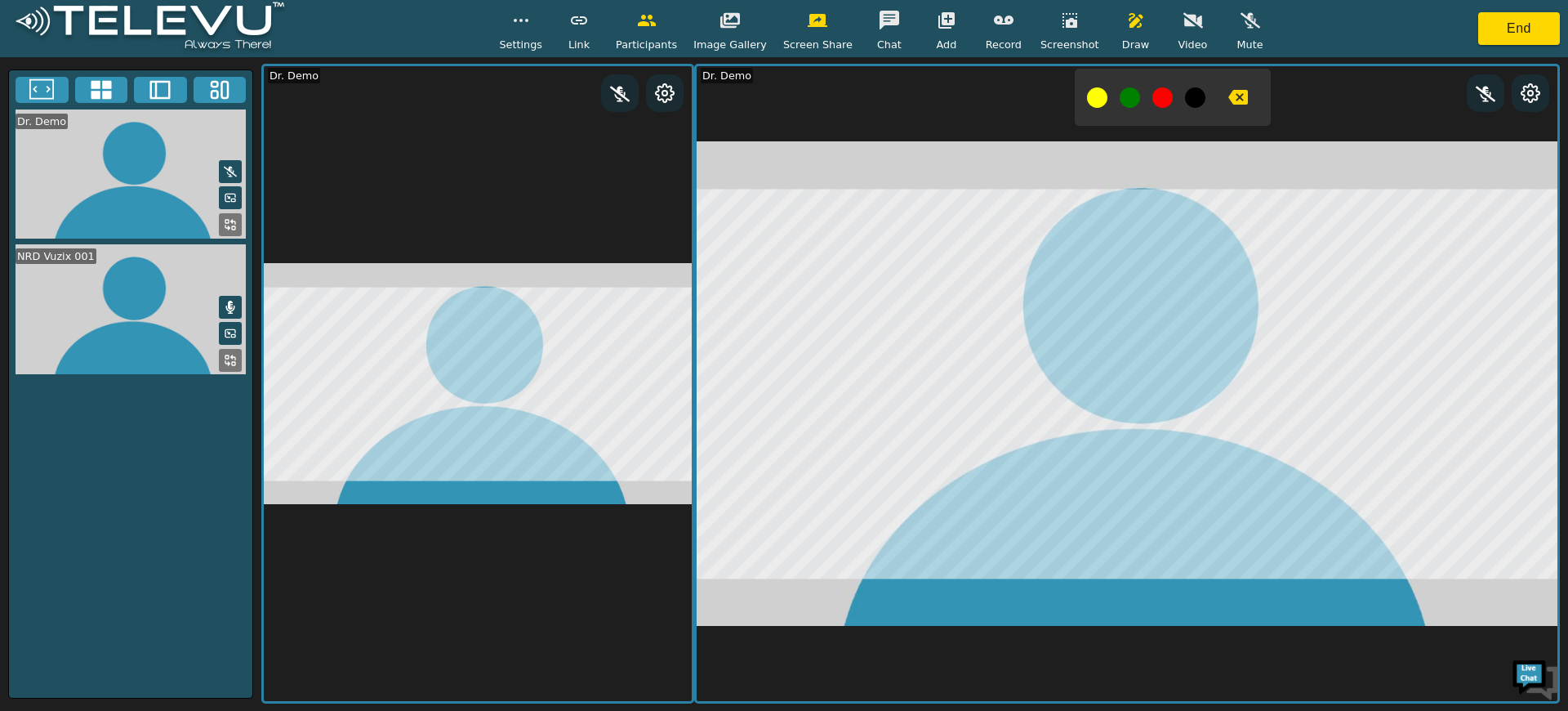
click at [225, 361] on icon at bounding box center [227, 363] width 4 height 4
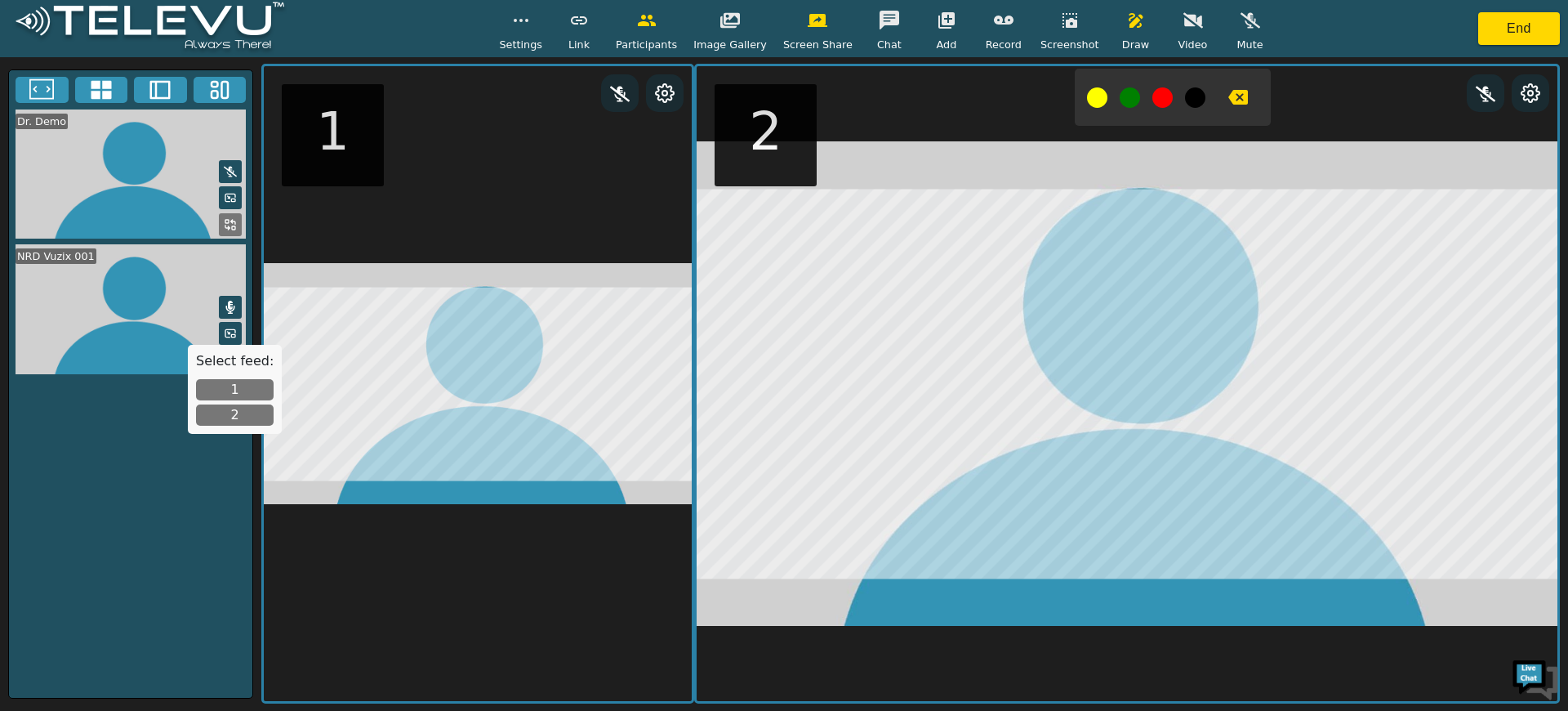
click at [236, 388] on button "1" at bounding box center [234, 390] width 78 height 21
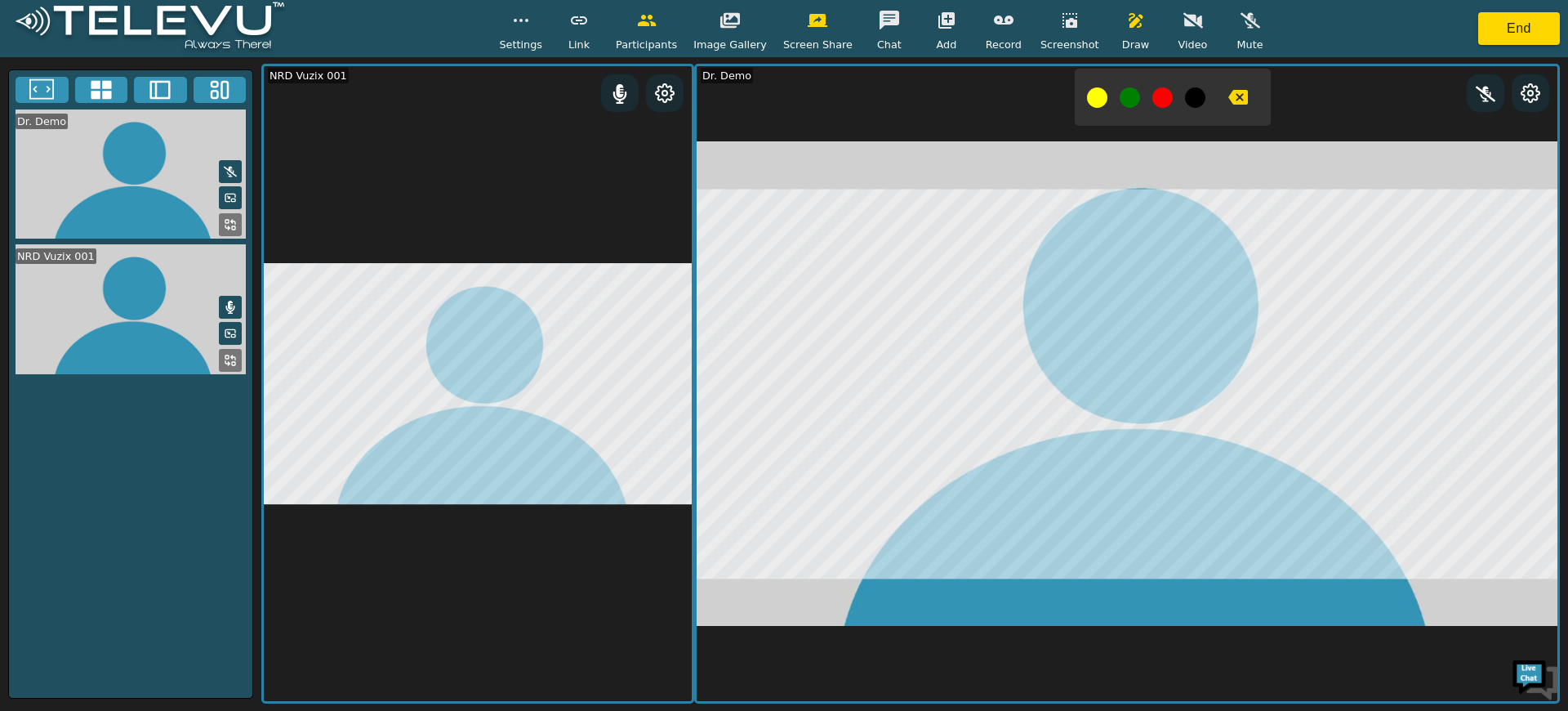
click at [534, 50] on span "Settings" at bounding box center [521, 45] width 43 height 16
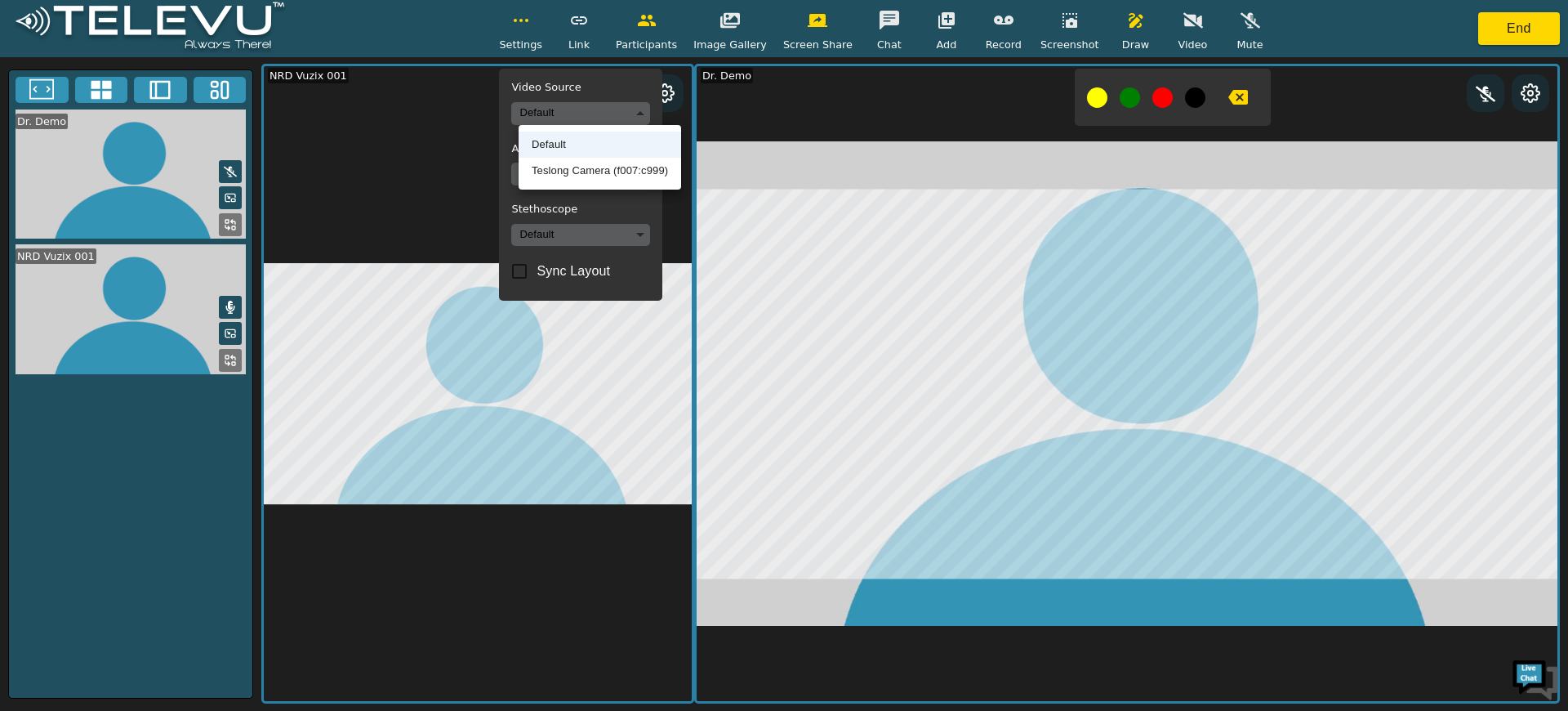
click at [551, 107] on body "Settings Video Source Default Audio Source Default Stethoscope Default Sync Lay…" at bounding box center [784, 355] width 1568 height 711
click at [550, 166] on li "Teslong Camera (f007:c999)" at bounding box center [599, 171] width 163 height 26
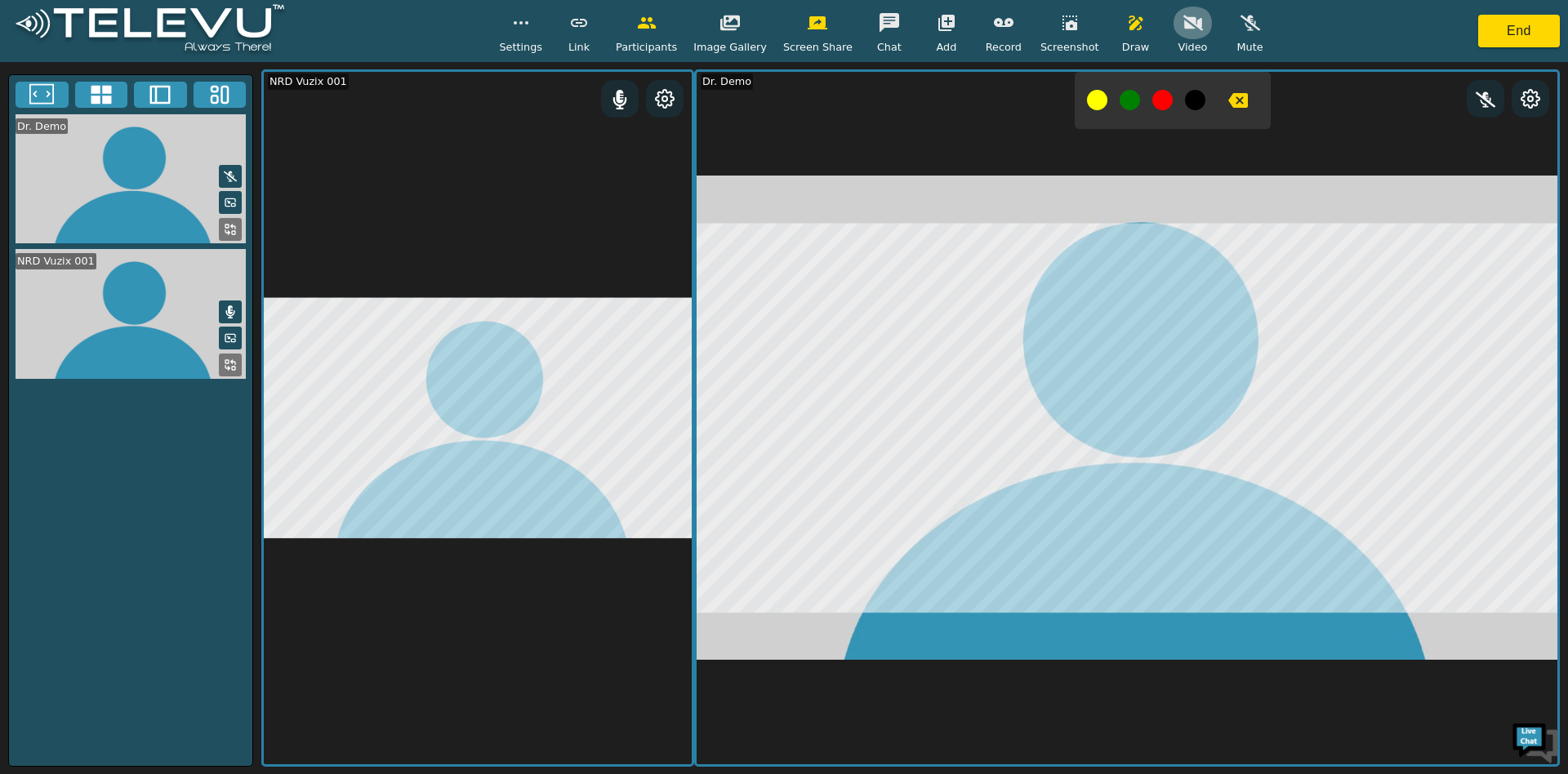
click at [1173, 20] on button "button" at bounding box center [1193, 23] width 40 height 33
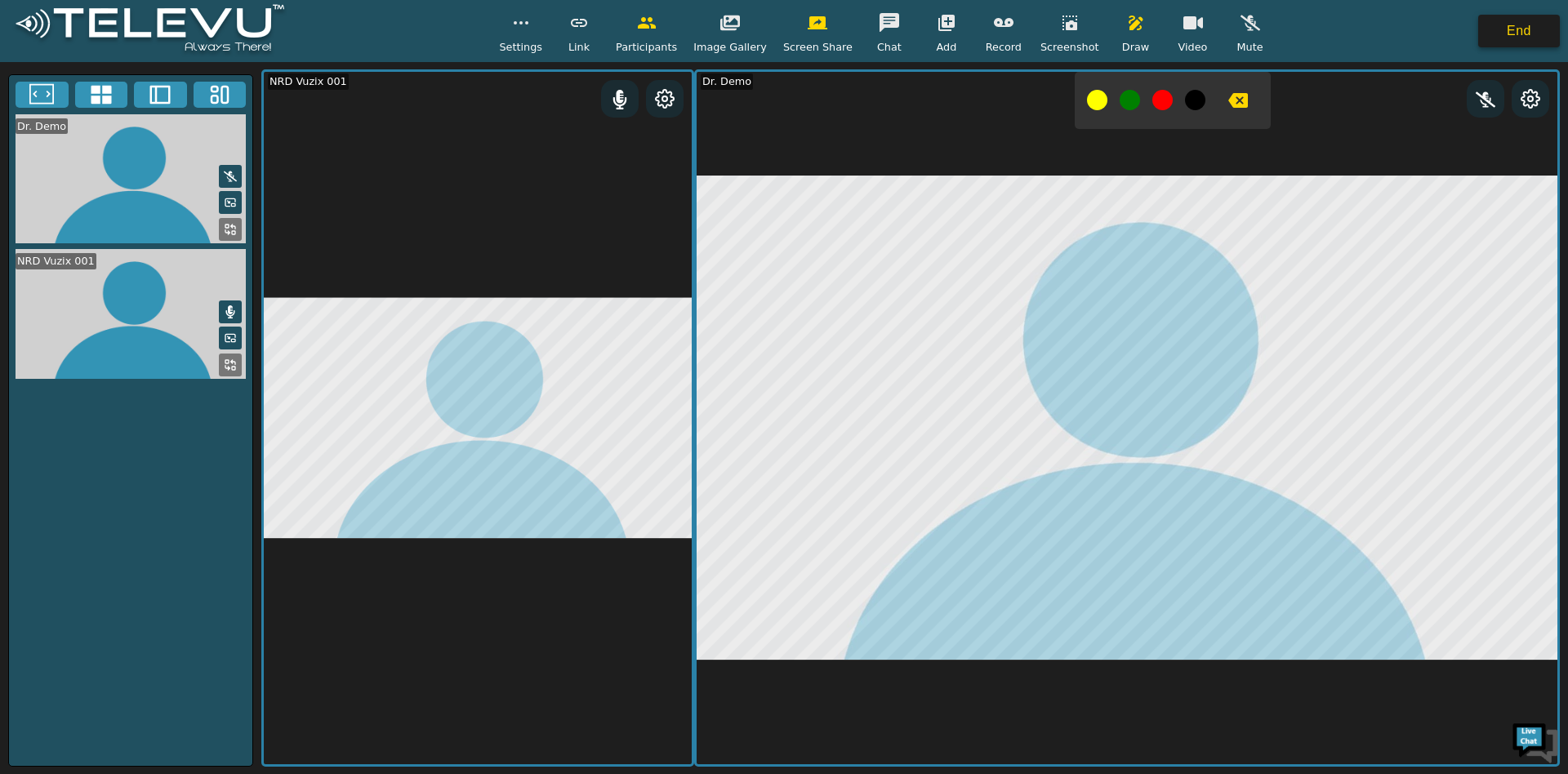
click at [1511, 45] on button "End" at bounding box center [1518, 31] width 82 height 33
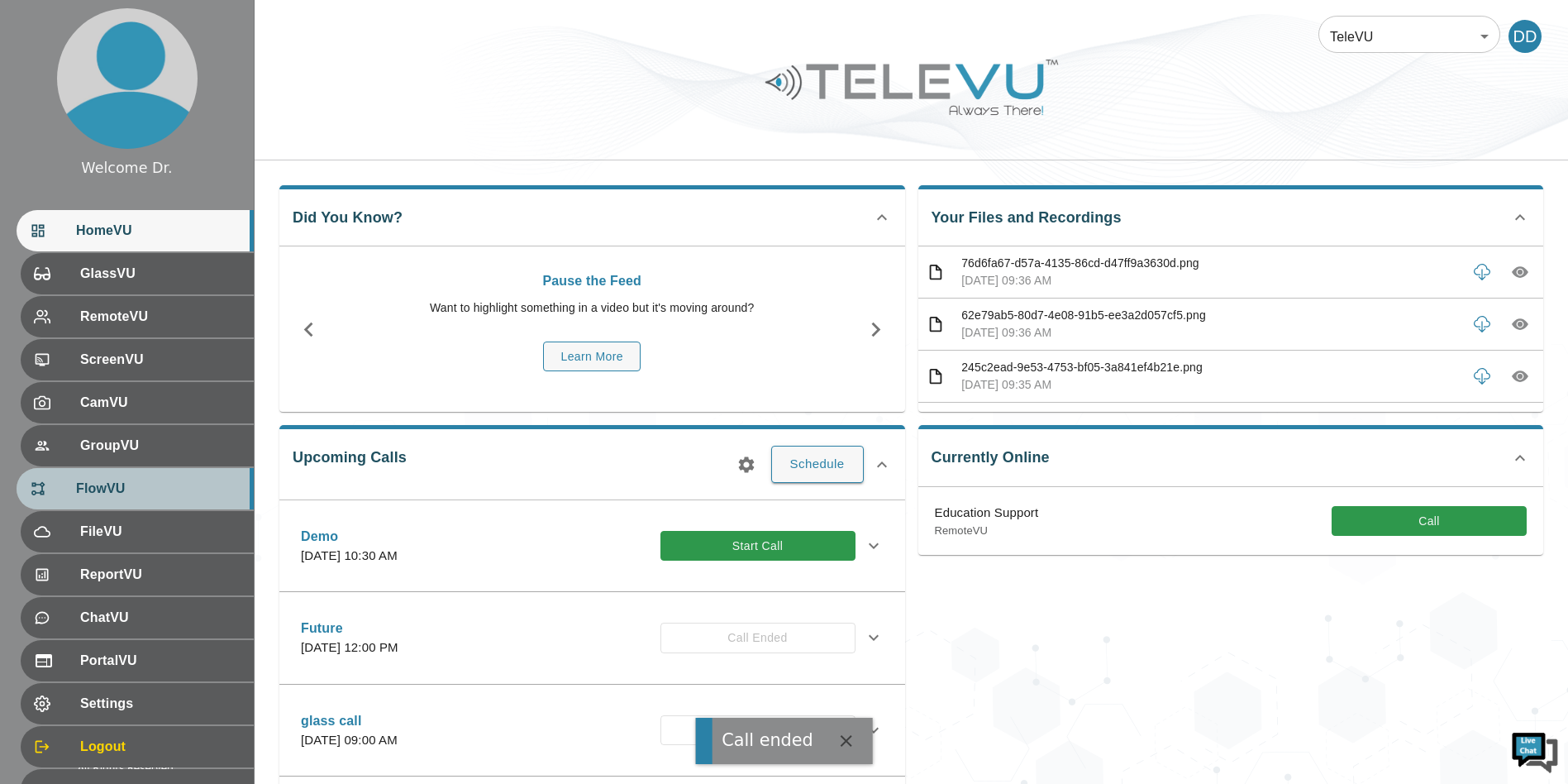
click at [103, 485] on span "FlowVU" at bounding box center [158, 489] width 165 height 20
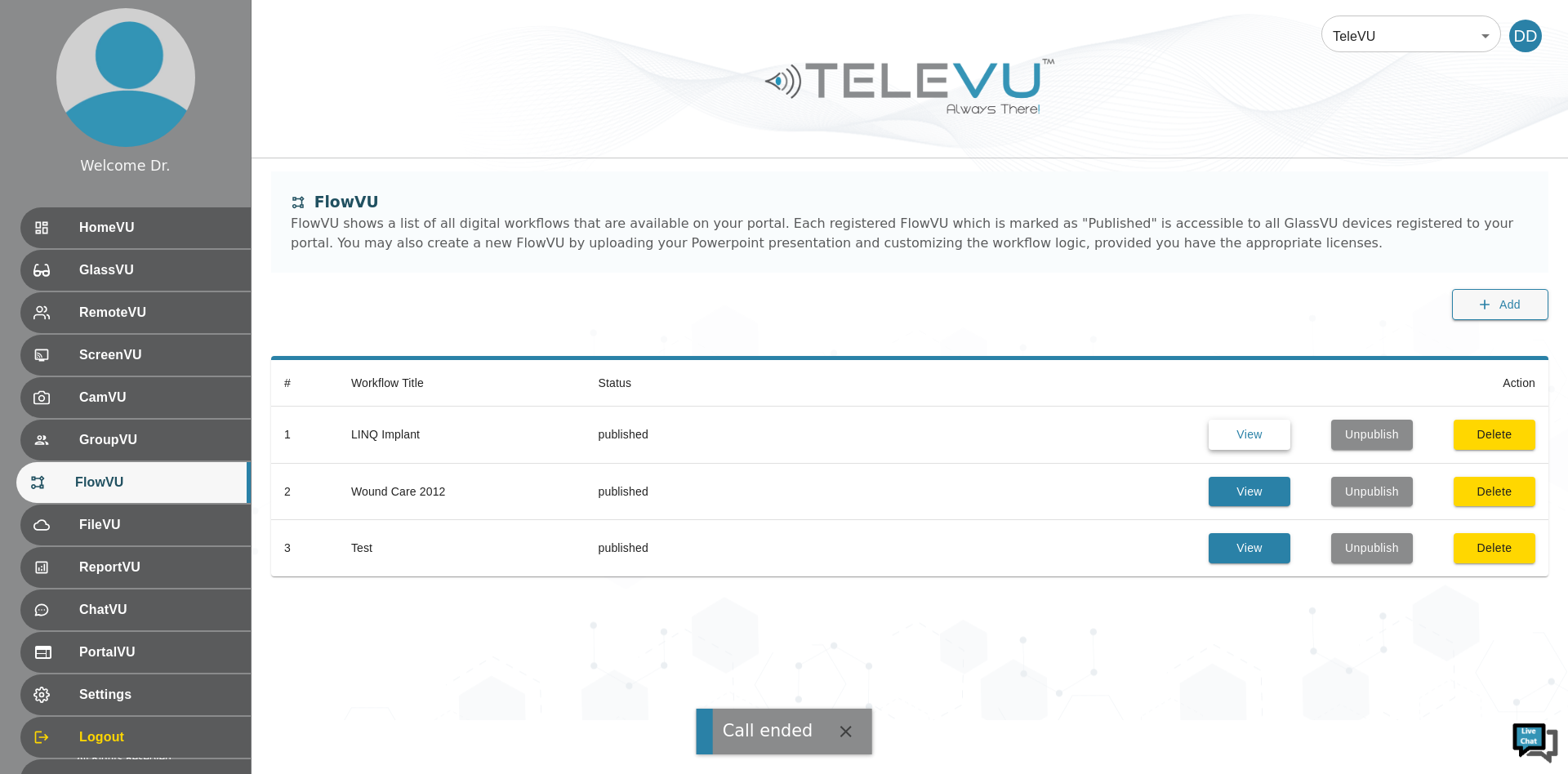
click at [1248, 428] on button "View" at bounding box center [1249, 435] width 82 height 31
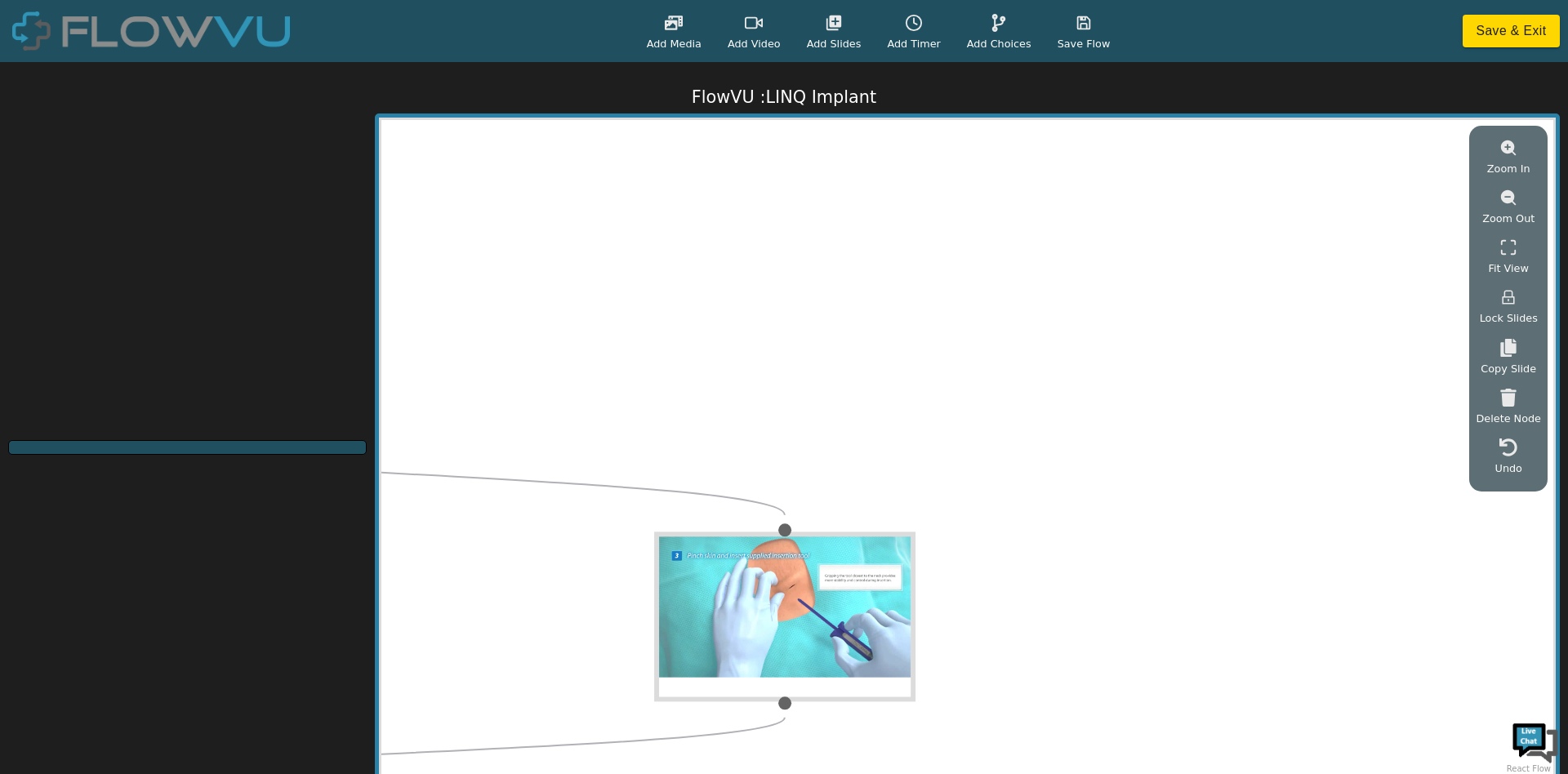
drag, startPoint x: 908, startPoint y: 419, endPoint x: 1311, endPoint y: 477, distance: 407.2
click at [1311, 477] on div "Start Yes No Yes No" at bounding box center [967, 448] width 1172 height 657
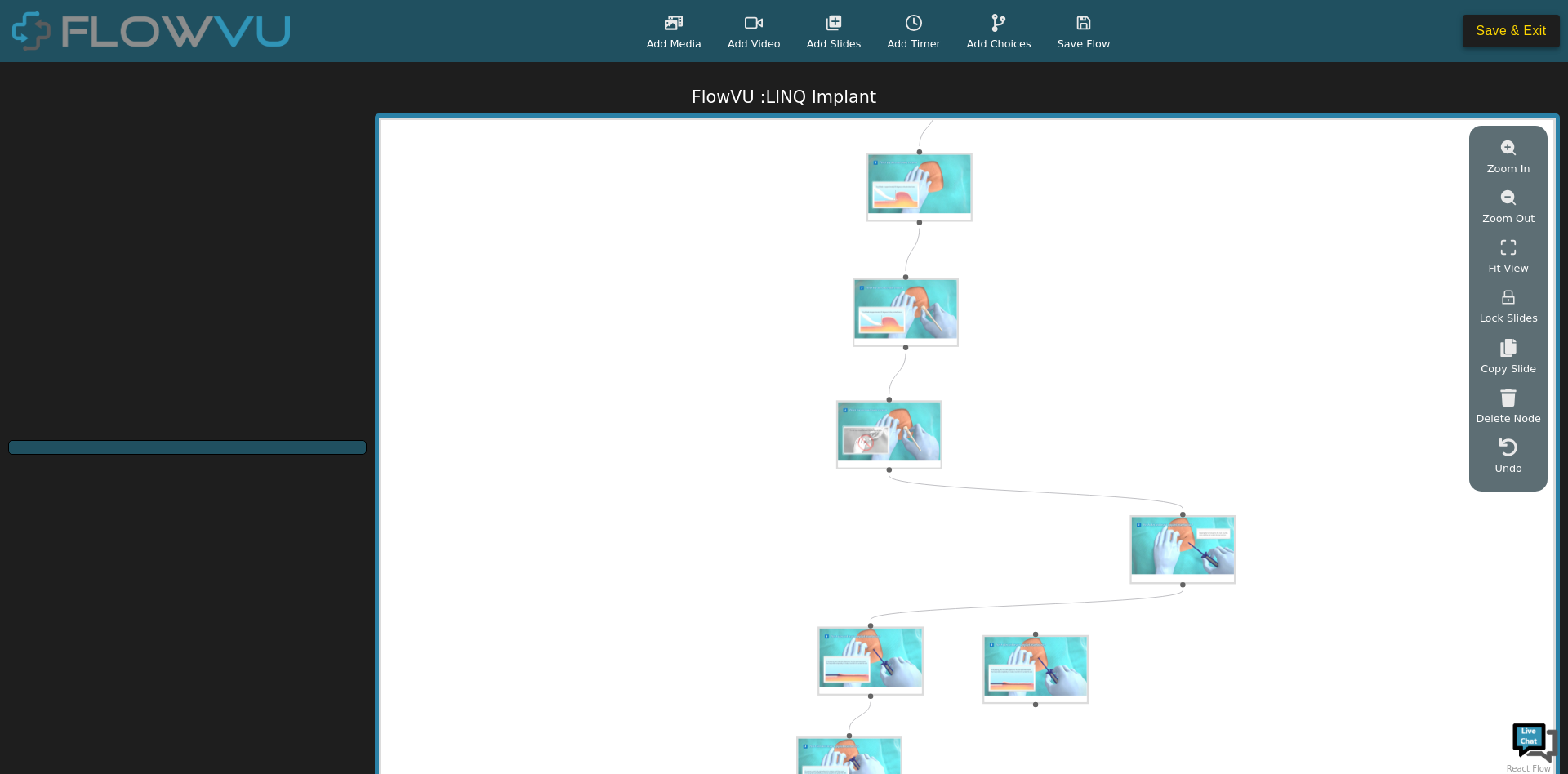
click at [1515, 39] on button "Save & Exit" at bounding box center [1511, 31] width 97 height 33
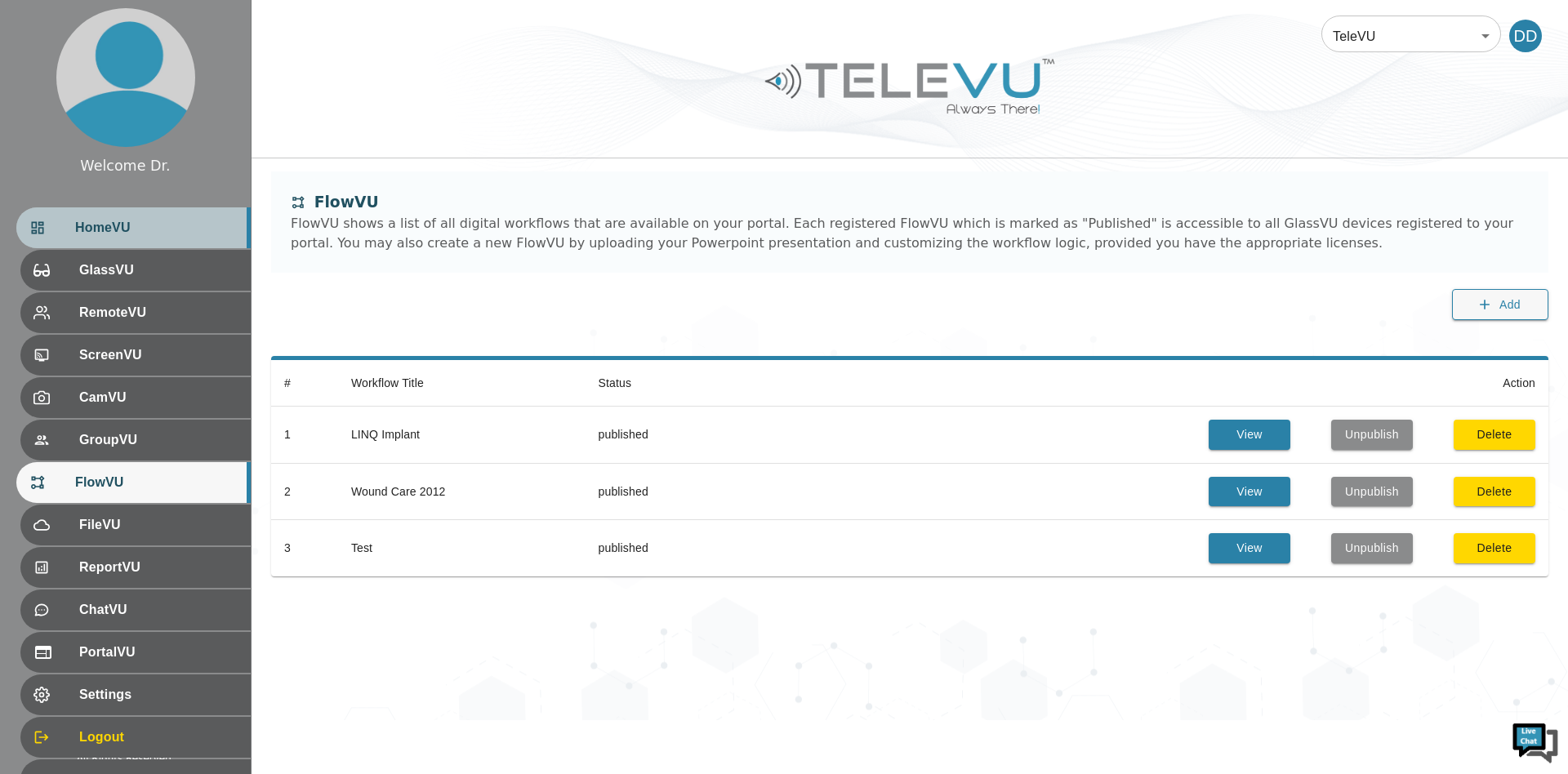
click at [85, 241] on div "HomeVU" at bounding box center [134, 227] width 234 height 40
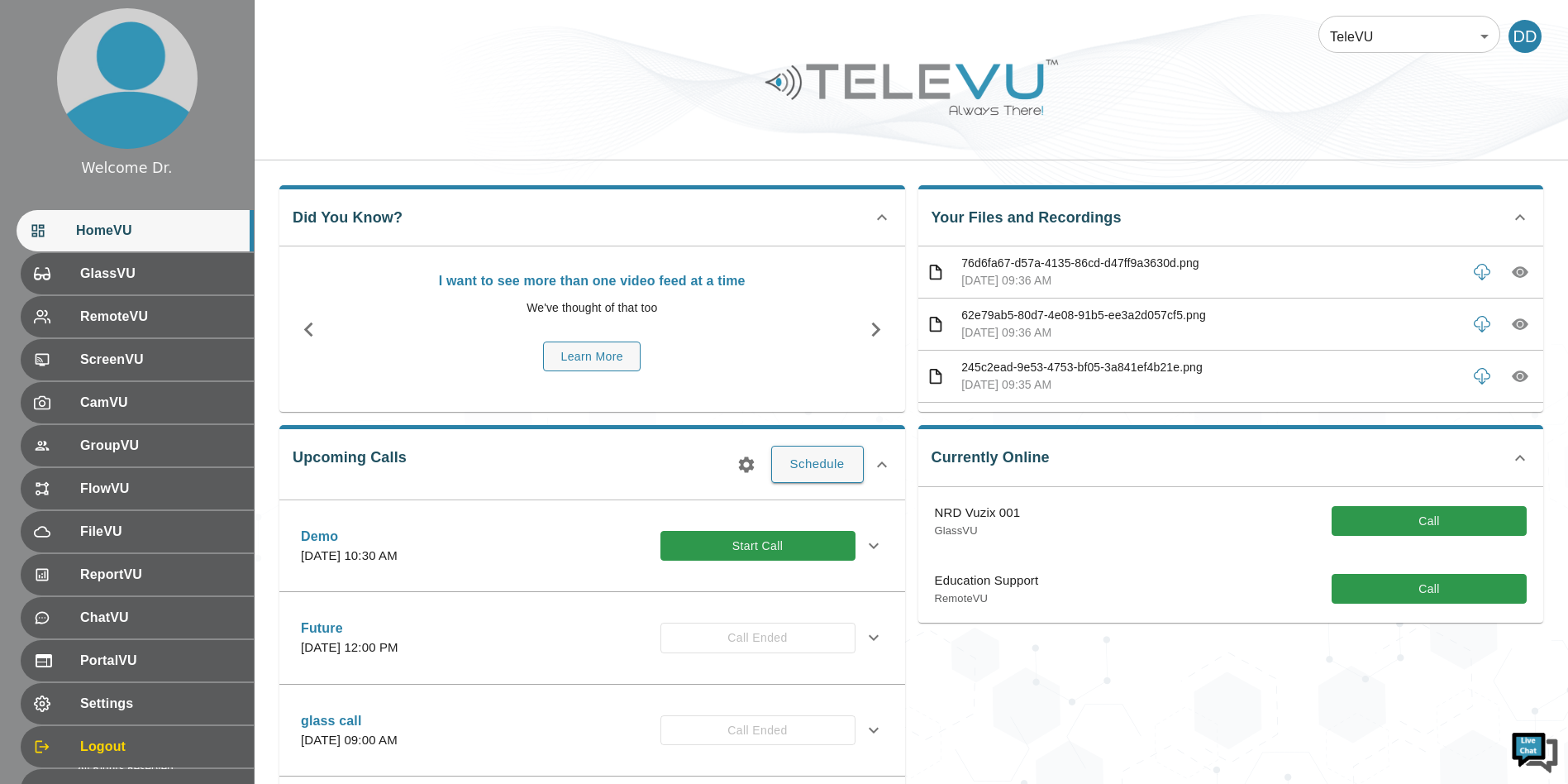
click at [1401, 540] on div "NRD Vuzix 001 GlassVU Call" at bounding box center [1231, 521] width 626 height 68
click at [1402, 530] on button "Call" at bounding box center [1429, 522] width 195 height 31
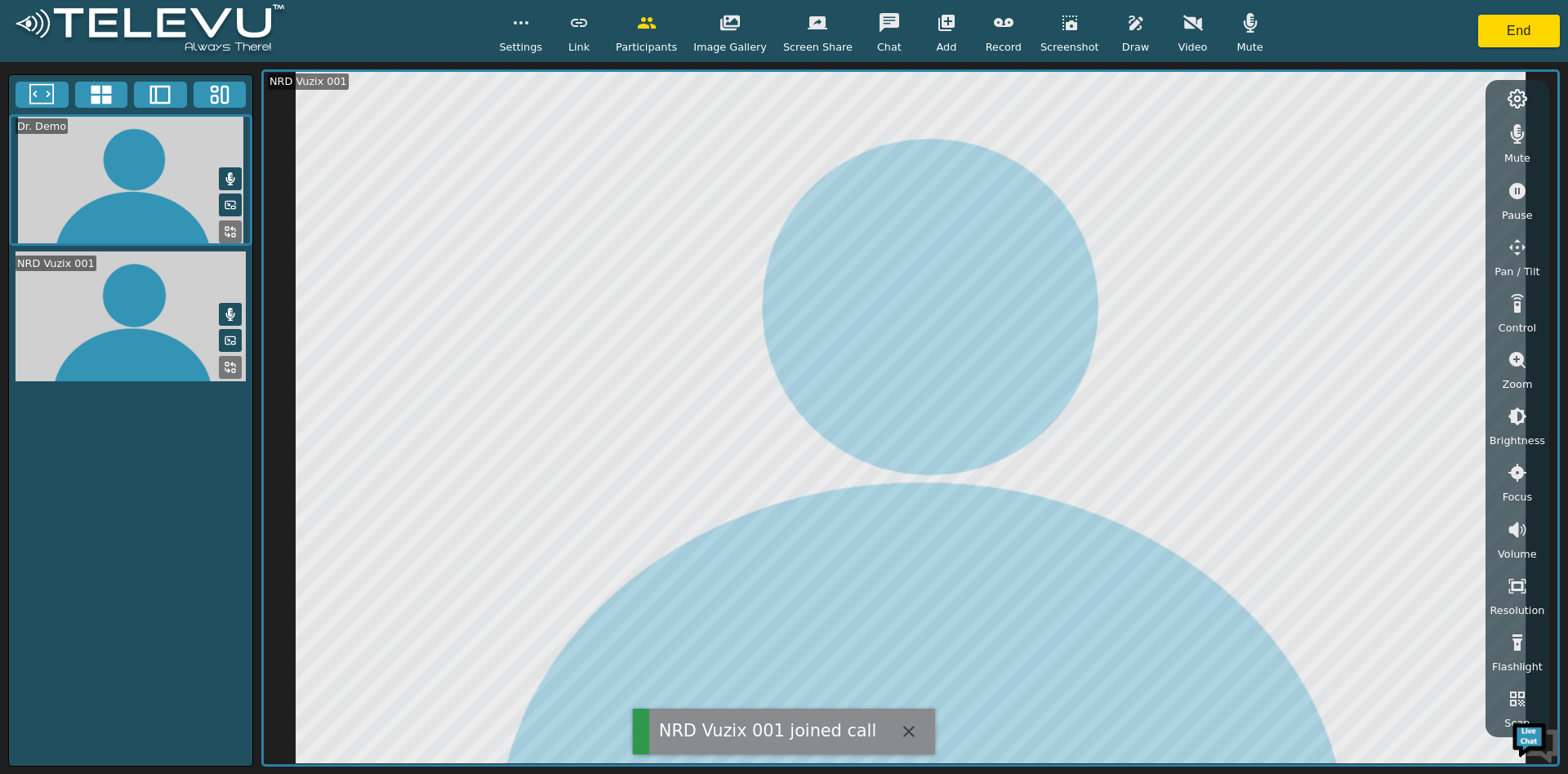
click at [1236, 42] on span "Mute" at bounding box center [1249, 46] width 26 height 16
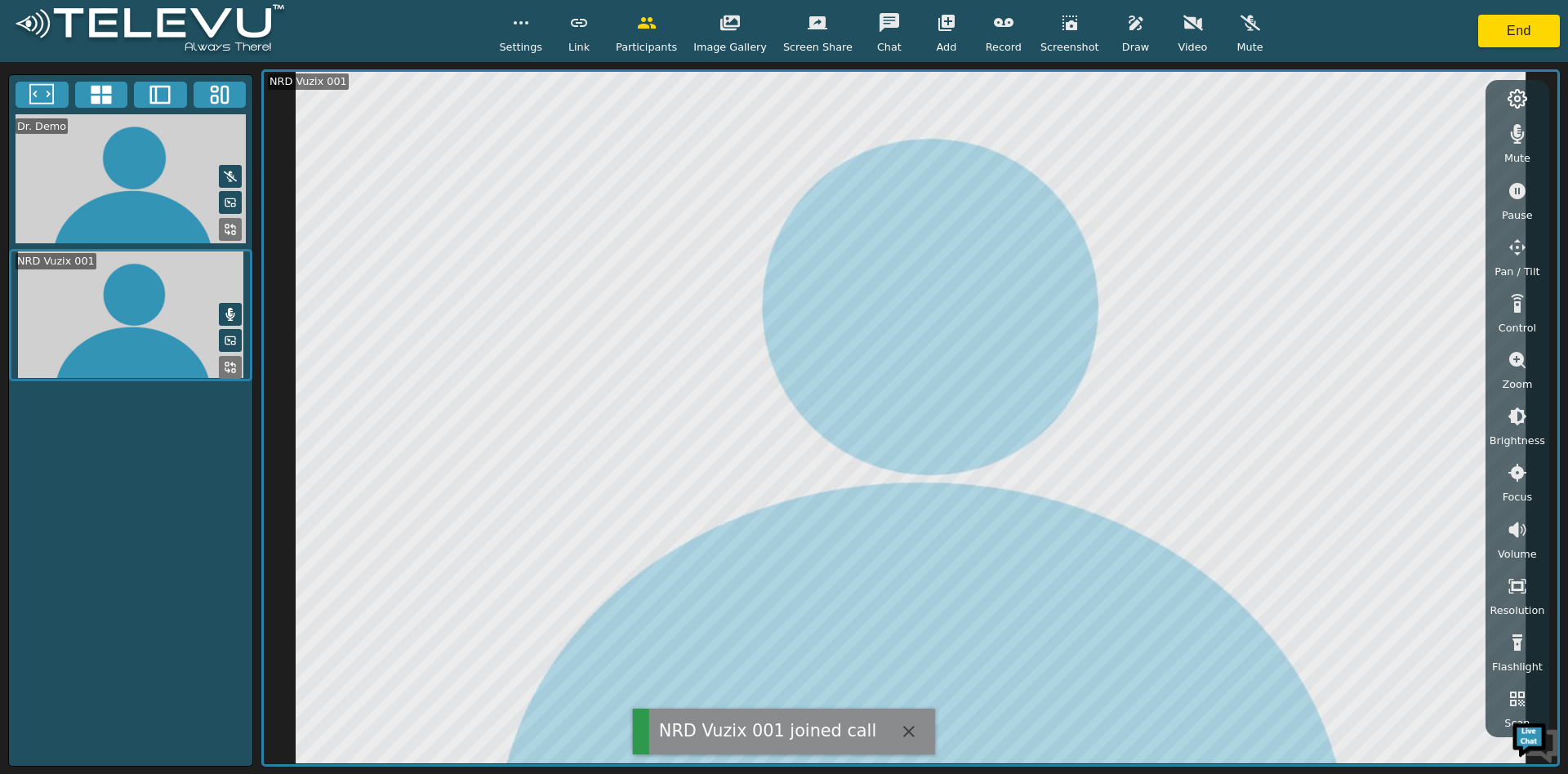
click at [1524, 137] on icon "button" at bounding box center [1518, 134] width 20 height 20
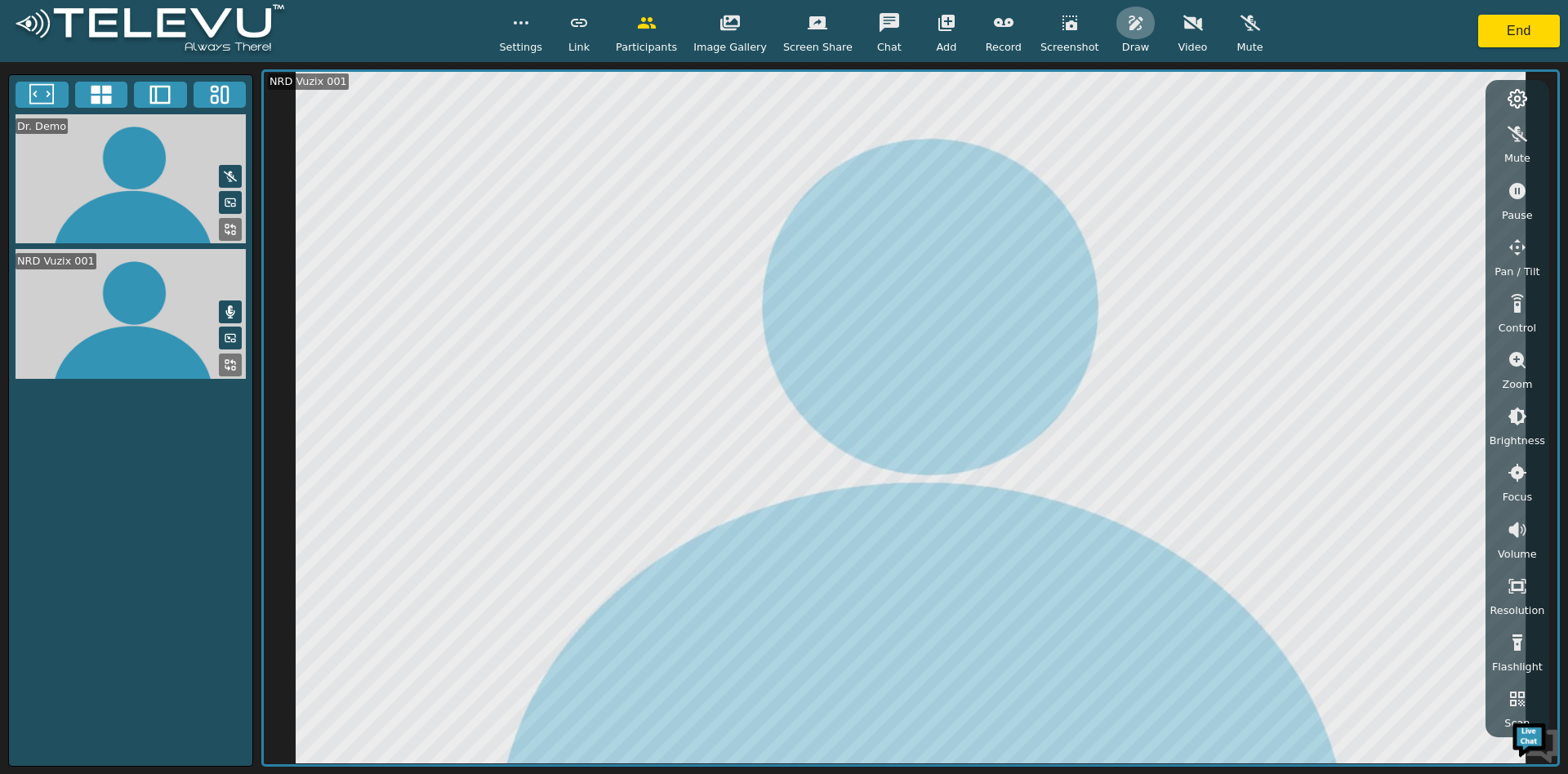
click at [1126, 31] on icon "button" at bounding box center [1136, 23] width 20 height 20
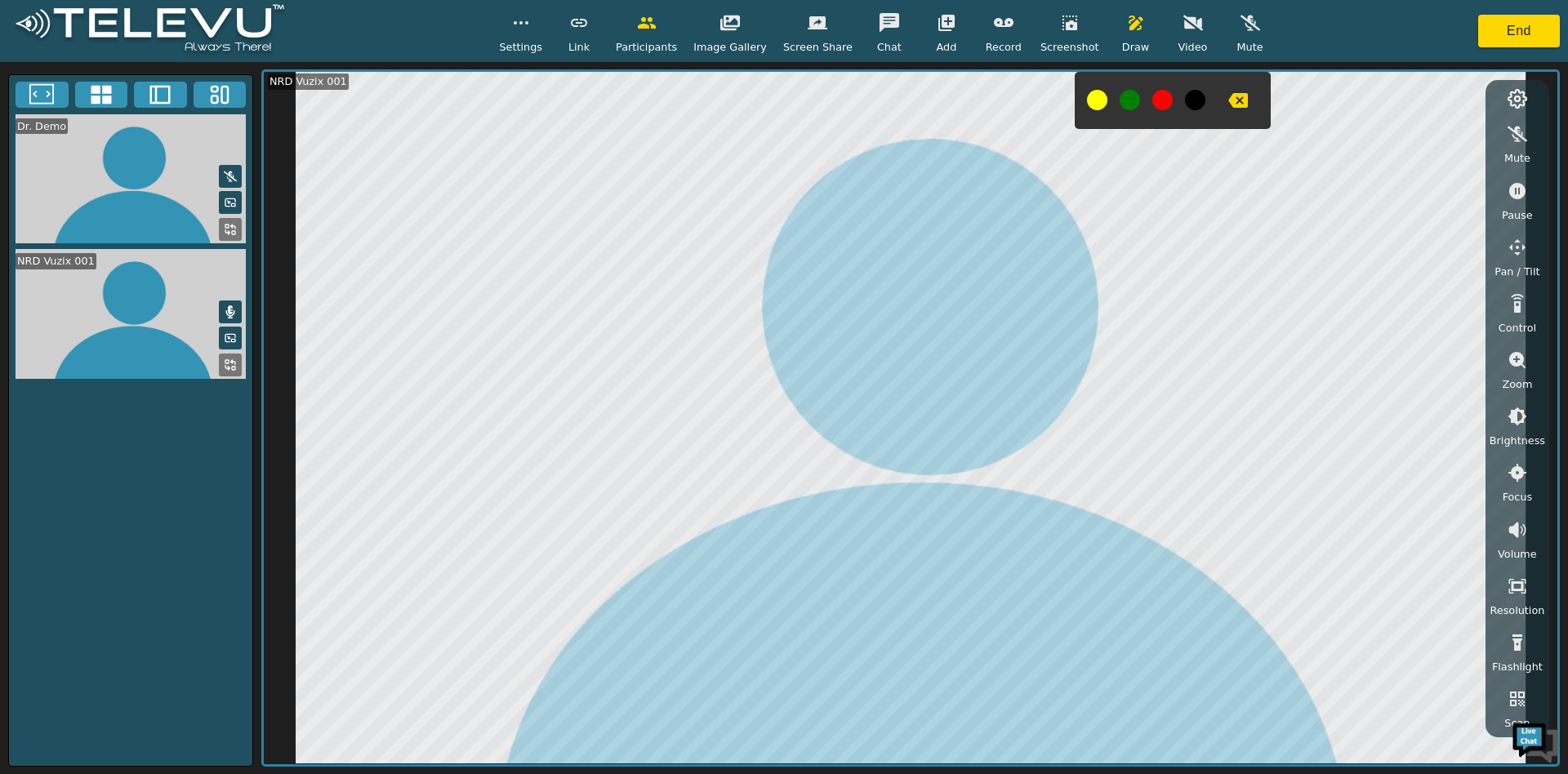
click at [539, 44] on span "Settings" at bounding box center [521, 46] width 43 height 16
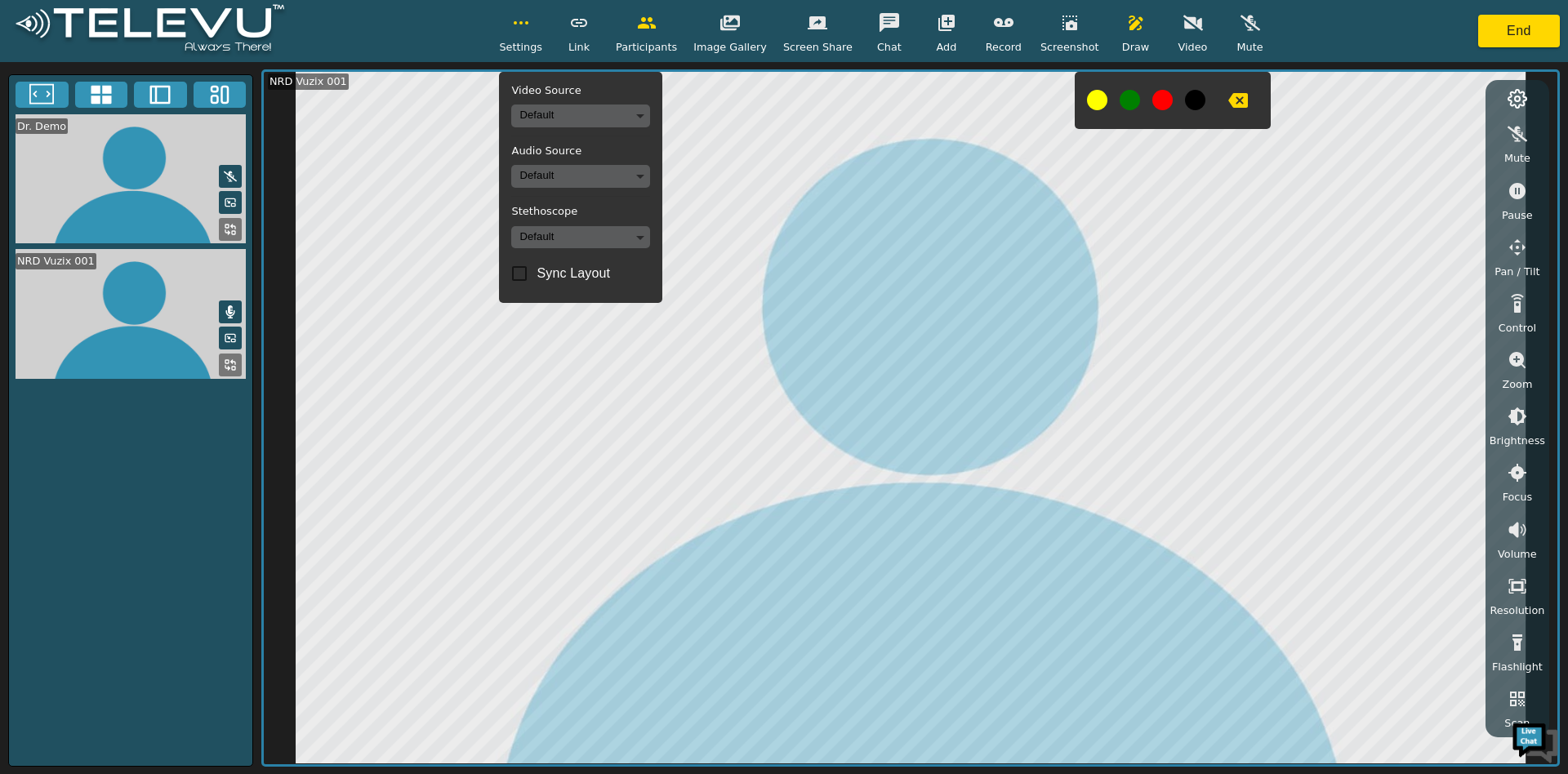
click at [540, 130] on div "Video Source Default Audio Source Default Stethoscope Default Sync Layout" at bounding box center [581, 187] width 163 height 232
click at [562, 116] on body "Settings Video Source Default Audio Source Default Stethoscope Default Sync Lay…" at bounding box center [784, 387] width 1568 height 774
click at [565, 163] on li "Teslong Camera (f007:c999)" at bounding box center [599, 173] width 163 height 26
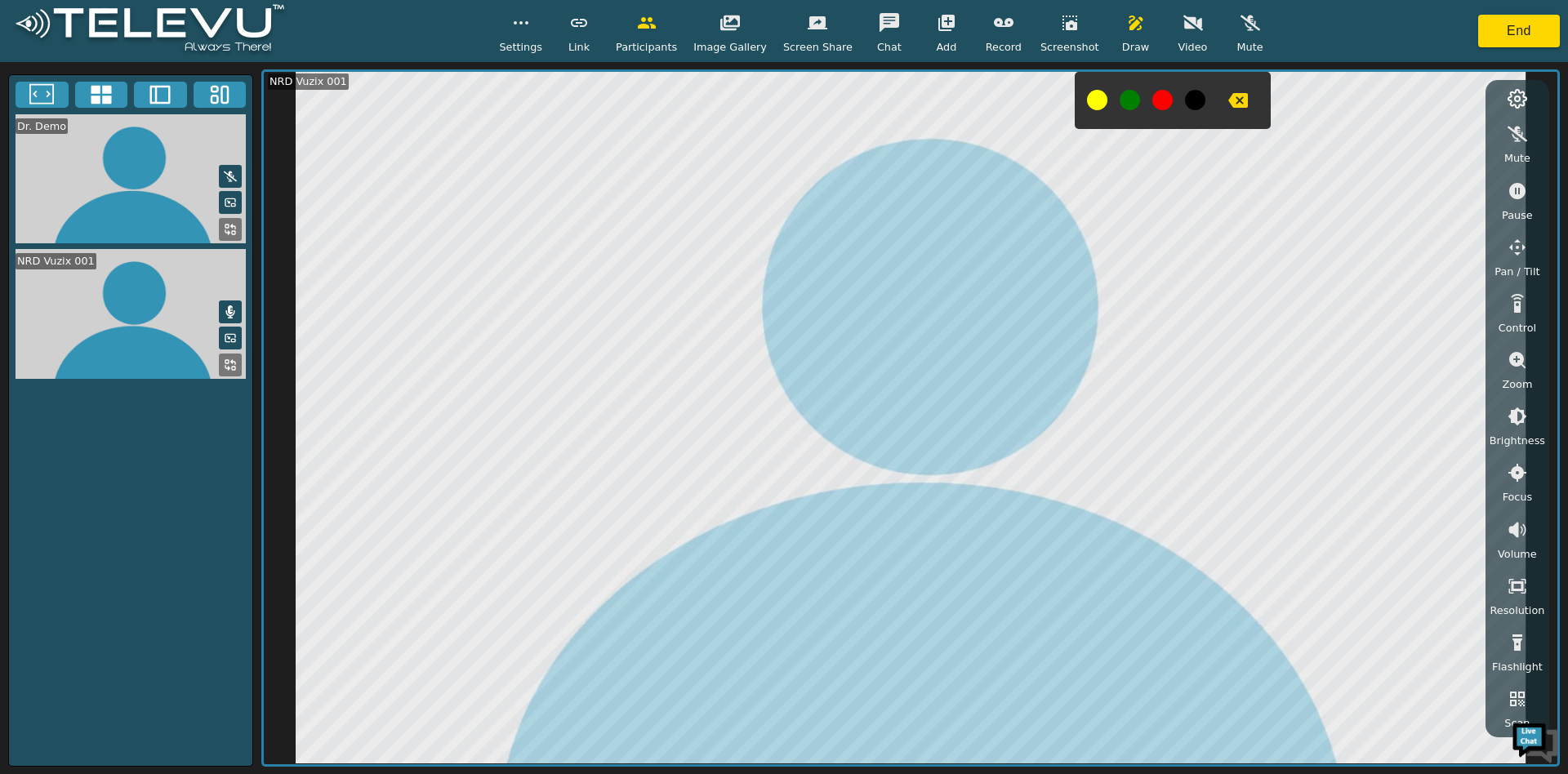
click at [1183, 19] on icon "button" at bounding box center [1193, 23] width 20 height 16
click at [160, 104] on icon at bounding box center [160, 95] width 25 height 25
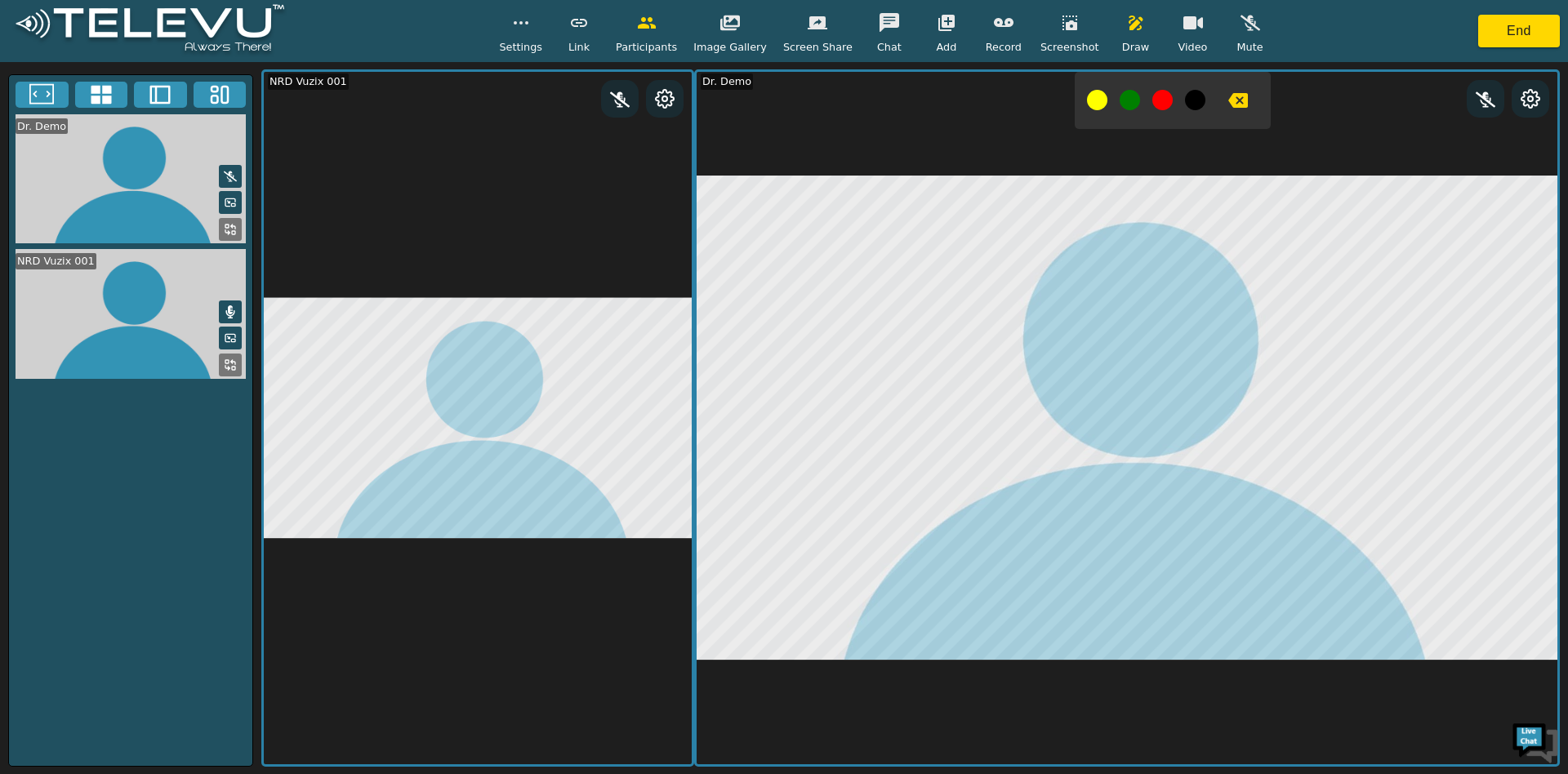
click at [659, 93] on icon at bounding box center [665, 99] width 20 height 20
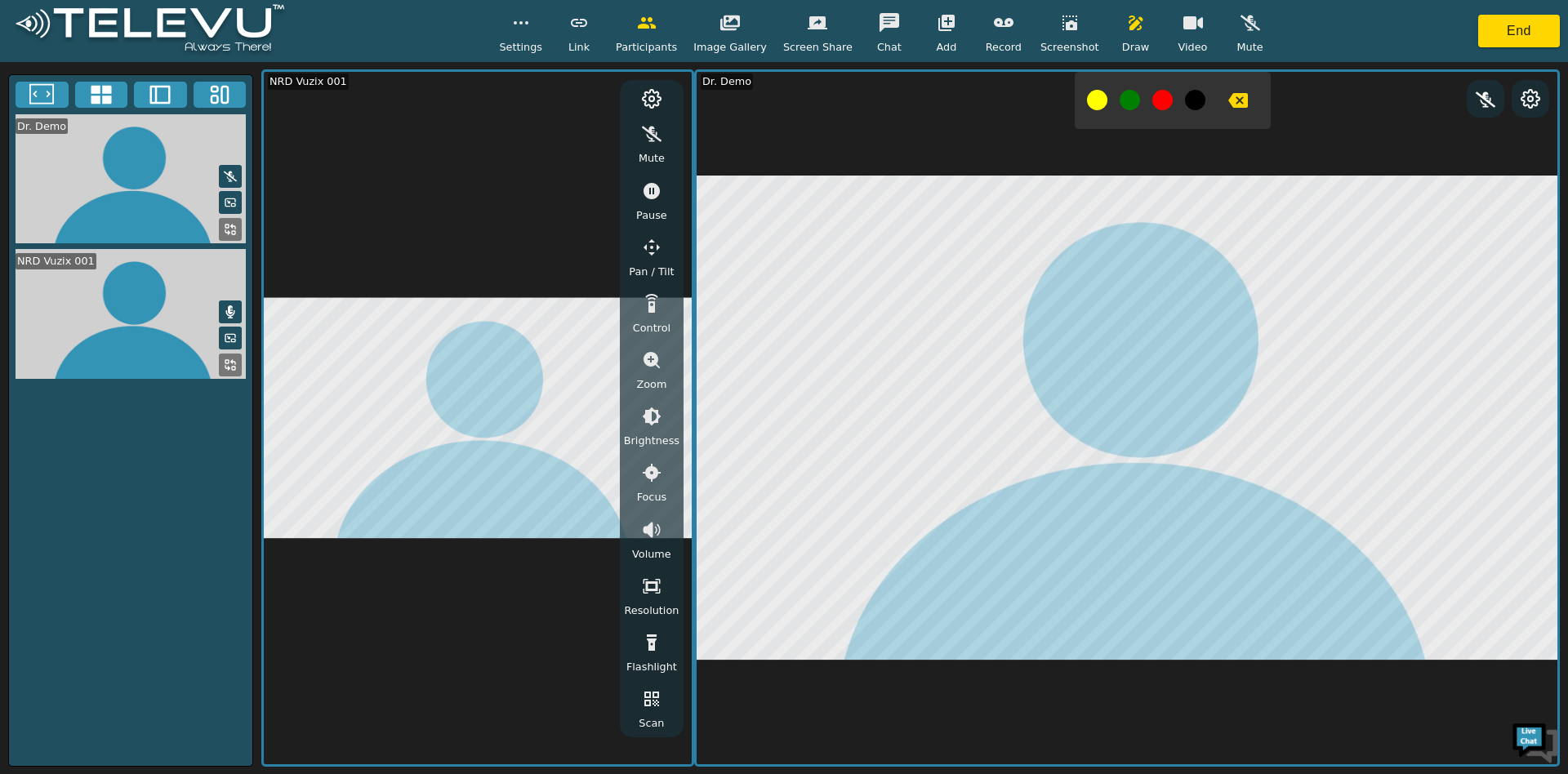
click at [649, 254] on icon "button" at bounding box center [652, 248] width 20 height 20
click at [1500, 47] on div "Settings Link Participants Image Gallery Screen Share Chat Add Record Screensho…" at bounding box center [784, 31] width 1568 height 62
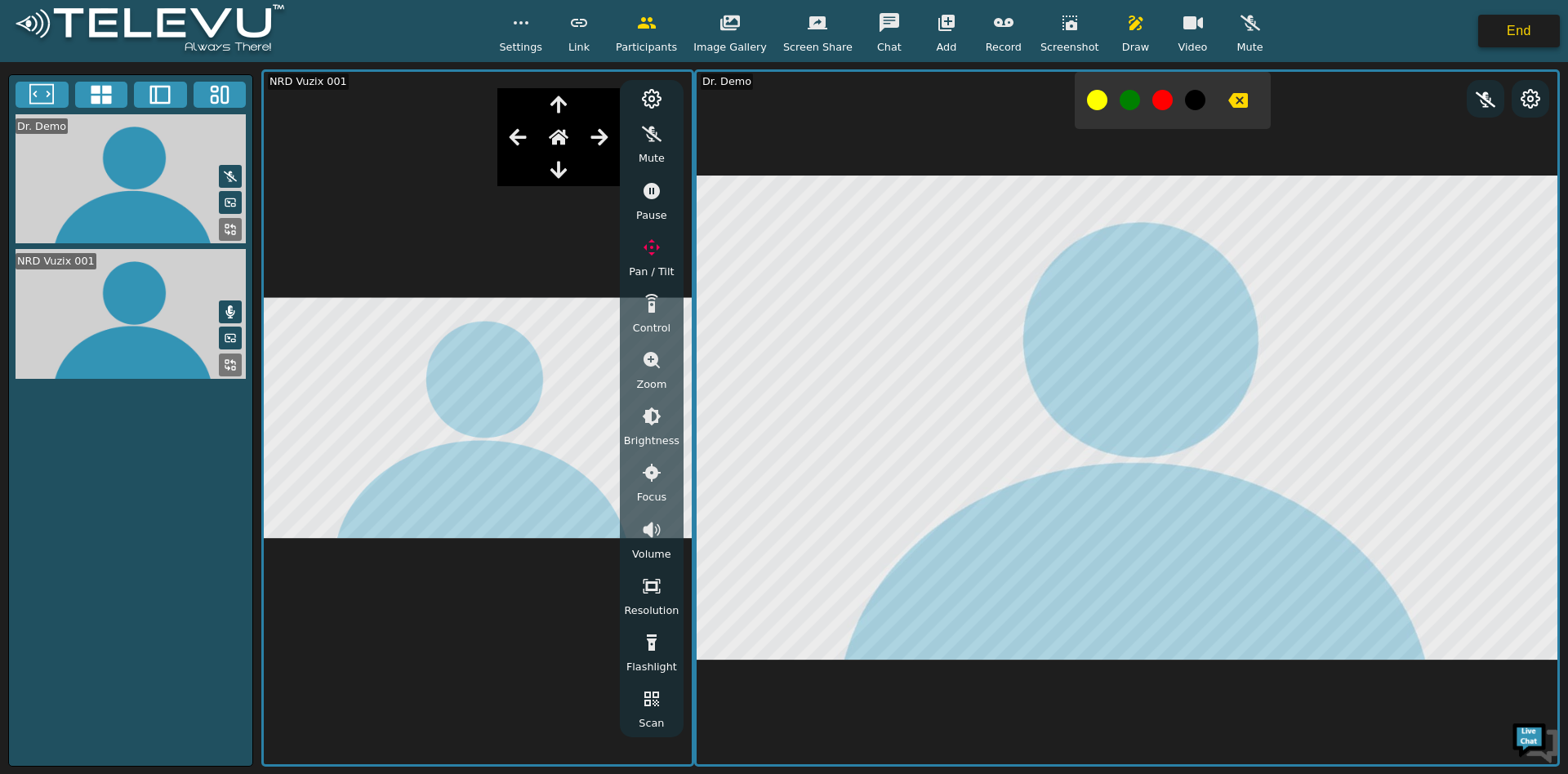
click at [1509, 26] on button "End" at bounding box center [1518, 31] width 82 height 33
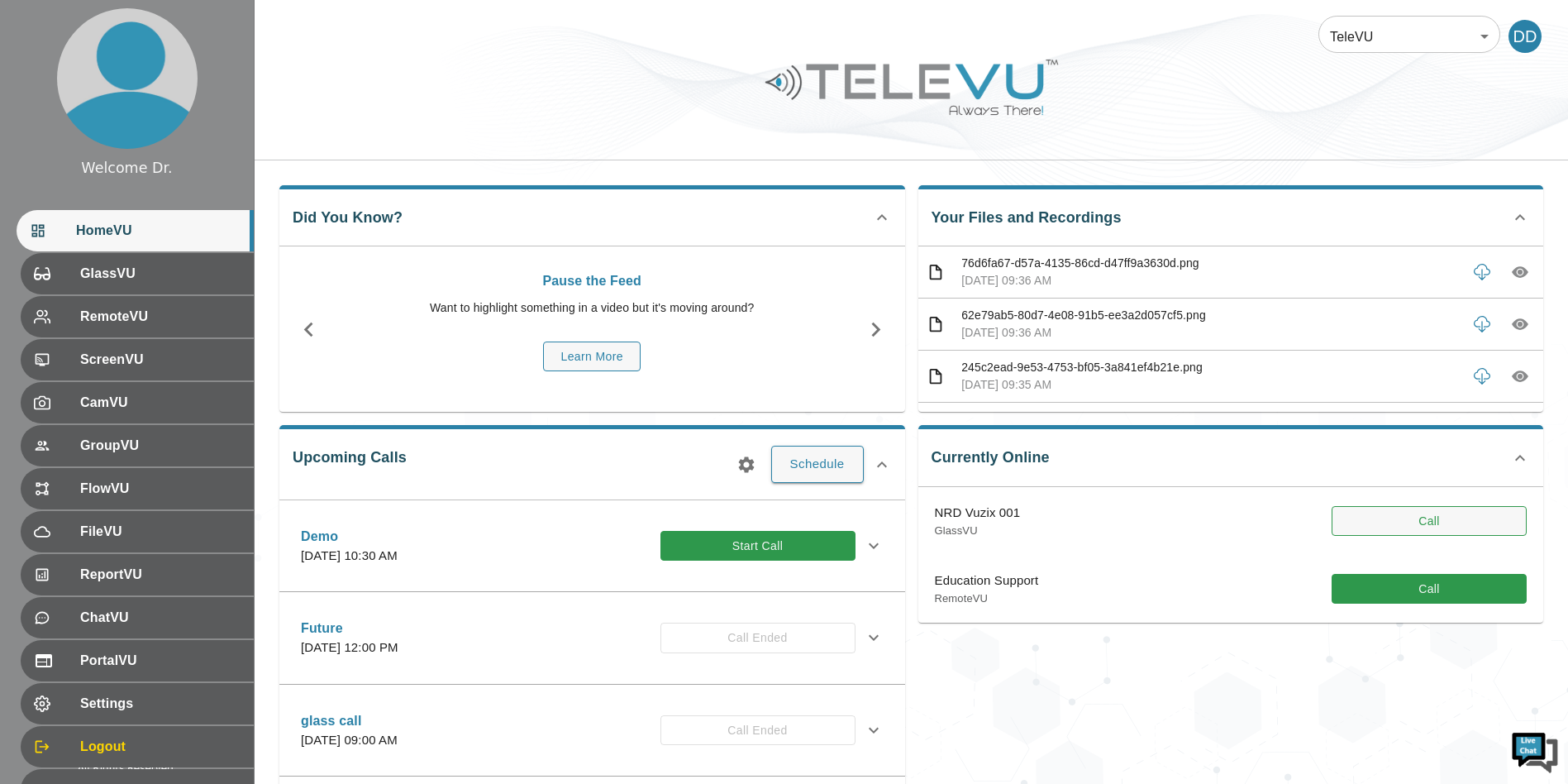
click at [1444, 521] on button "Call" at bounding box center [1429, 522] width 195 height 31
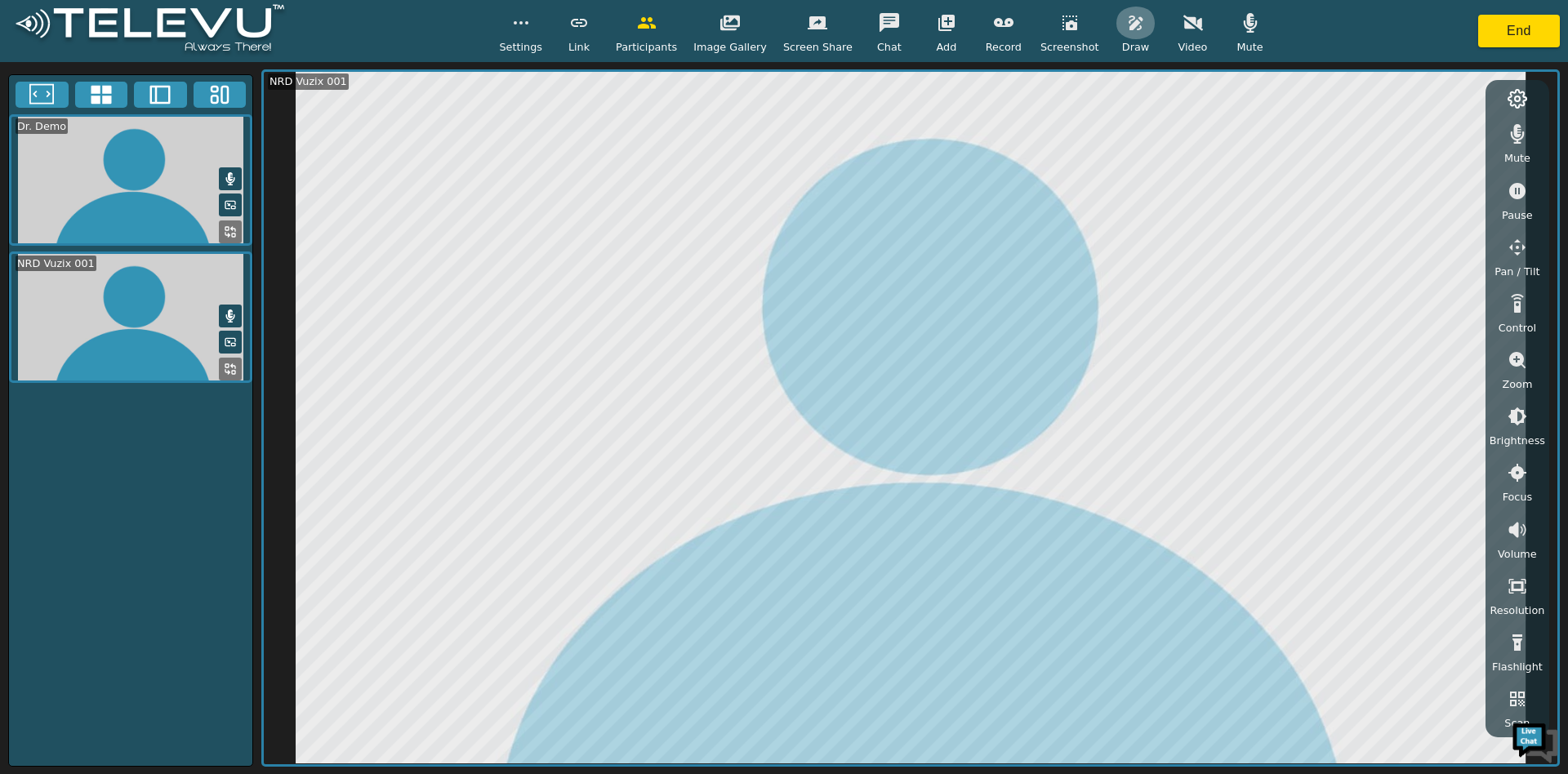
click at [1126, 32] on icon "button" at bounding box center [1136, 23] width 20 height 20
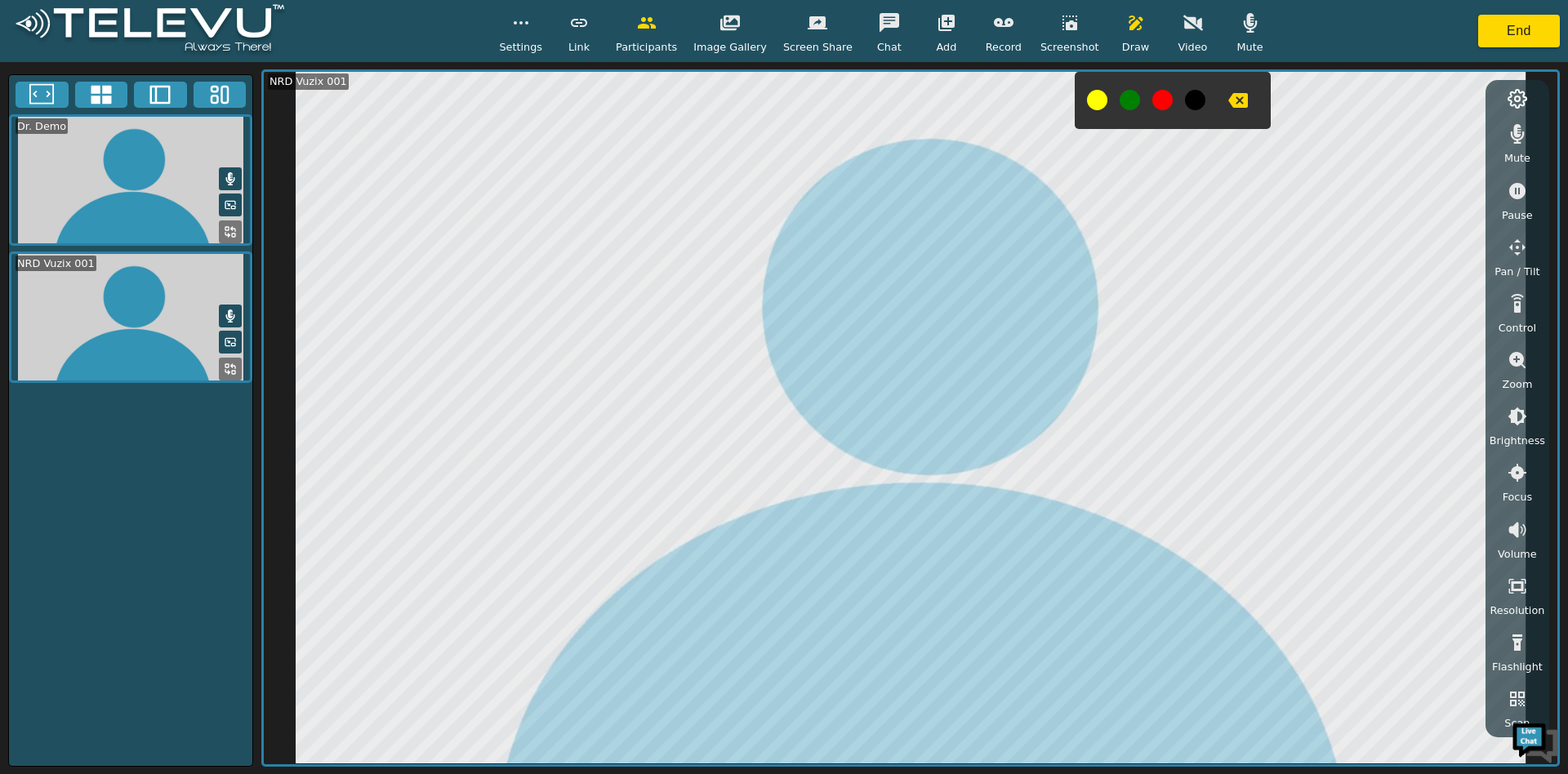
click at [1229, 109] on button "button" at bounding box center [1237, 101] width 40 height 33
click at [1063, 33] on button "button" at bounding box center [1069, 23] width 40 height 33
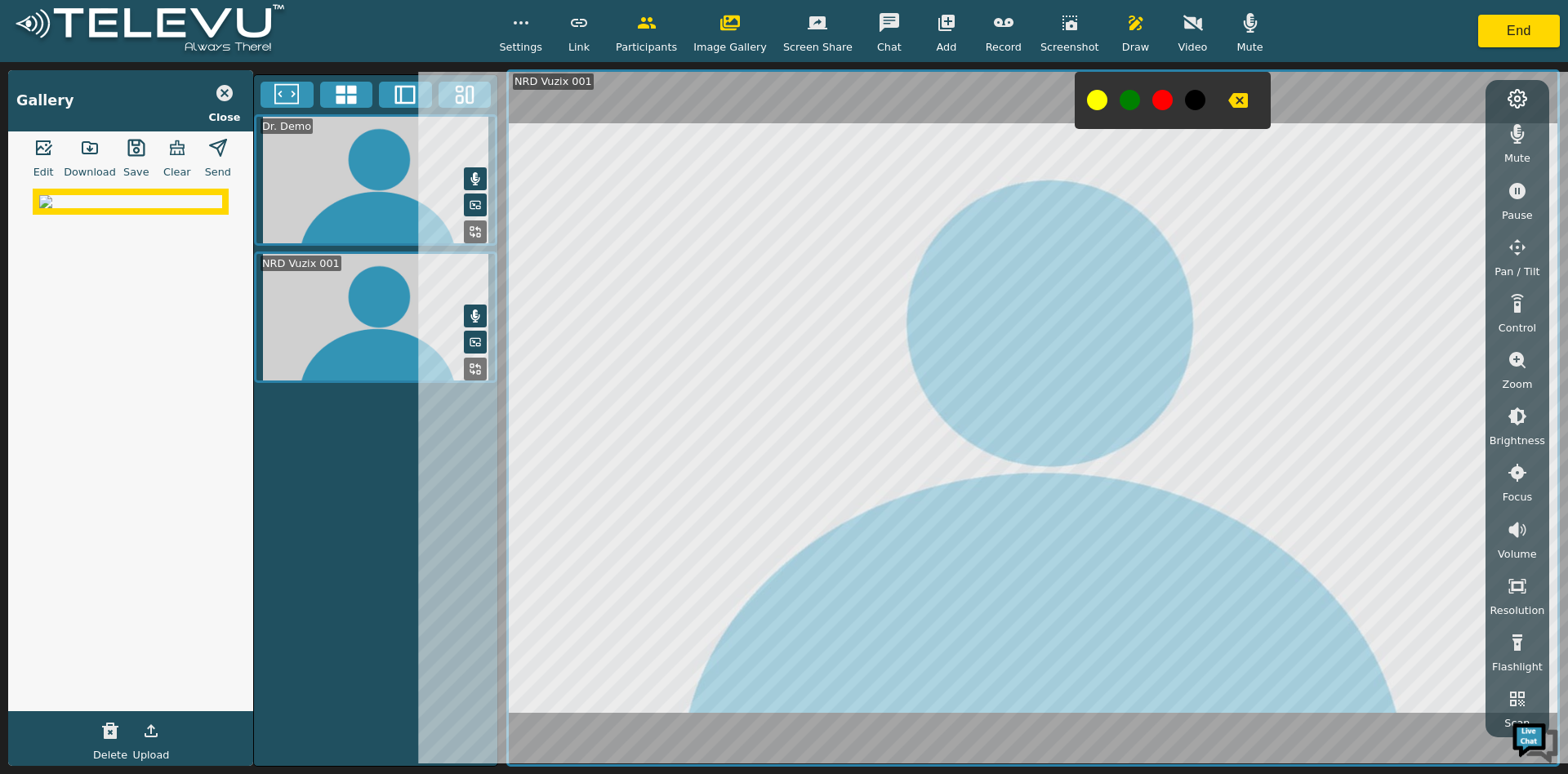
click at [47, 145] on icon "button" at bounding box center [44, 148] width 20 height 20
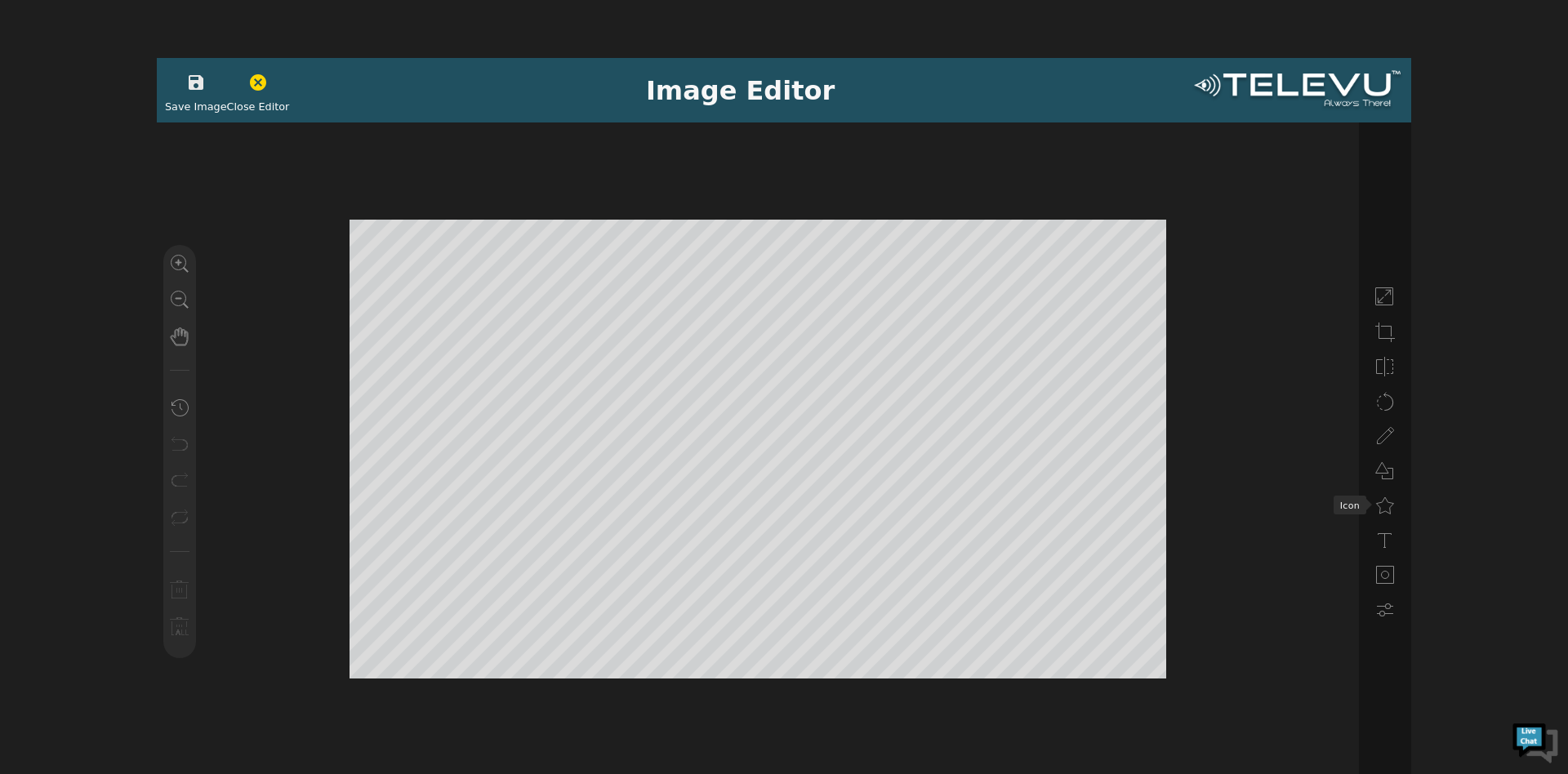
click at [1374, 506] on li at bounding box center [1385, 504] width 33 height 29
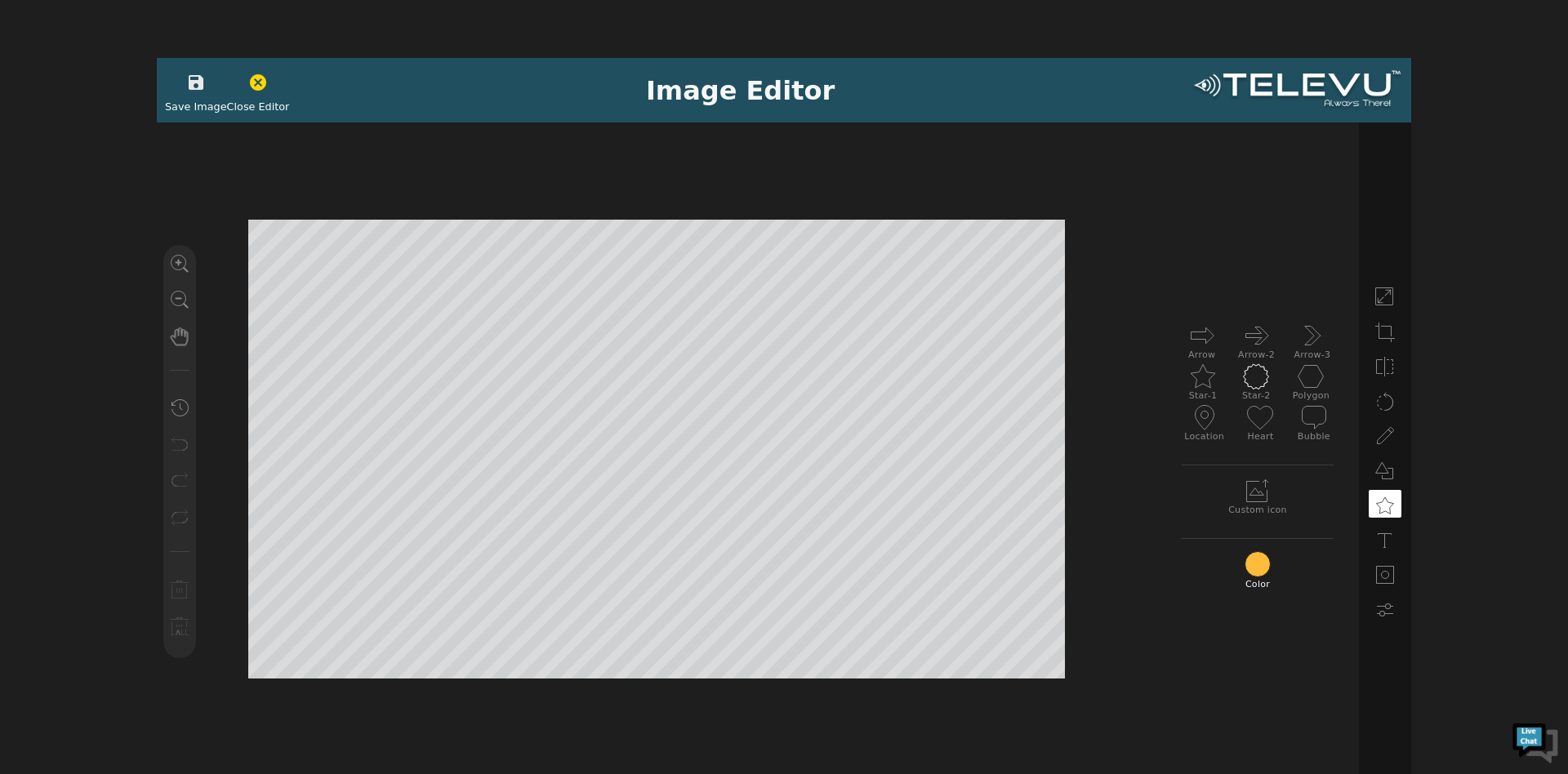
click at [1248, 375] on icon at bounding box center [1256, 376] width 26 height 26
click at [193, 90] on icon "button" at bounding box center [196, 83] width 20 height 20
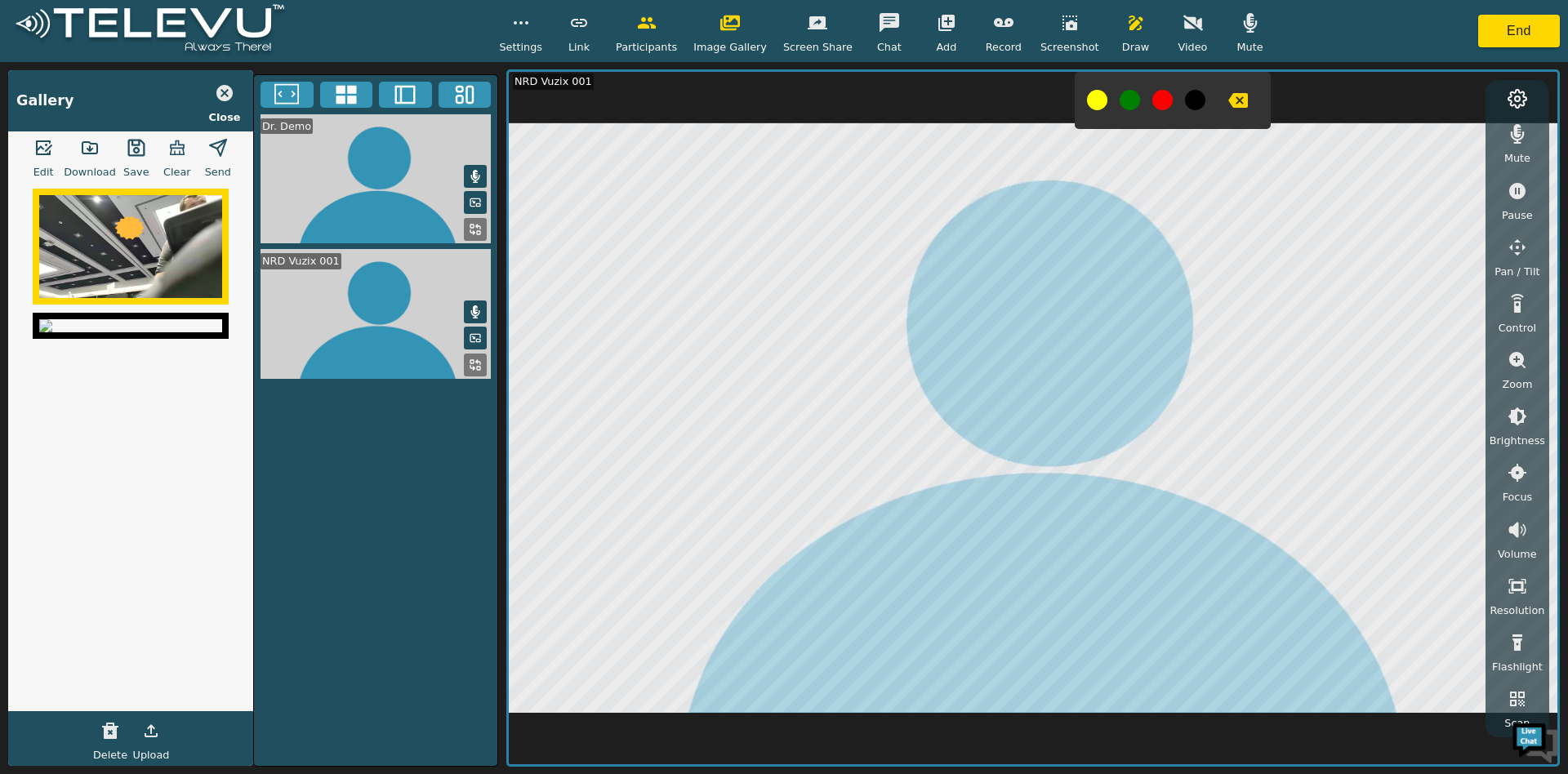
click at [216, 141] on polygon "button" at bounding box center [218, 148] width 17 height 17
click at [1212, 81] on div at bounding box center [1172, 100] width 196 height 57
click at [1217, 113] on button "button" at bounding box center [1237, 101] width 40 height 33
drag, startPoint x: 1215, startPoint y: 113, endPoint x: 1117, endPoint y: 31, distance: 127.8
click at [1126, 31] on icon "button" at bounding box center [1136, 23] width 20 height 20
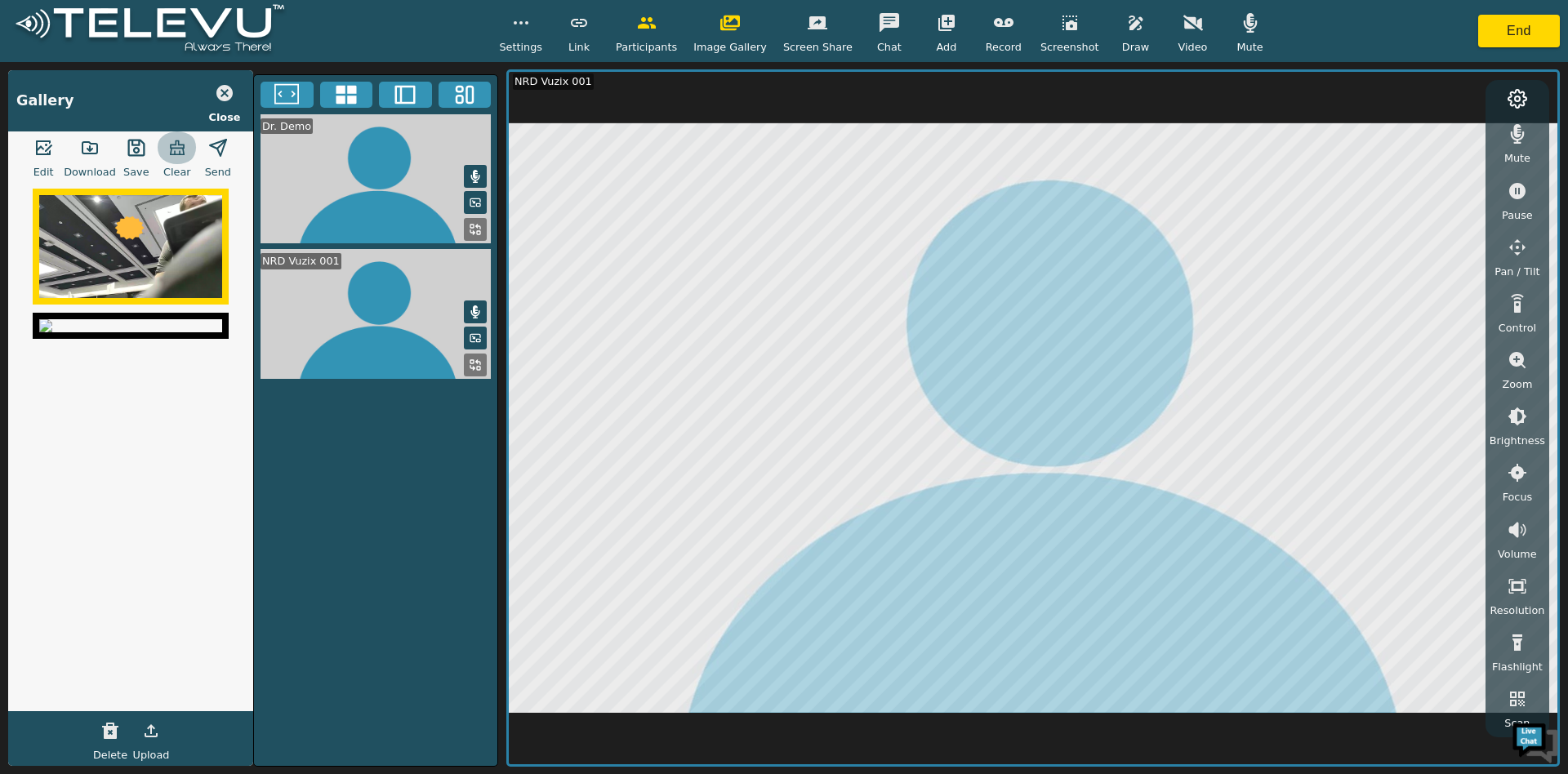
click at [174, 153] on icon "button" at bounding box center [177, 148] width 20 height 20
click at [520, 27] on button "button" at bounding box center [521, 23] width 40 height 33
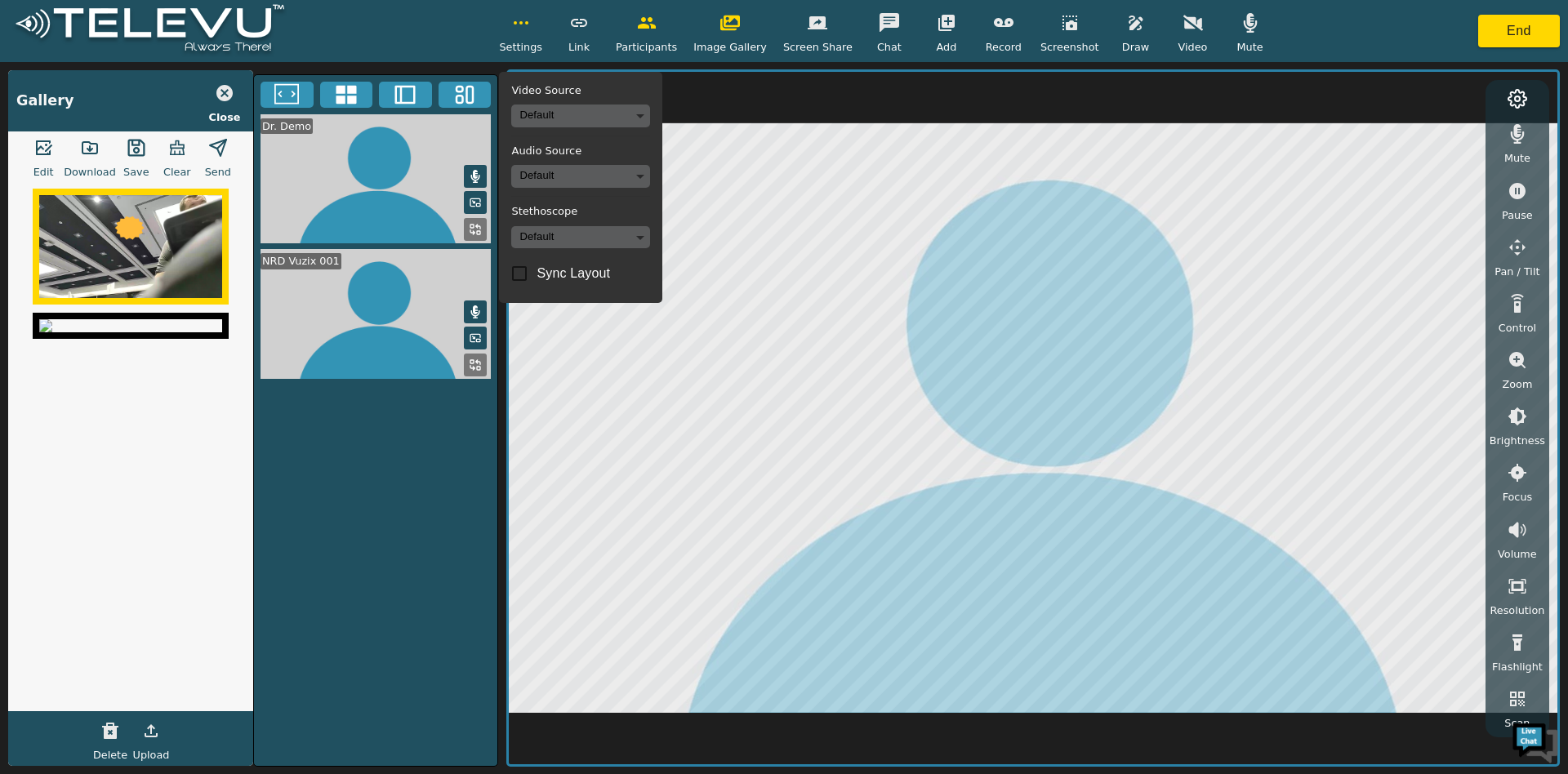
click at [572, 107] on body "Settings Video Source Default Audio Source Default Stethoscope Default Sync Lay…" at bounding box center [784, 387] width 1568 height 774
click at [617, 177] on li "Teslong Camera (f007:c999)" at bounding box center [599, 173] width 163 height 26
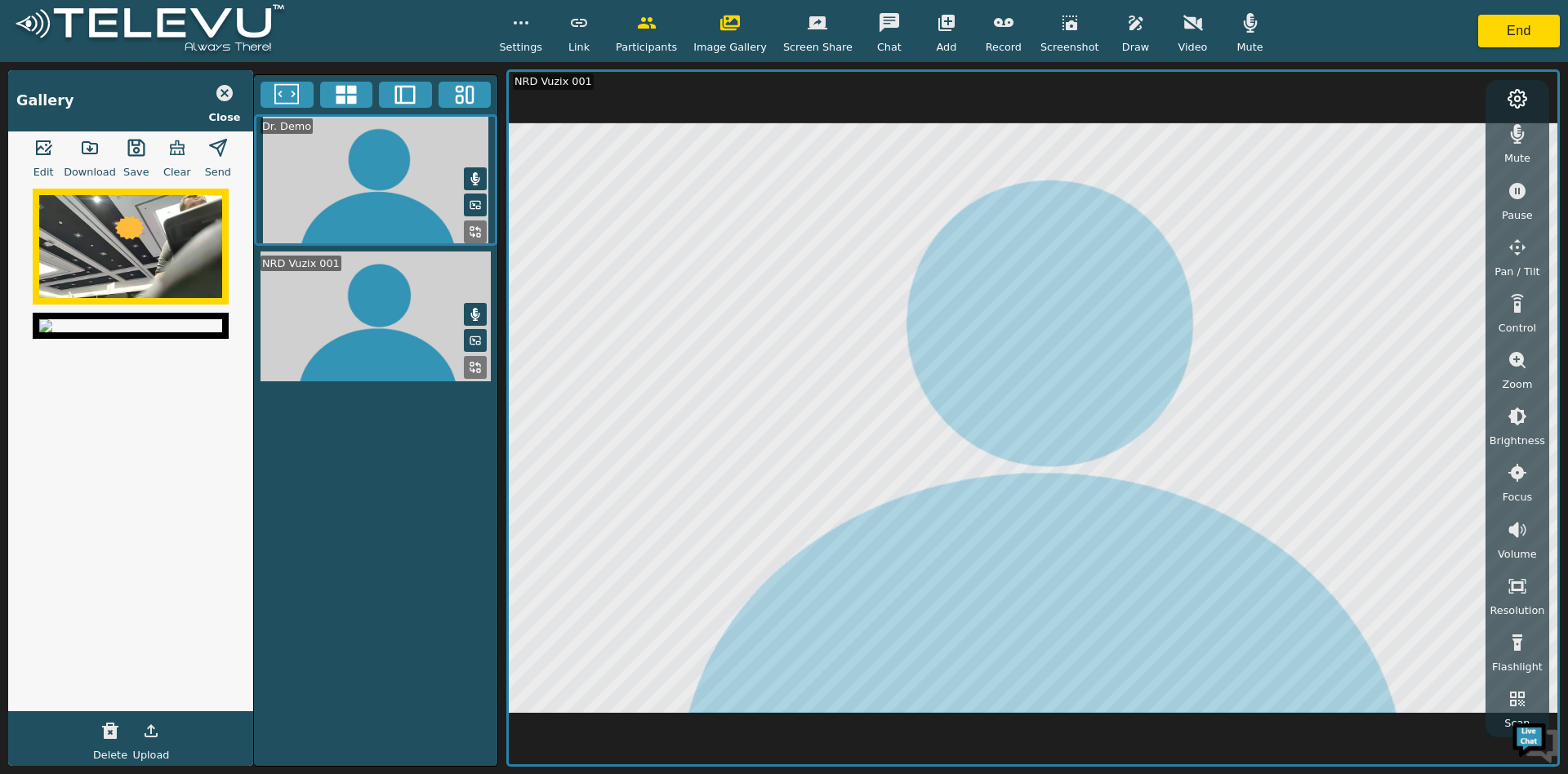
click at [1173, 18] on button "button" at bounding box center [1193, 23] width 40 height 33
click at [471, 231] on icon at bounding box center [475, 232] width 13 height 13
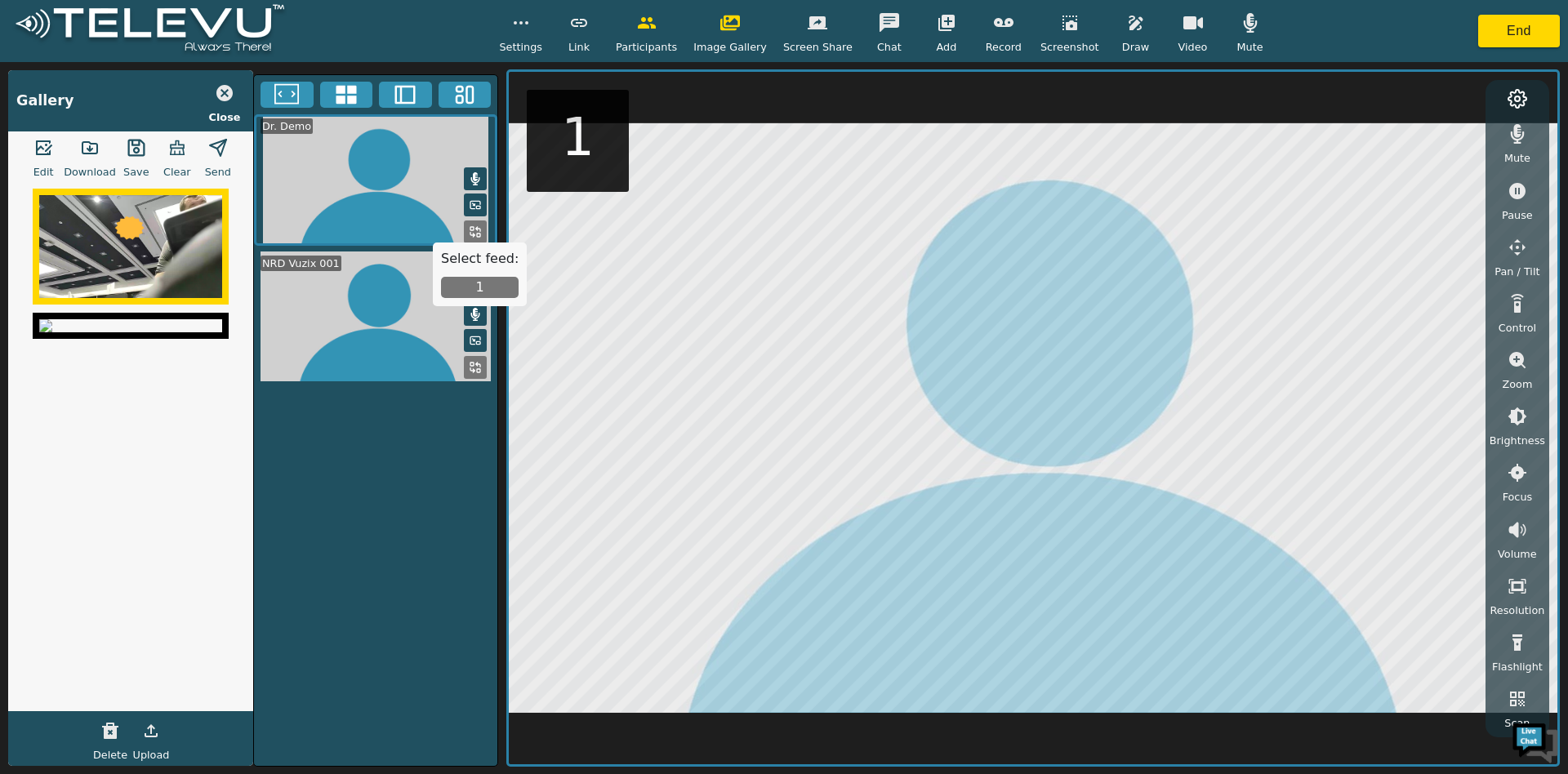
click at [486, 283] on button "1" at bounding box center [479, 287] width 78 height 21
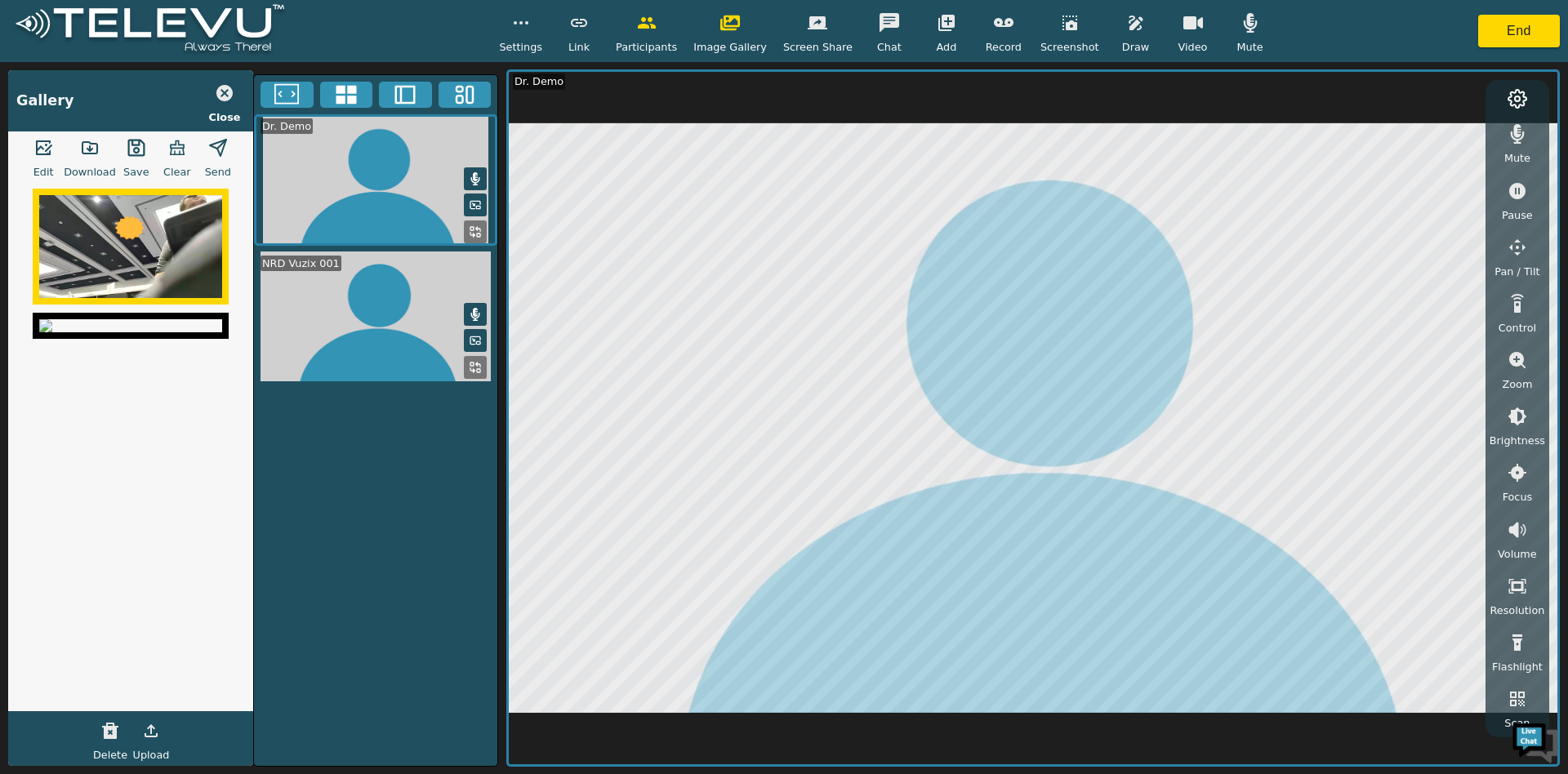
click at [398, 103] on icon at bounding box center [405, 95] width 21 height 19
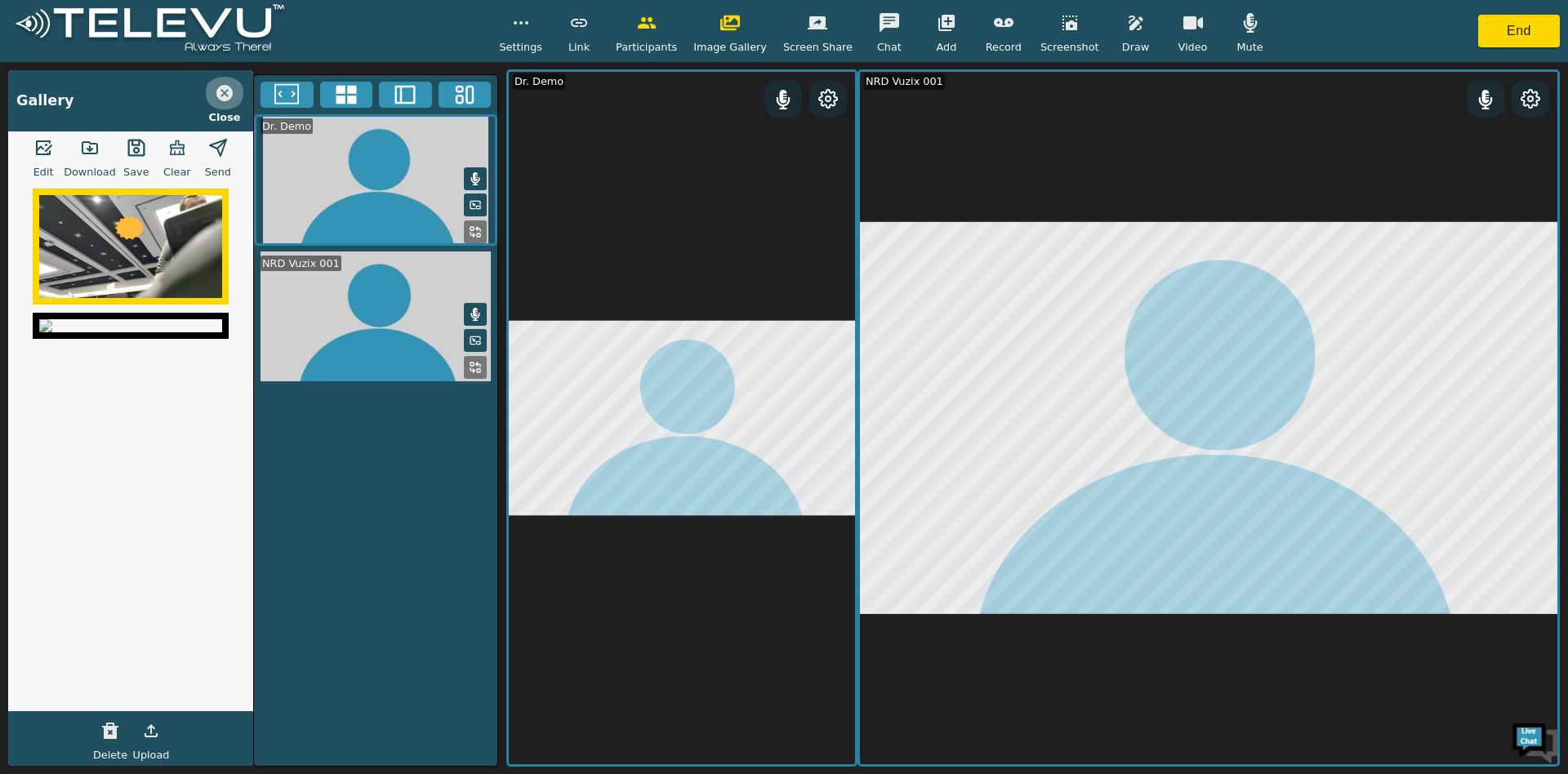
click at [229, 96] on icon "button" at bounding box center [224, 93] width 17 height 17
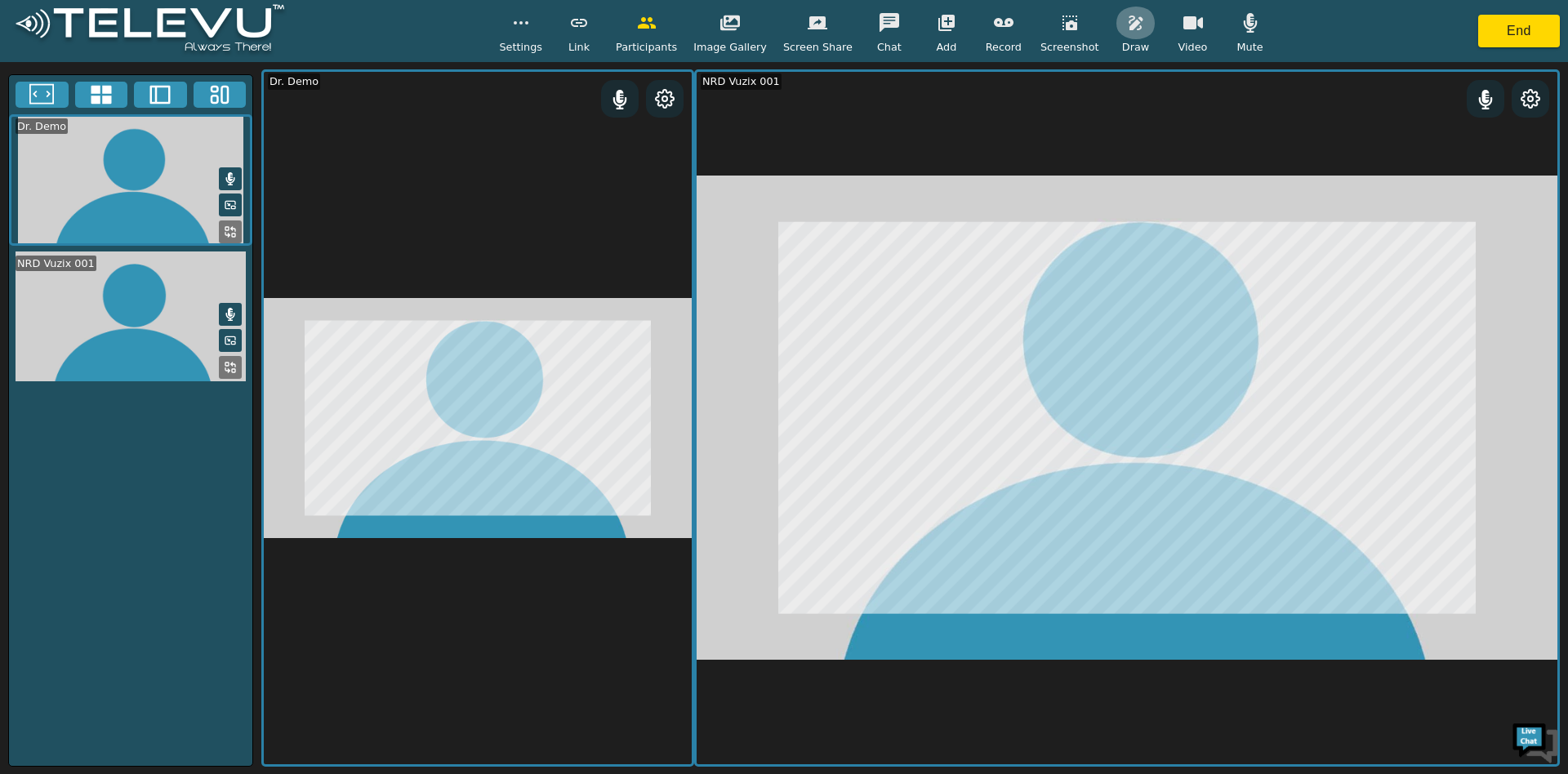
click at [1128, 25] on icon "button" at bounding box center [1135, 23] width 14 height 15
click at [665, 92] on icon at bounding box center [665, 99] width 20 height 20
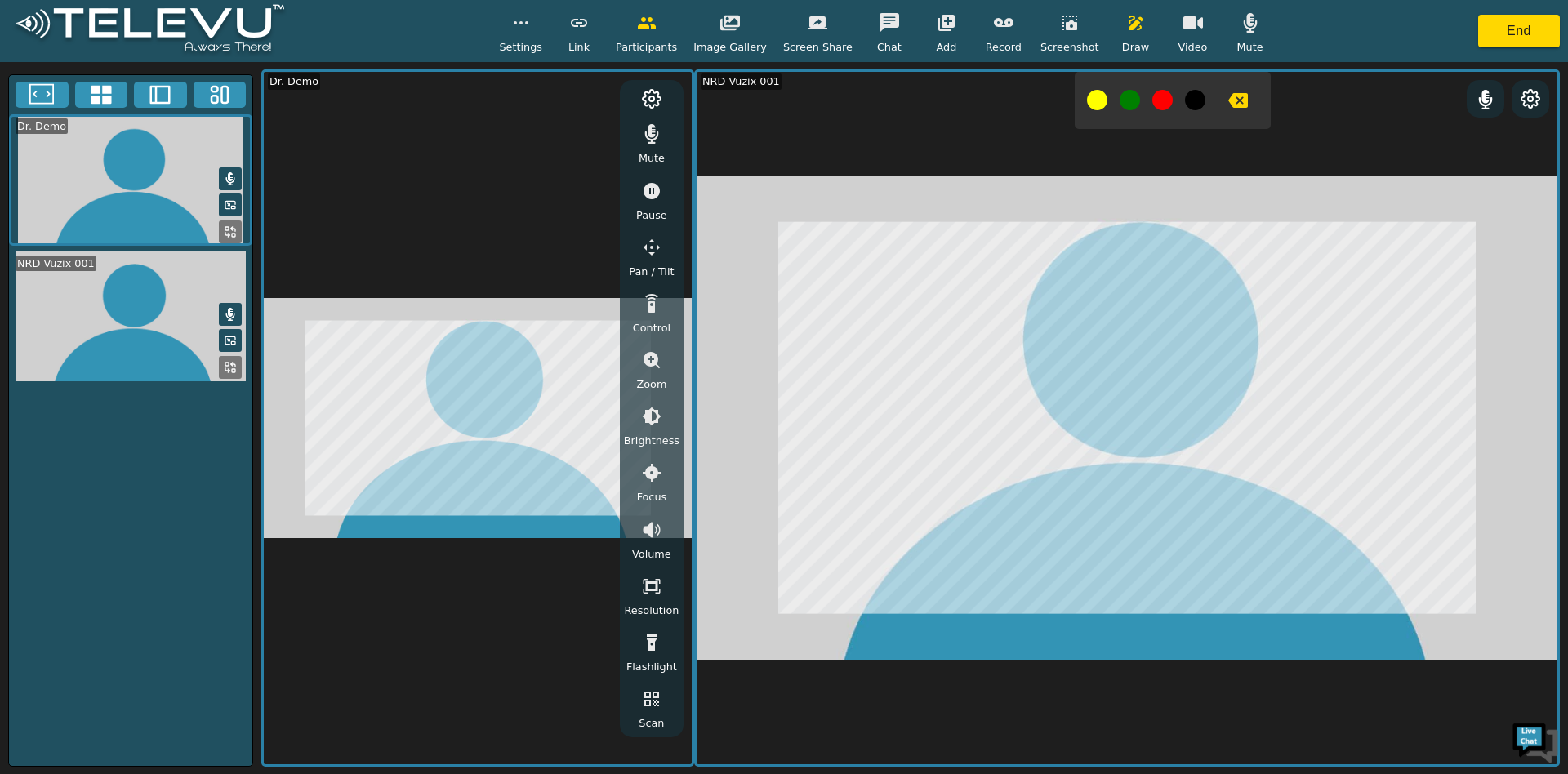
click at [643, 292] on button "button" at bounding box center [651, 304] width 40 height 33
